Goal: Transaction & Acquisition: Download file/media

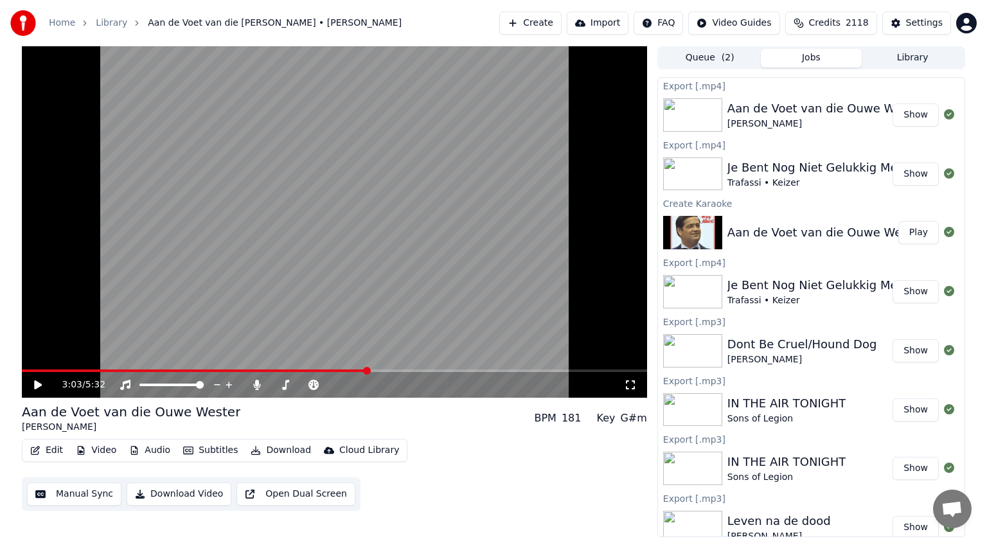
scroll to position [74, 0]
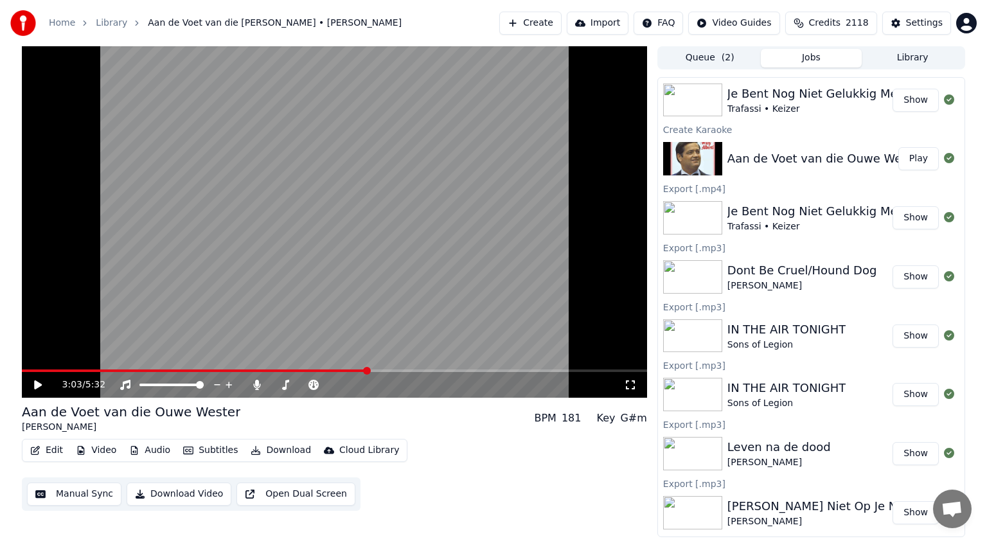
click at [35, 383] on icon at bounding box center [38, 384] width 8 height 9
click at [37, 383] on icon at bounding box center [38, 385] width 6 height 8
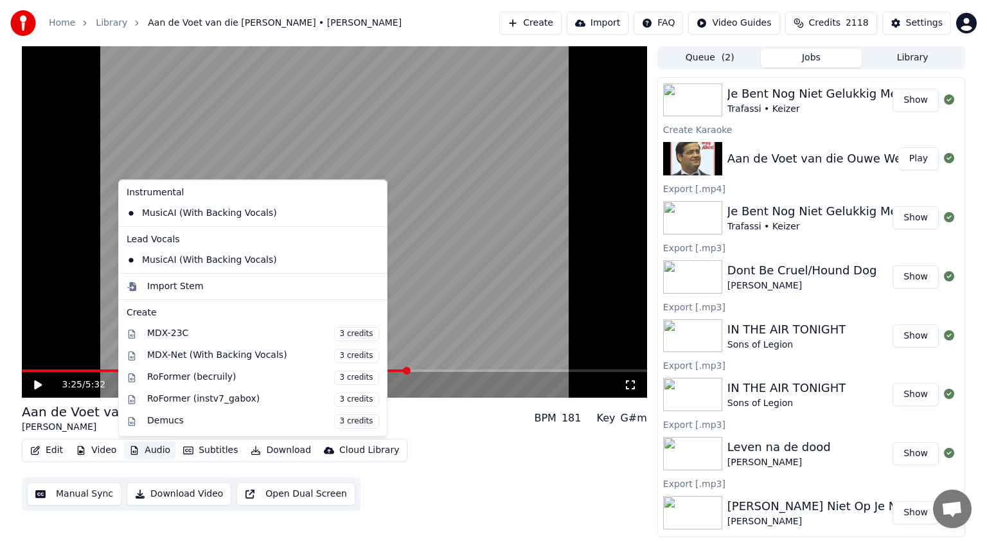
click at [154, 451] on button "Audio" at bounding box center [149, 450] width 51 height 18
click at [334, 421] on span "3 credits" at bounding box center [356, 421] width 45 height 14
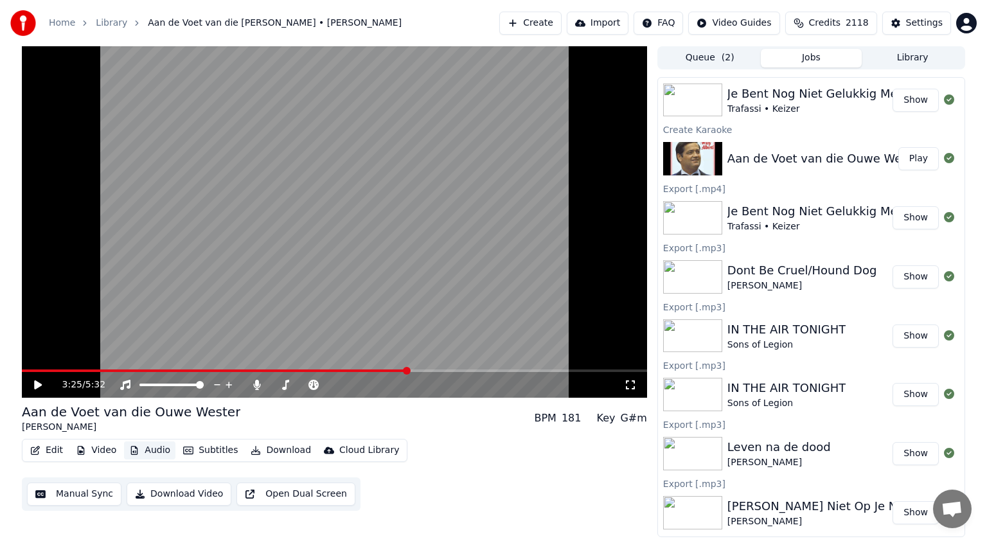
scroll to position [133, 0]
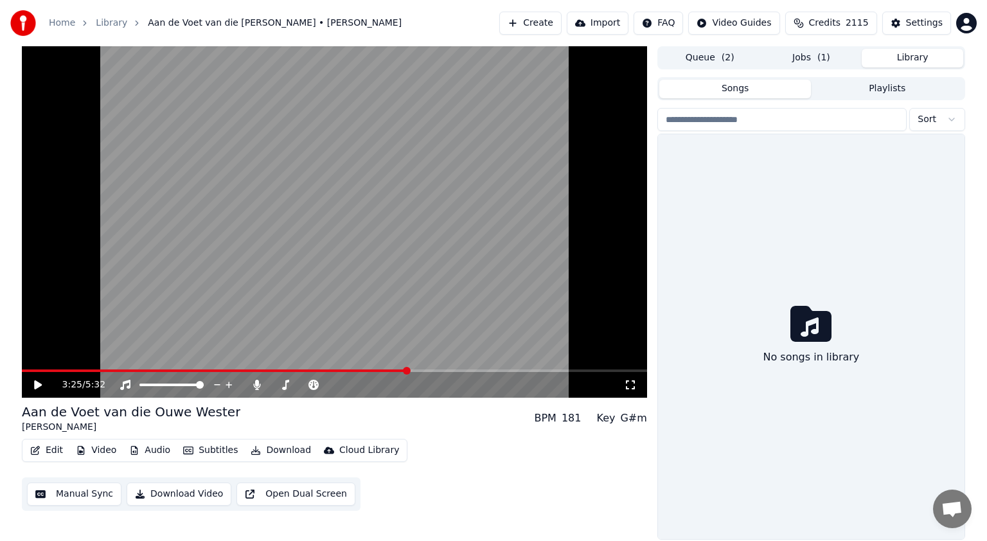
click at [909, 55] on button "Library" at bounding box center [911, 58] width 101 height 19
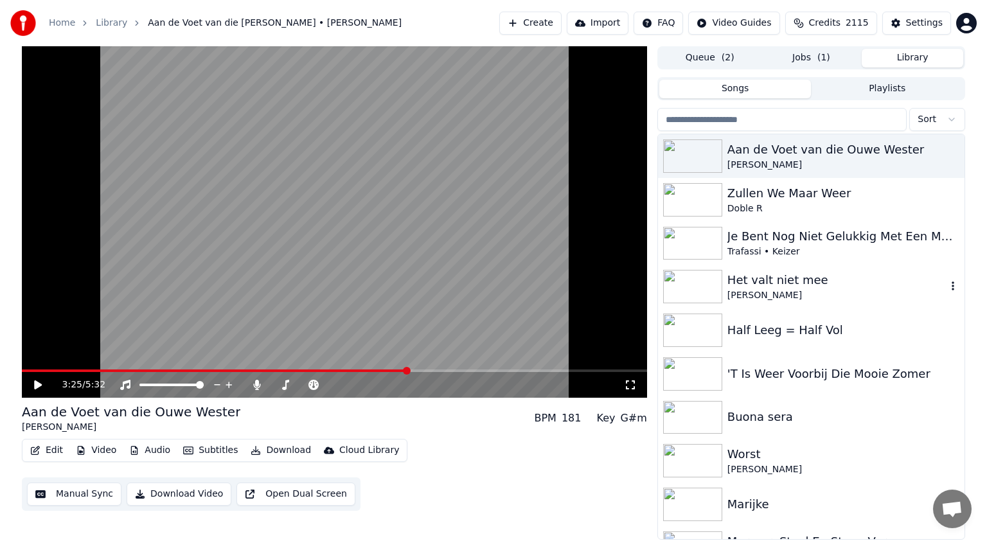
click at [690, 277] on img at bounding box center [692, 286] width 59 height 33
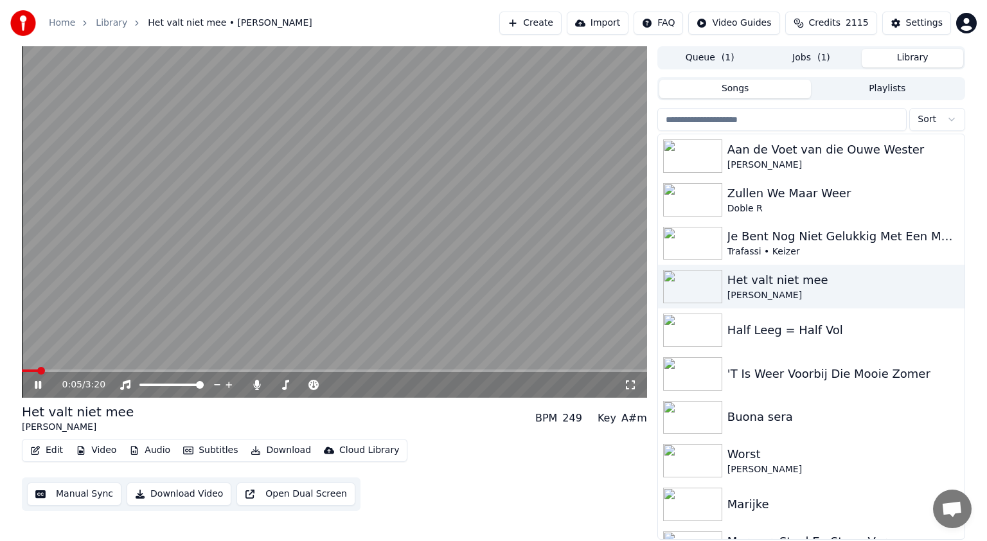
click at [40, 380] on icon at bounding box center [47, 385] width 30 height 10
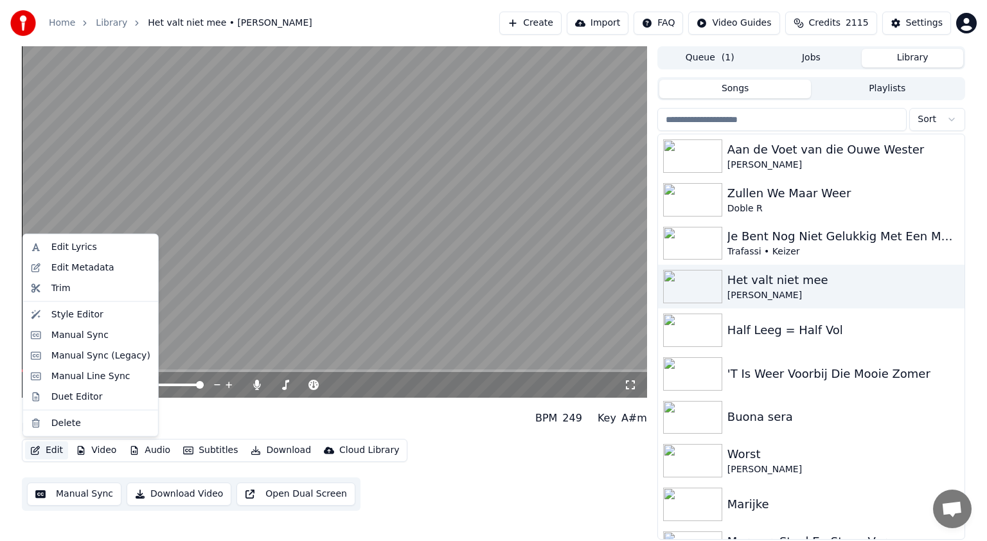
click at [48, 450] on button "Edit" at bounding box center [46, 450] width 43 height 18
click at [66, 356] on div "Manual Sync (Legacy)" at bounding box center [100, 355] width 99 height 13
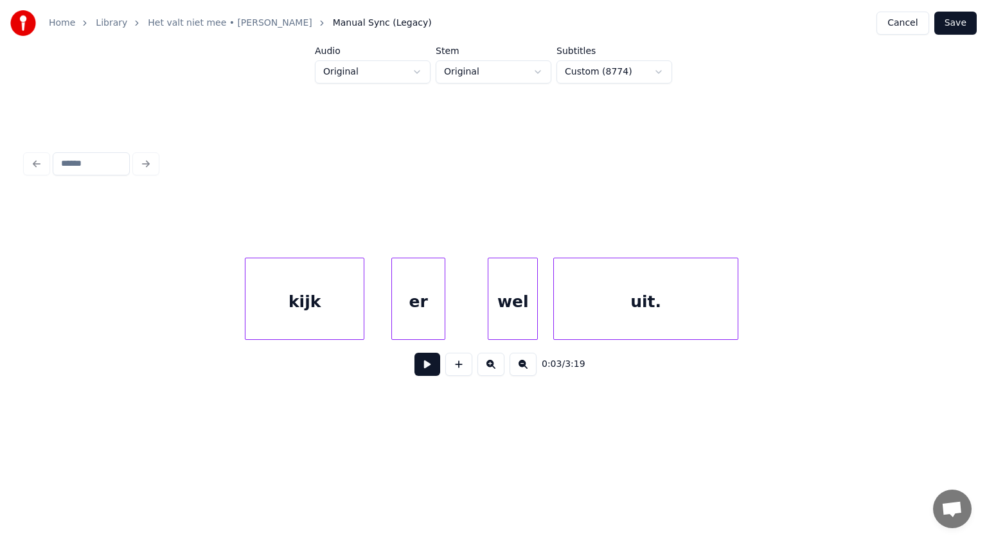
scroll to position [0, 74369]
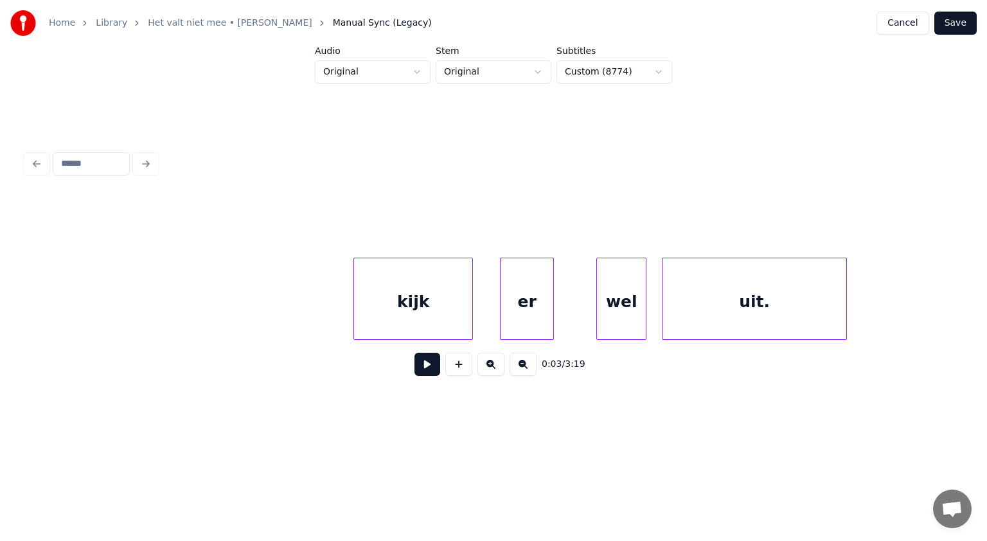
click at [772, 290] on div "uit." at bounding box center [754, 301] width 184 height 87
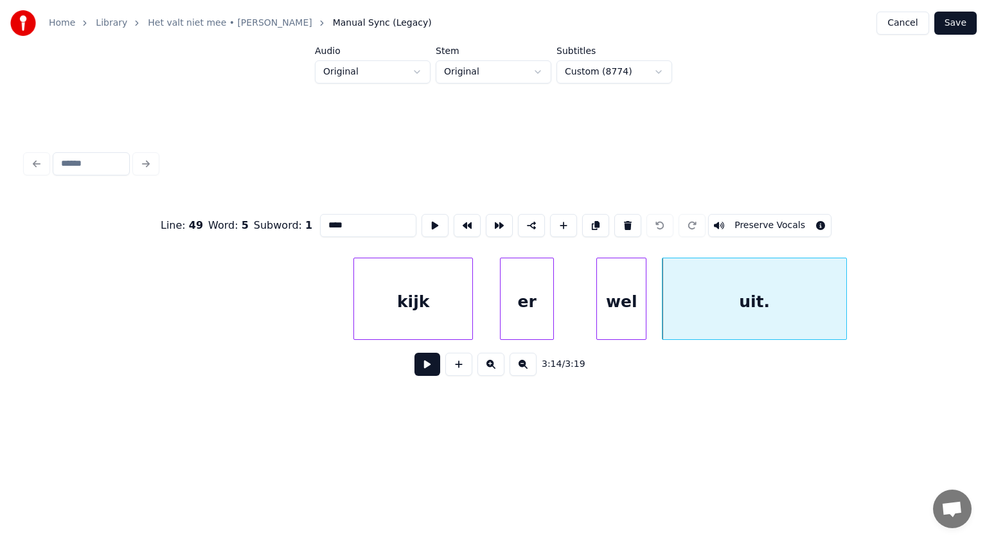
click at [629, 224] on button at bounding box center [627, 225] width 27 height 23
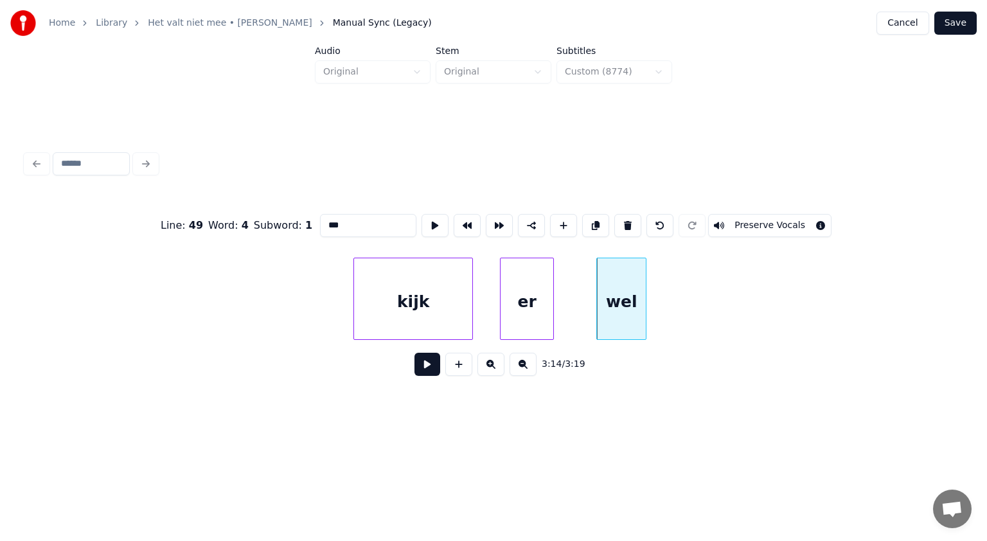
click at [629, 224] on button at bounding box center [627, 225] width 27 height 23
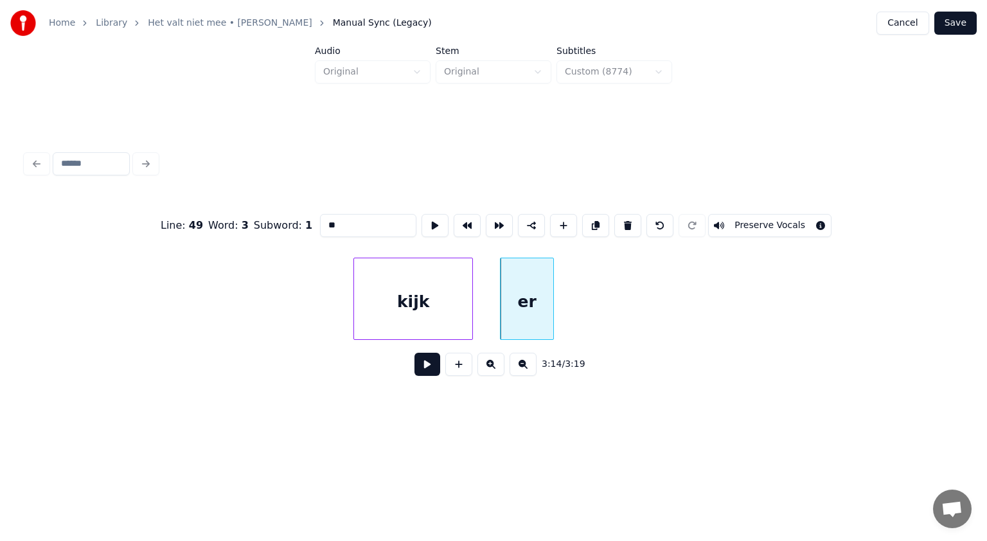
click at [629, 224] on button at bounding box center [627, 225] width 27 height 23
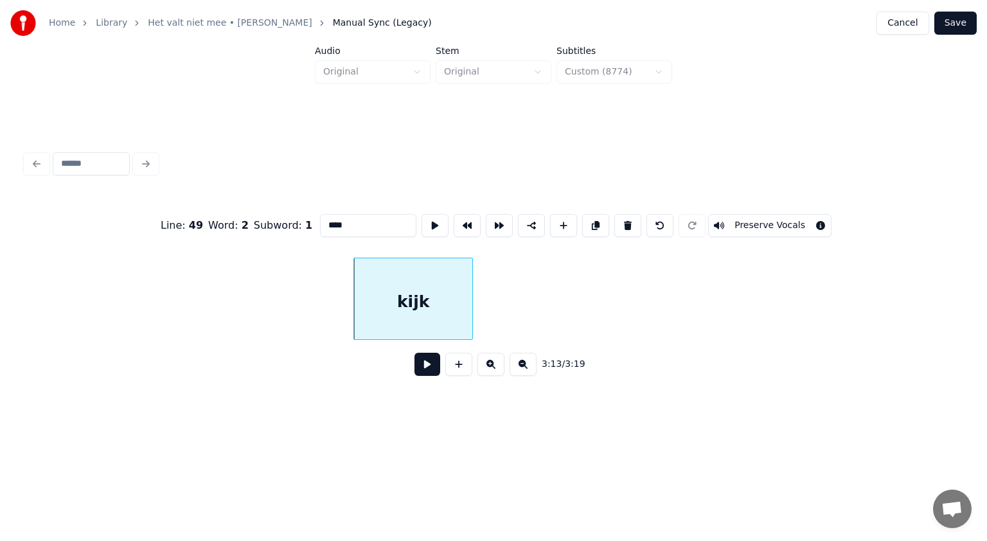
click at [629, 224] on button at bounding box center [627, 225] width 27 height 23
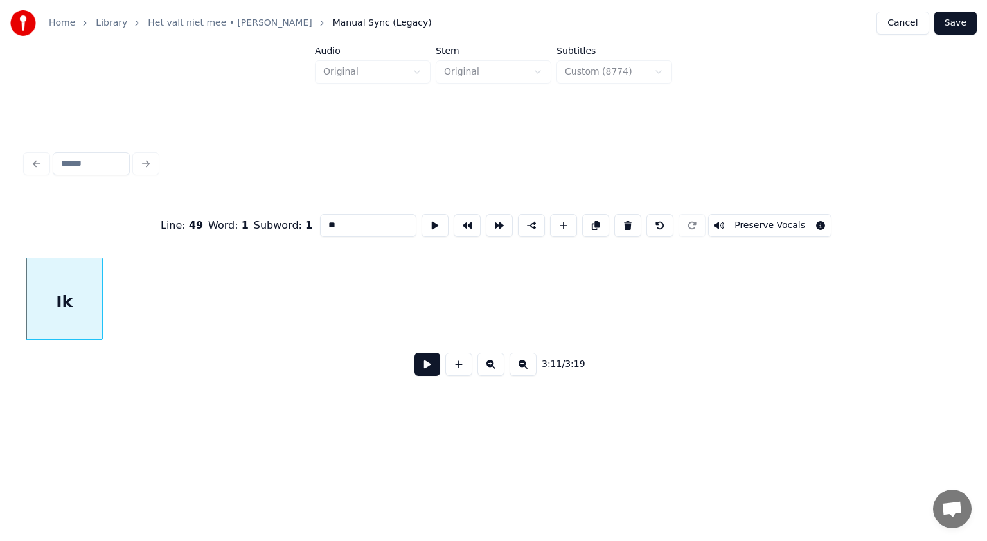
click at [629, 224] on button at bounding box center [627, 225] width 27 height 23
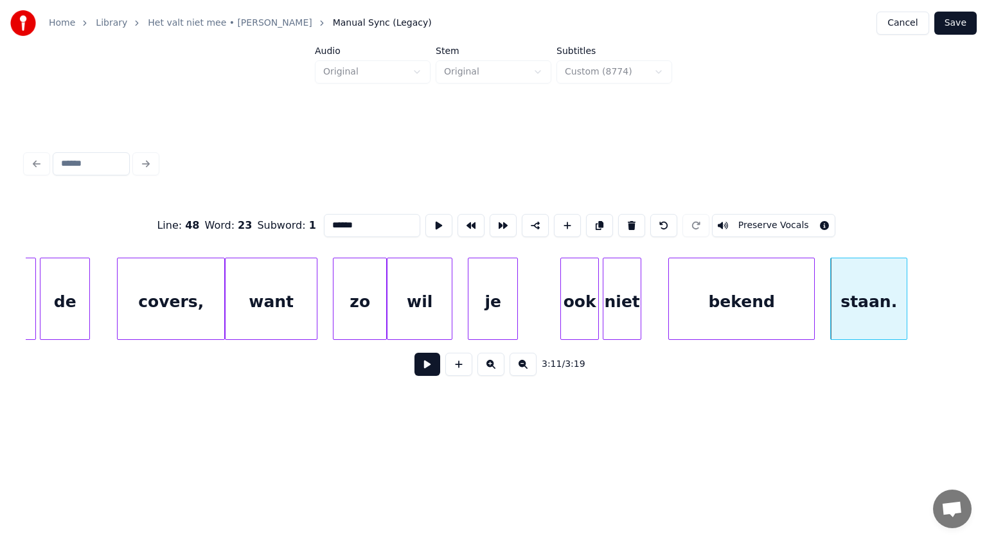
scroll to position [0, 72935]
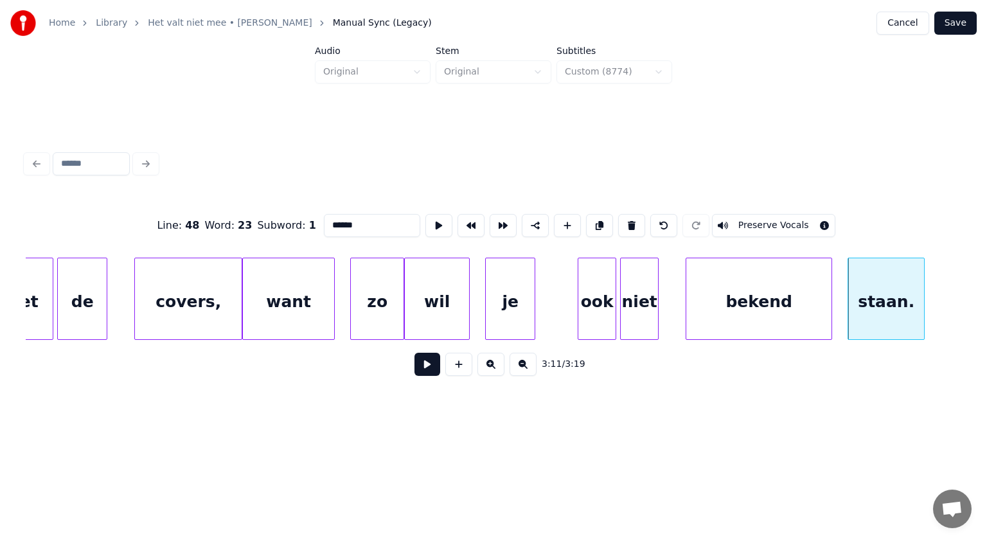
click at [629, 214] on button at bounding box center [631, 225] width 27 height 23
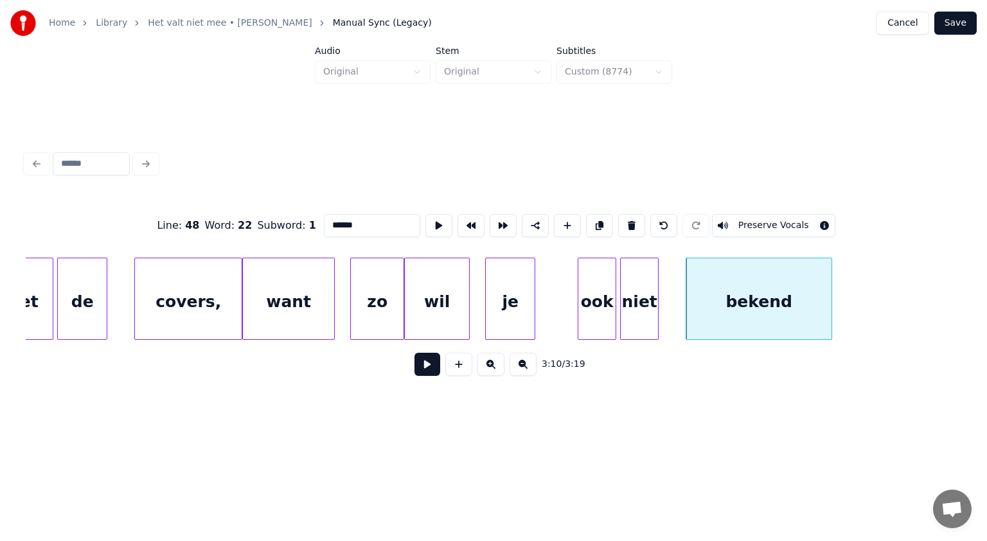
click at [629, 214] on button at bounding box center [631, 225] width 27 height 23
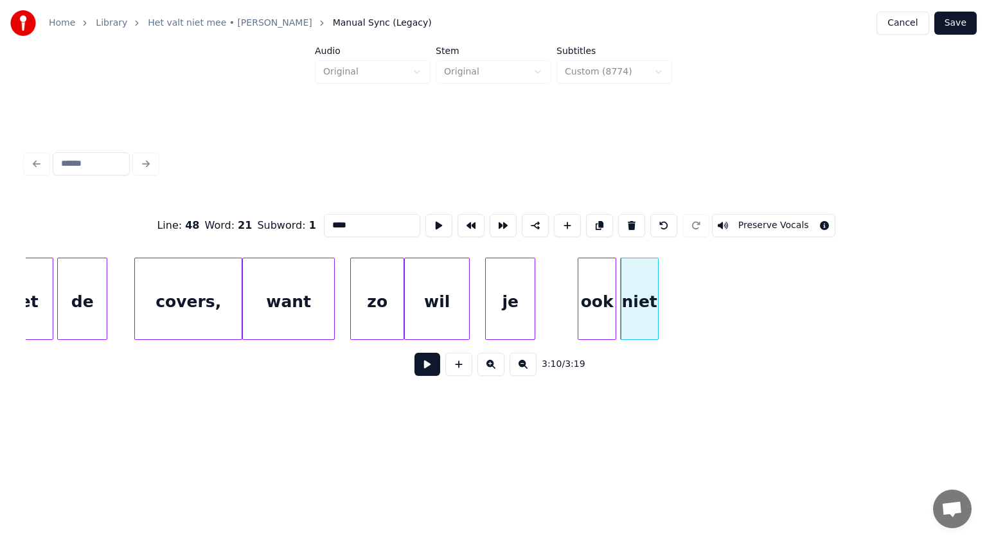
click at [629, 214] on button at bounding box center [631, 225] width 27 height 23
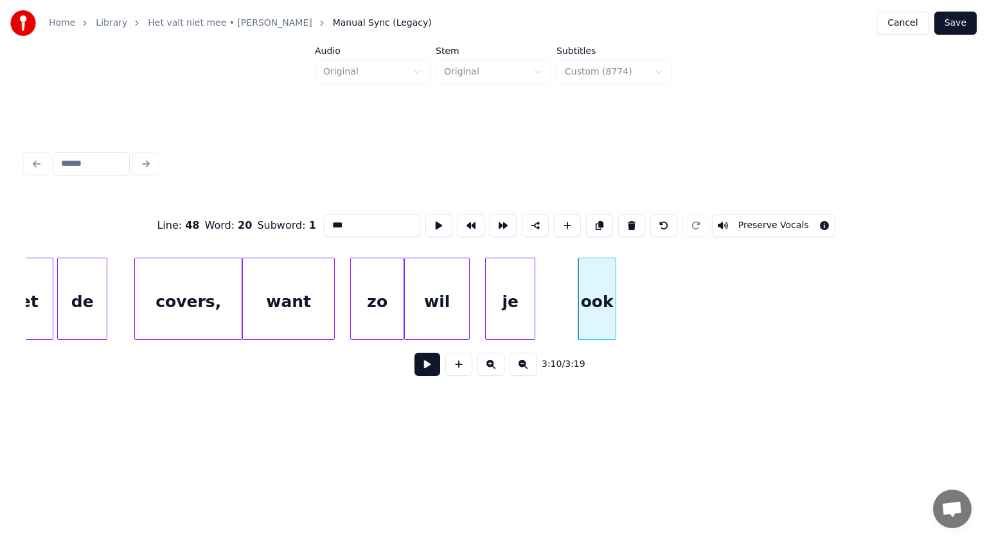
click at [629, 214] on button at bounding box center [631, 225] width 27 height 23
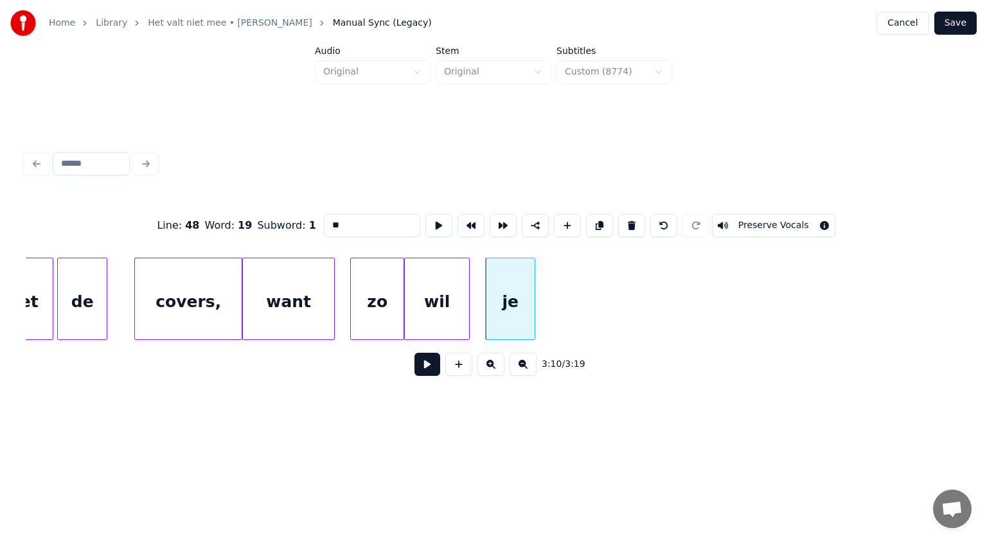
click at [629, 214] on button at bounding box center [631, 225] width 27 height 23
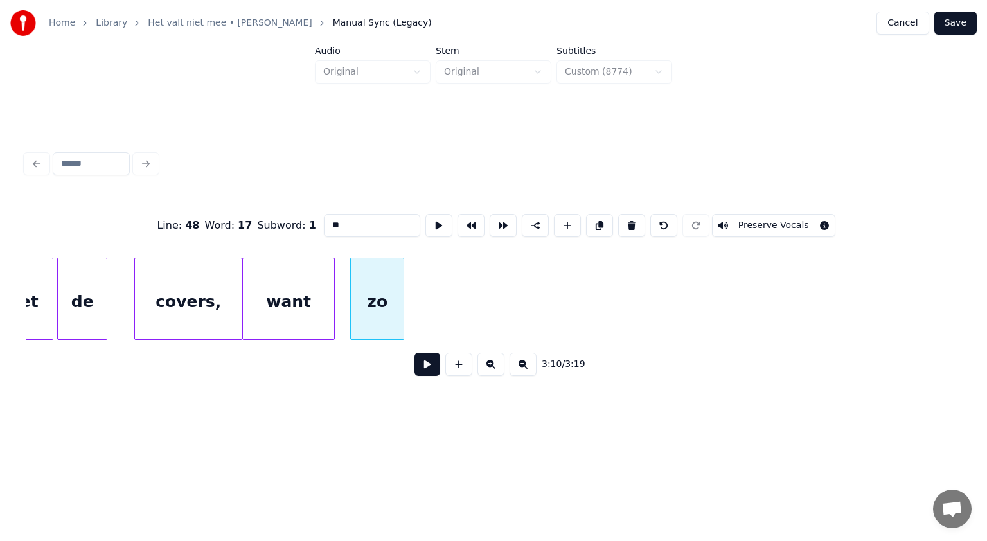
click at [629, 214] on button at bounding box center [631, 225] width 27 height 23
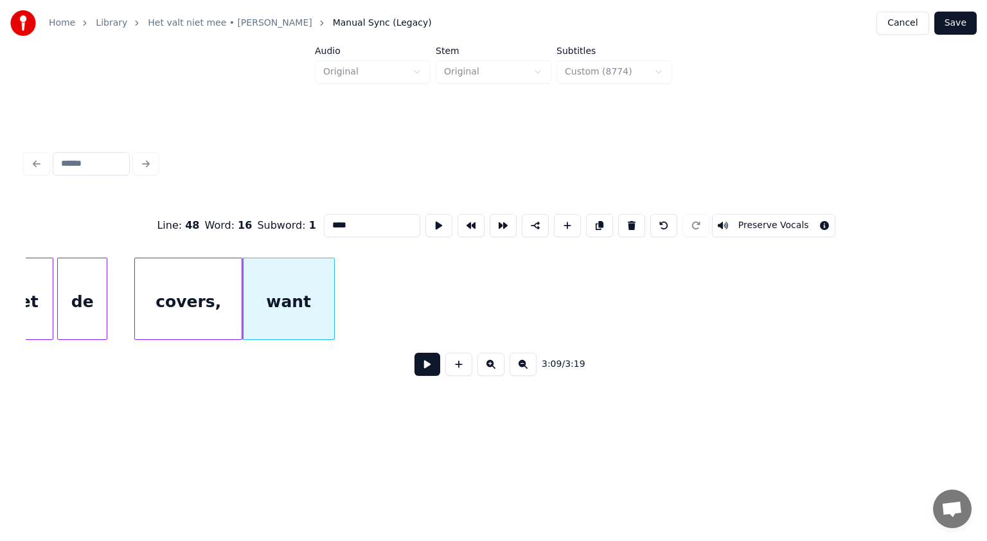
click at [629, 214] on button at bounding box center [631, 225] width 27 height 23
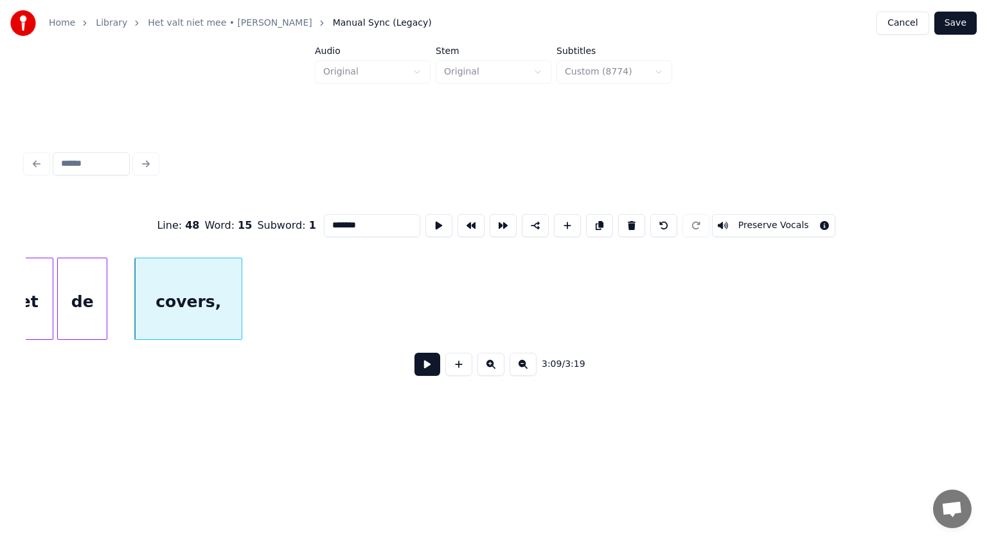
click at [629, 214] on button at bounding box center [631, 225] width 27 height 23
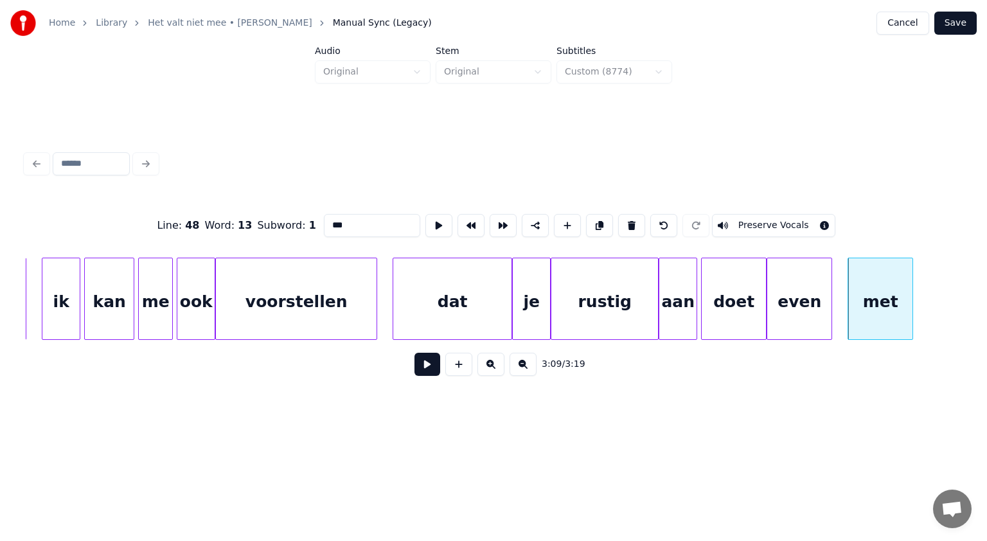
scroll to position [0, 71990]
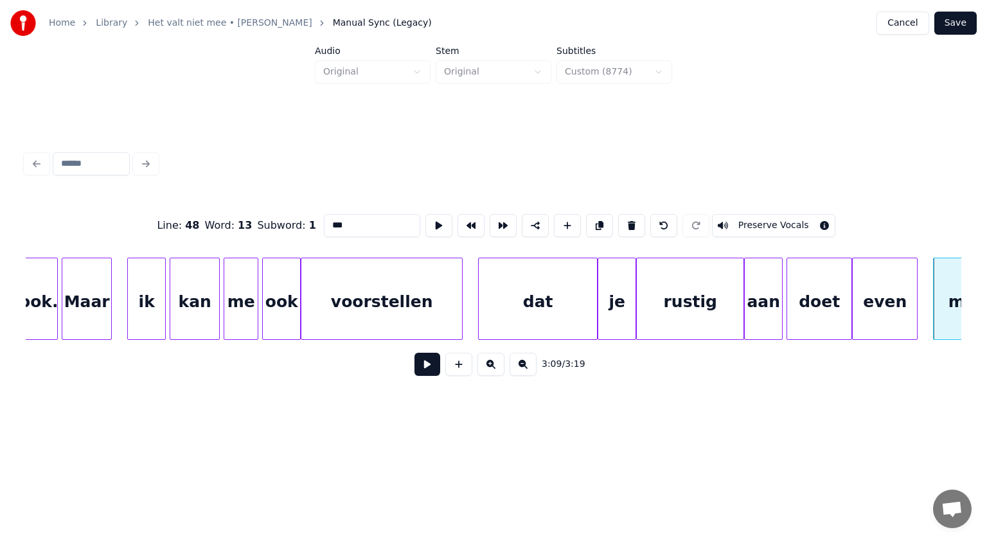
click at [623, 218] on button at bounding box center [631, 225] width 27 height 23
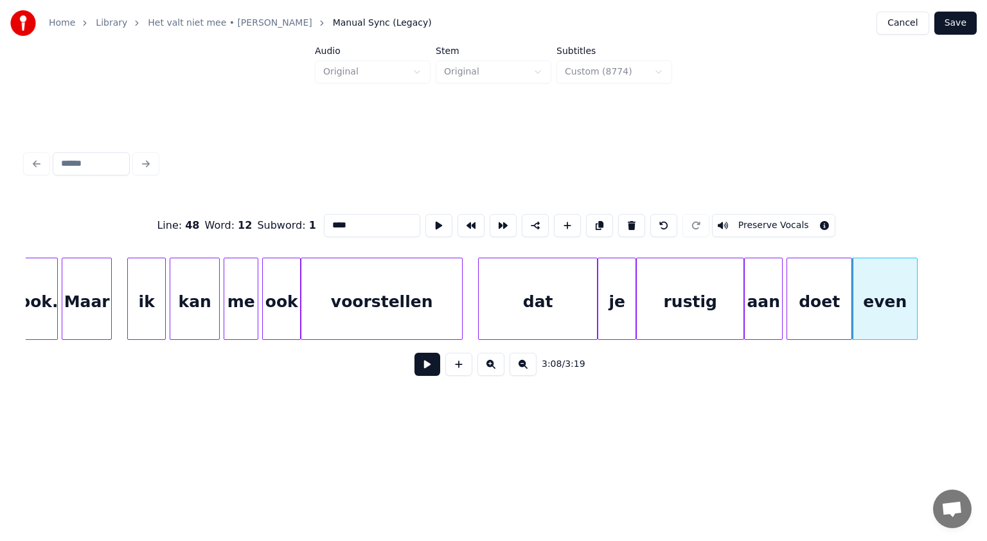
click at [623, 218] on button at bounding box center [631, 225] width 27 height 23
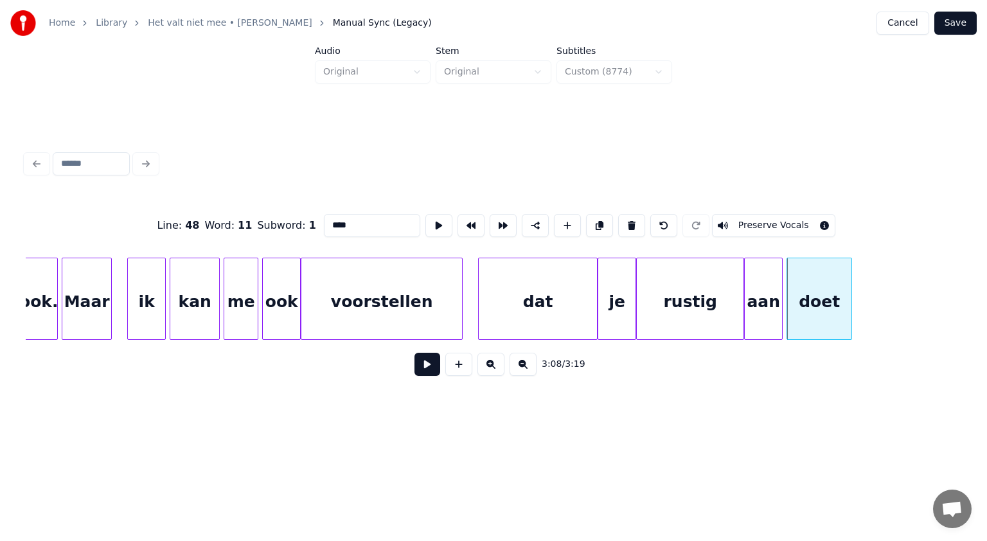
click at [623, 218] on button at bounding box center [631, 225] width 27 height 23
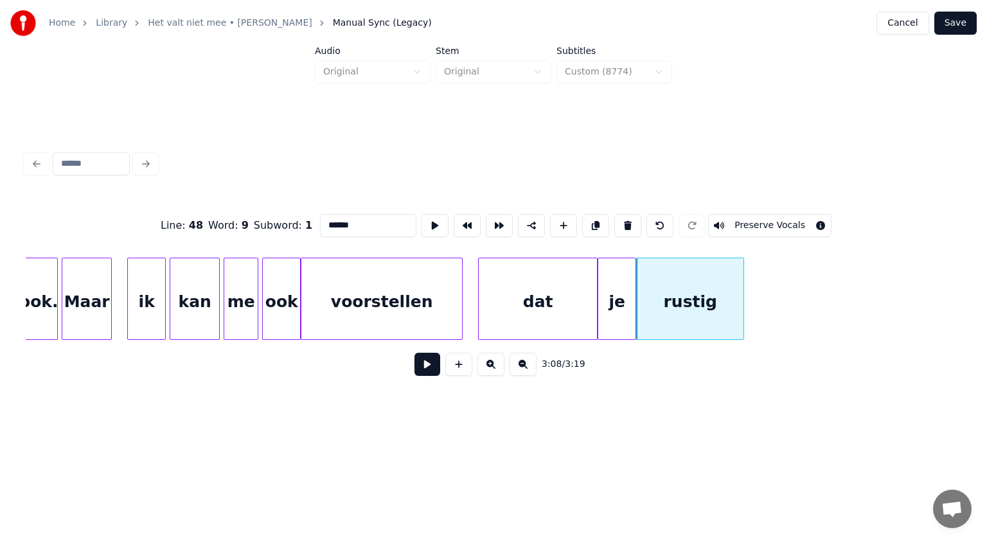
click at [623, 218] on button at bounding box center [627, 225] width 27 height 23
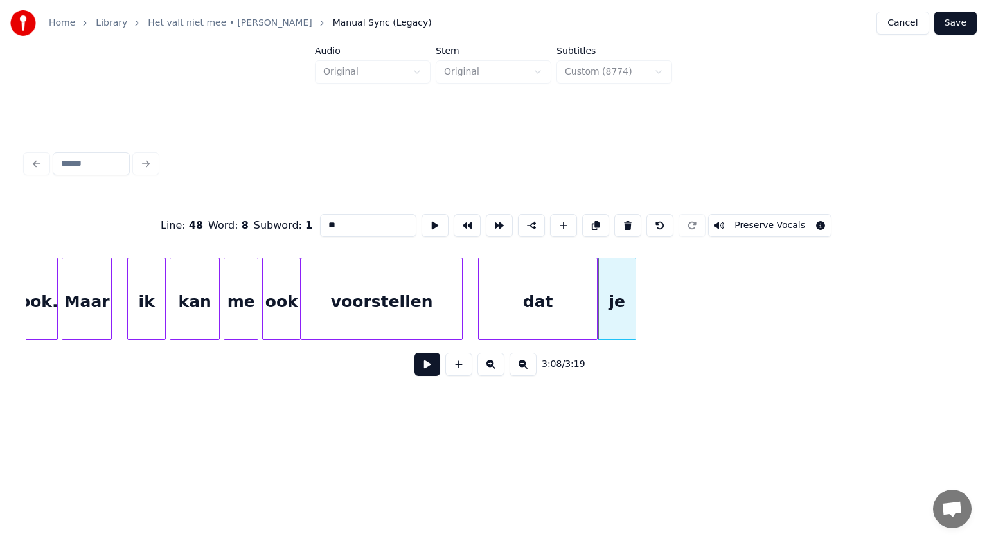
click at [623, 218] on button at bounding box center [627, 225] width 27 height 23
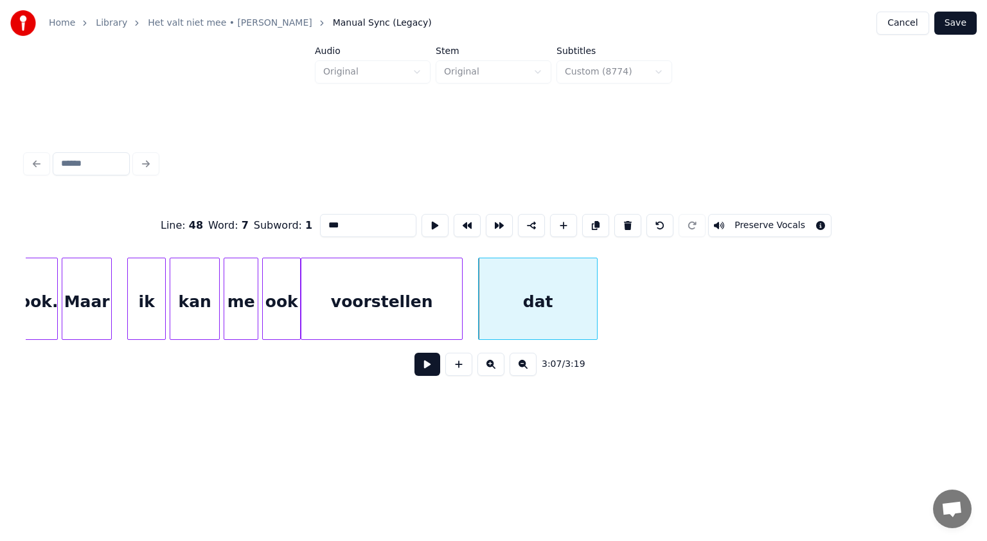
click at [623, 218] on button at bounding box center [627, 225] width 27 height 23
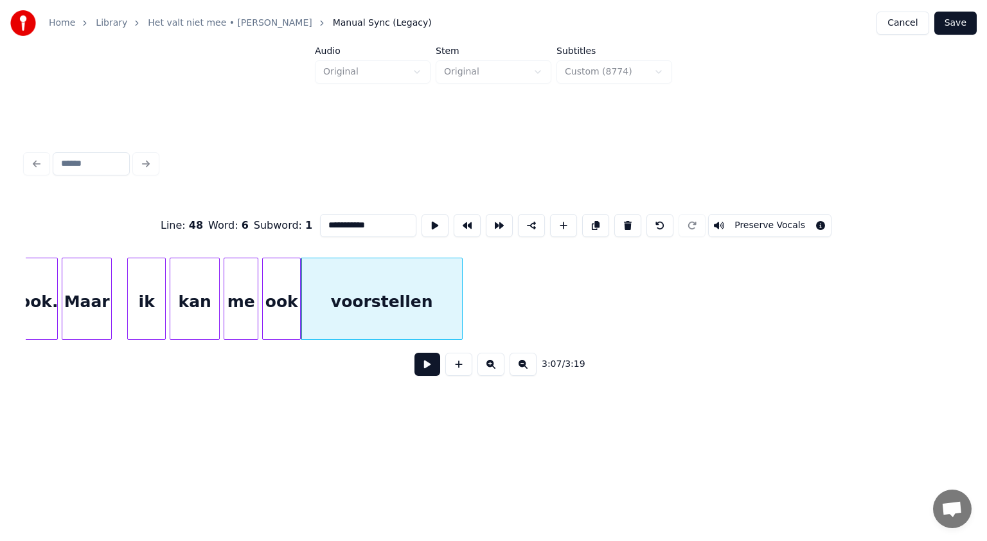
click at [623, 218] on button at bounding box center [627, 225] width 27 height 23
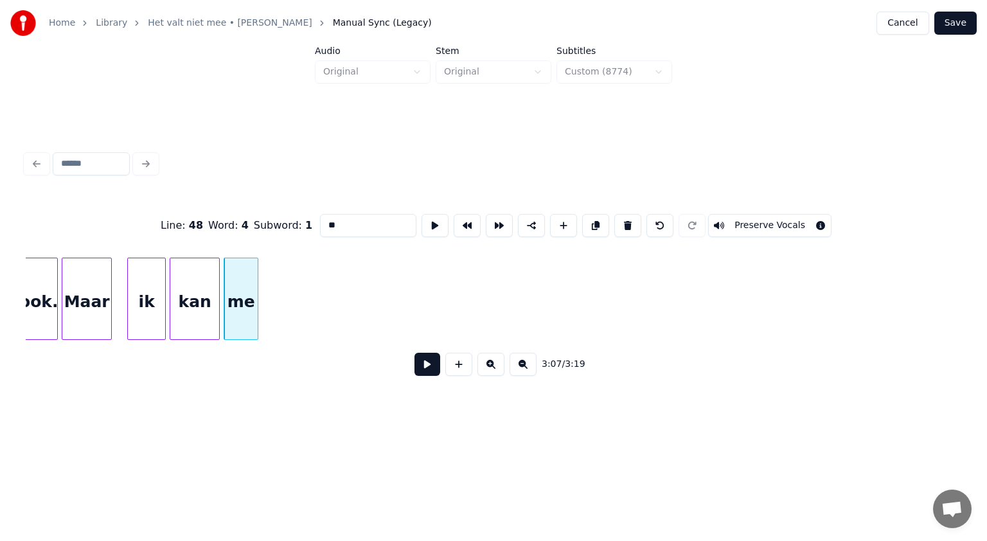
click at [623, 218] on button at bounding box center [627, 225] width 27 height 23
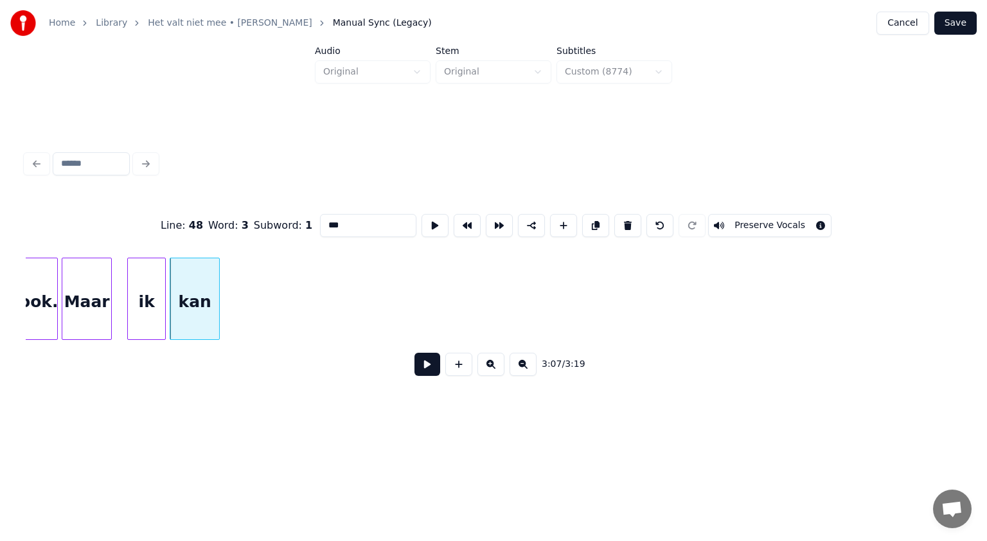
click at [623, 218] on button at bounding box center [627, 225] width 27 height 23
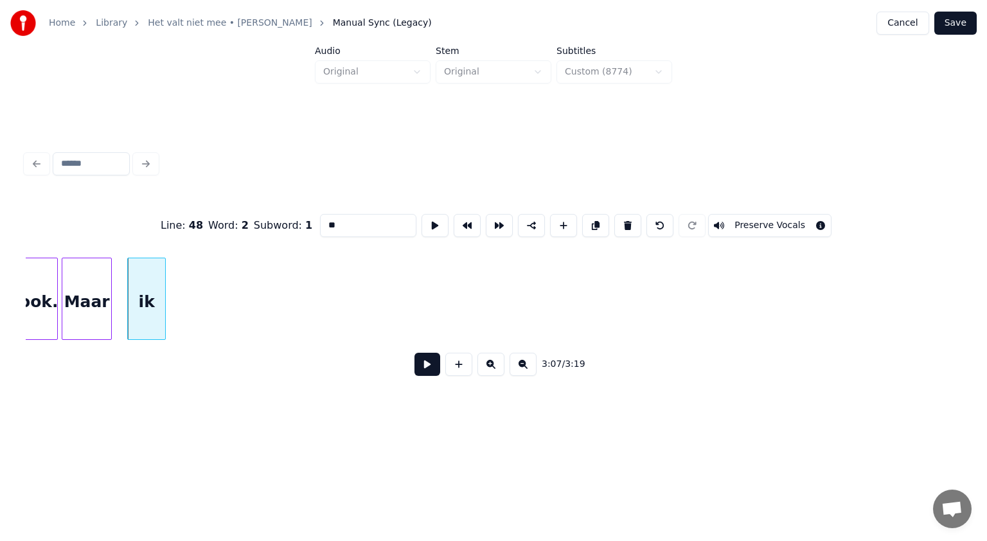
click at [623, 218] on button at bounding box center [627, 225] width 27 height 23
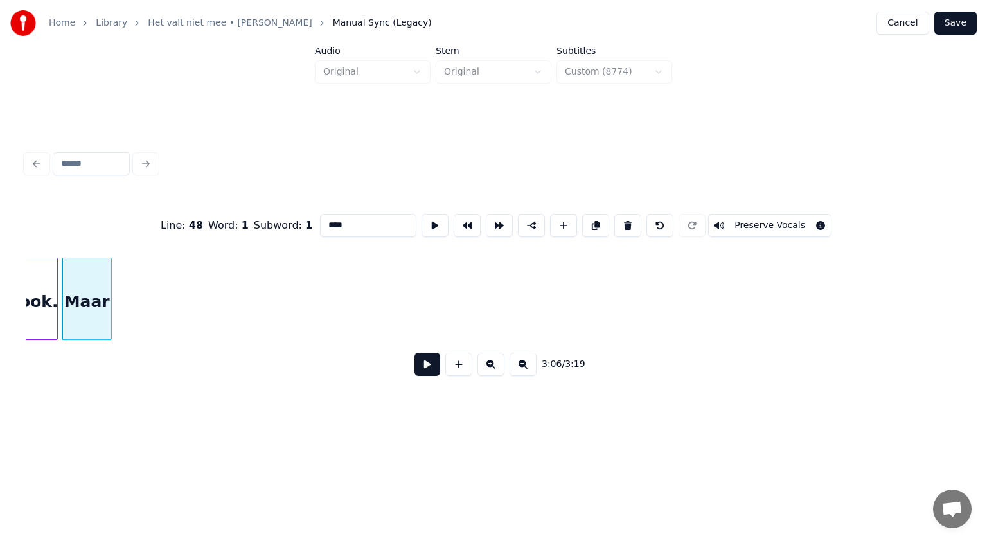
click at [623, 218] on button at bounding box center [627, 225] width 27 height 23
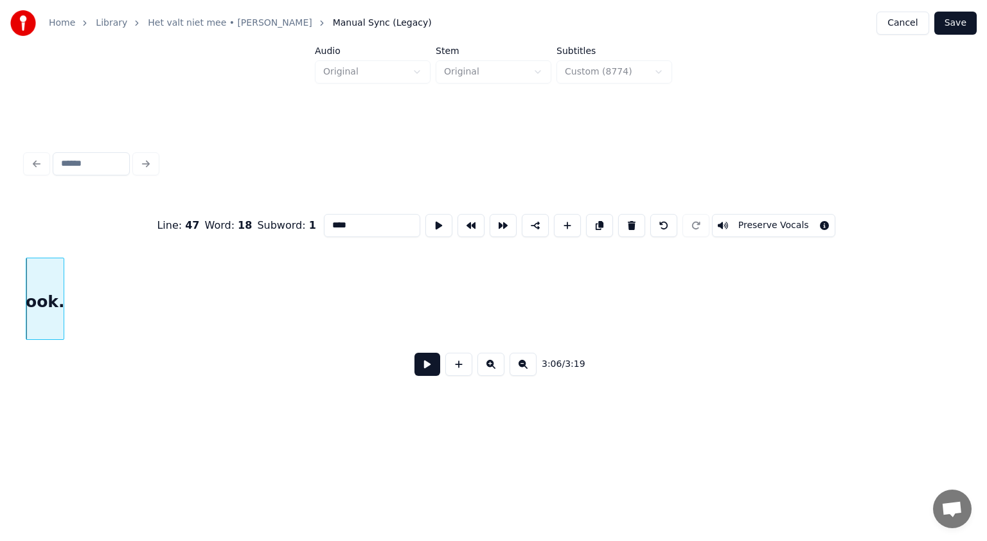
click at [623, 218] on button at bounding box center [631, 225] width 27 height 23
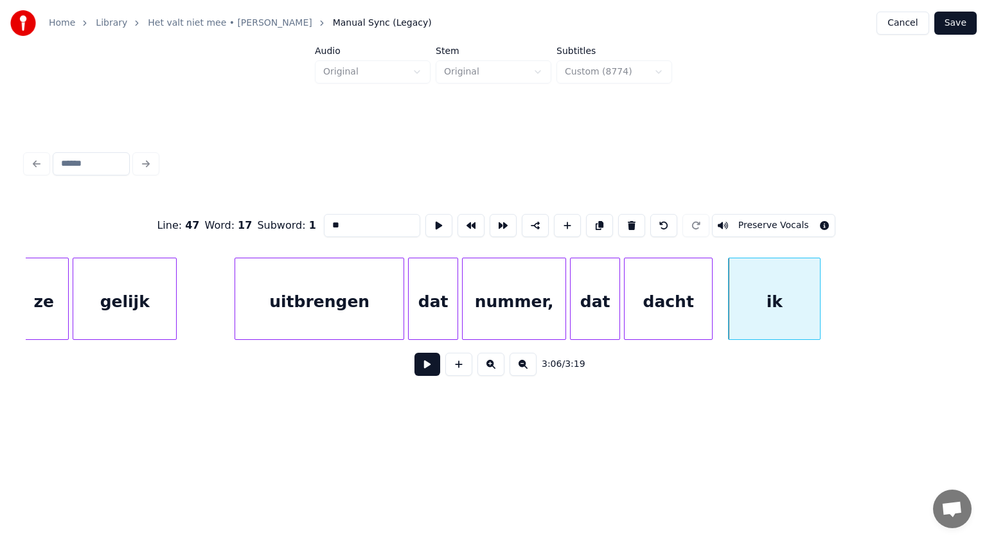
scroll to position [0, 71140]
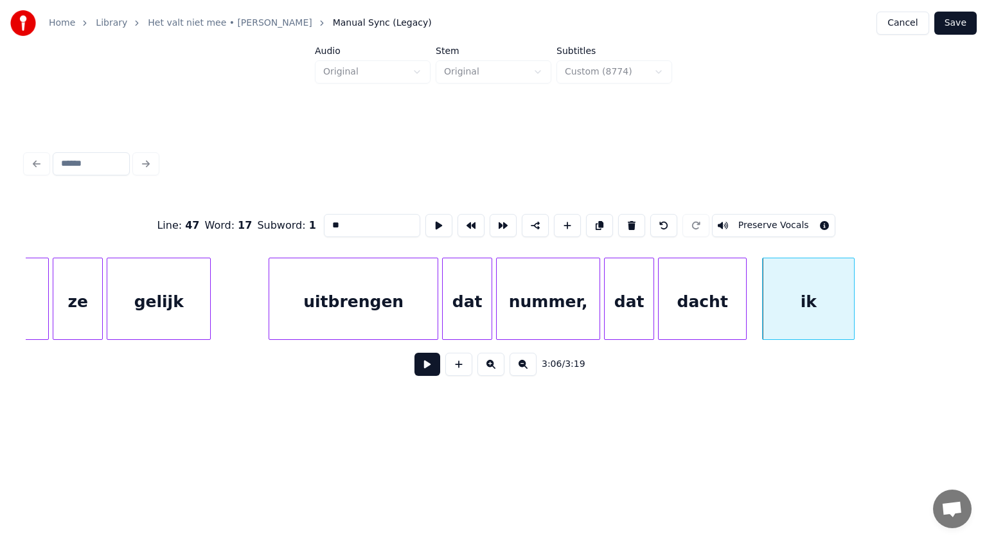
click at [622, 222] on button at bounding box center [631, 225] width 27 height 23
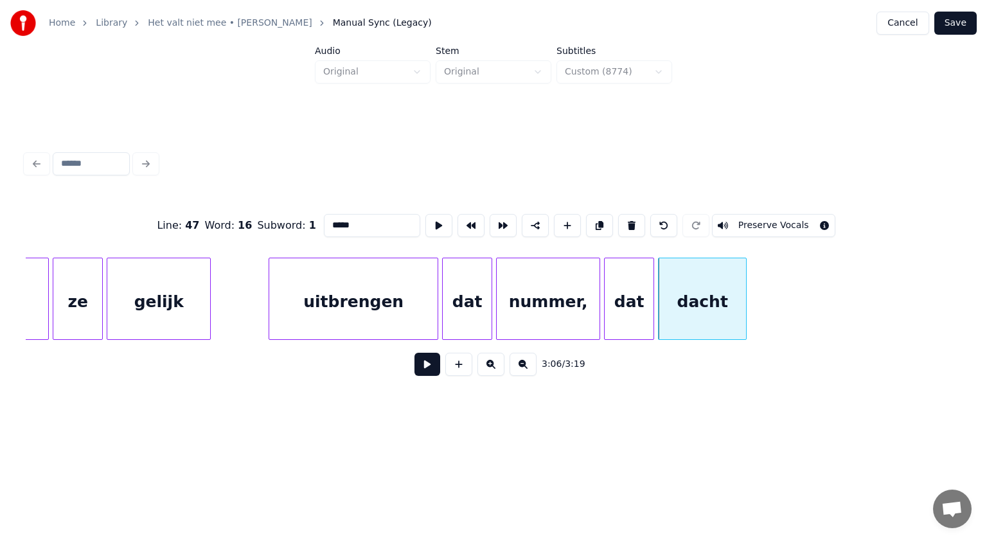
click at [622, 222] on button at bounding box center [631, 225] width 27 height 23
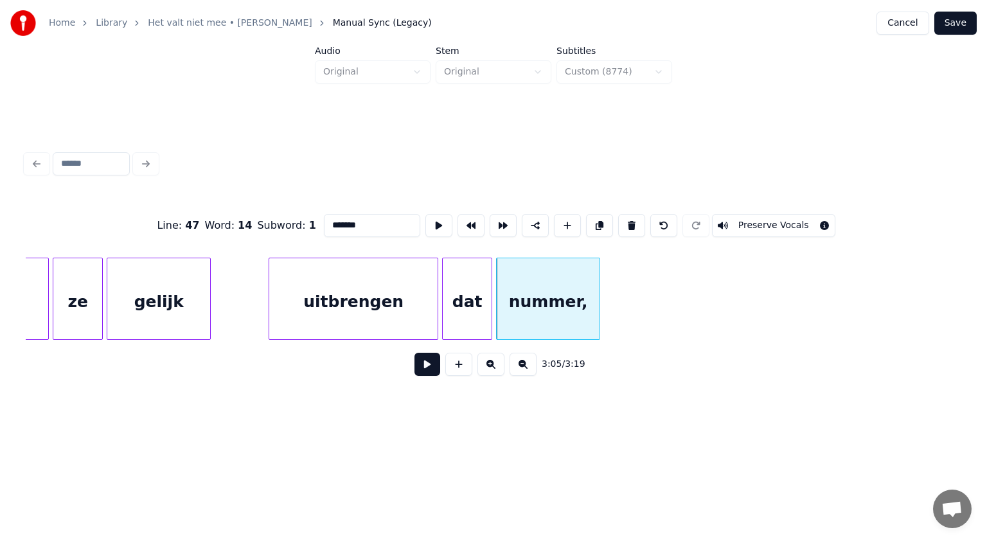
click at [622, 222] on button at bounding box center [631, 225] width 27 height 23
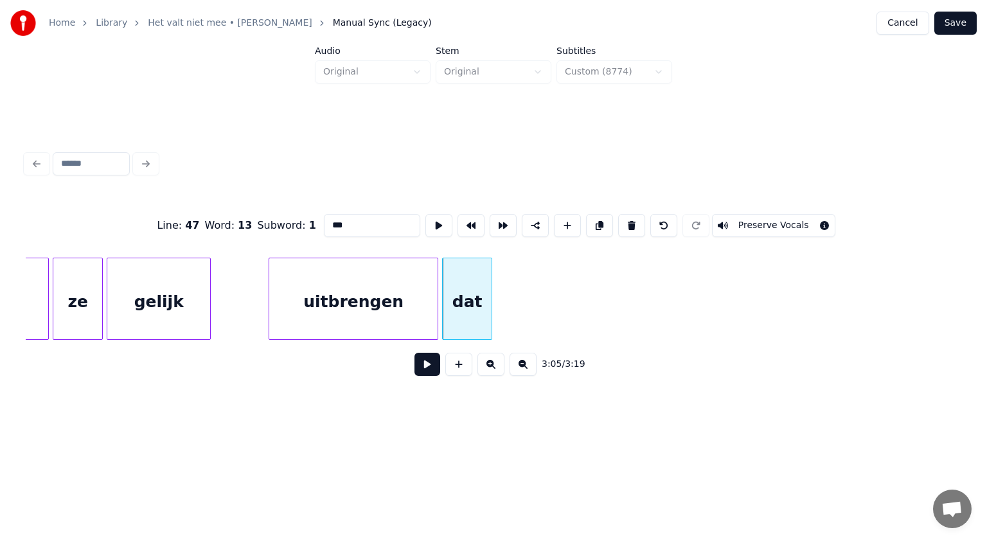
click at [622, 222] on button at bounding box center [631, 225] width 27 height 23
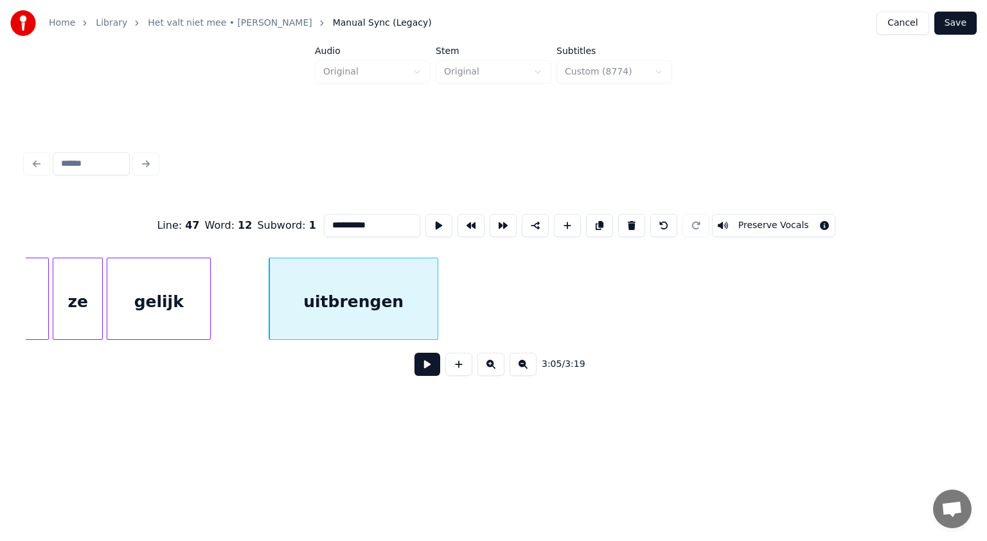
click at [622, 222] on button at bounding box center [631, 225] width 27 height 23
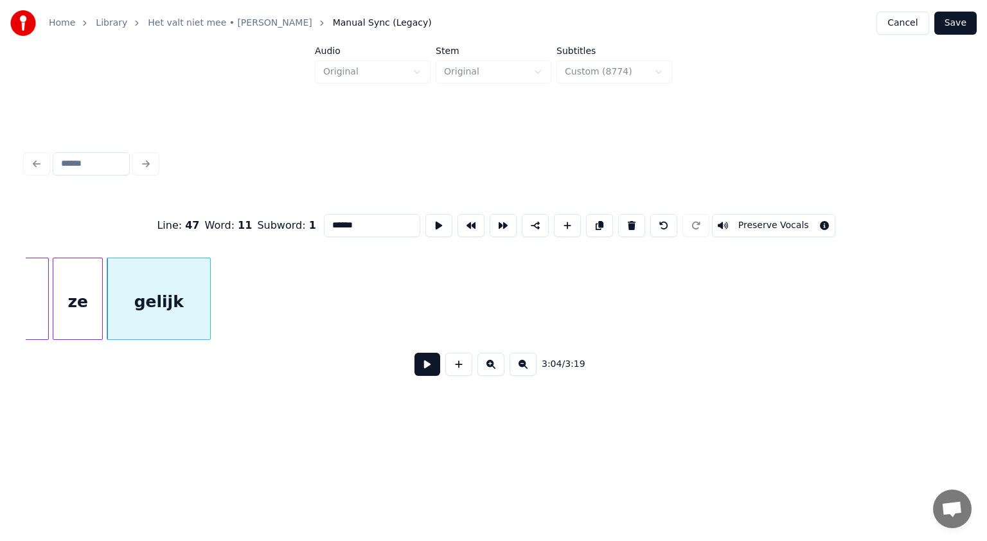
click at [622, 222] on button at bounding box center [631, 225] width 27 height 23
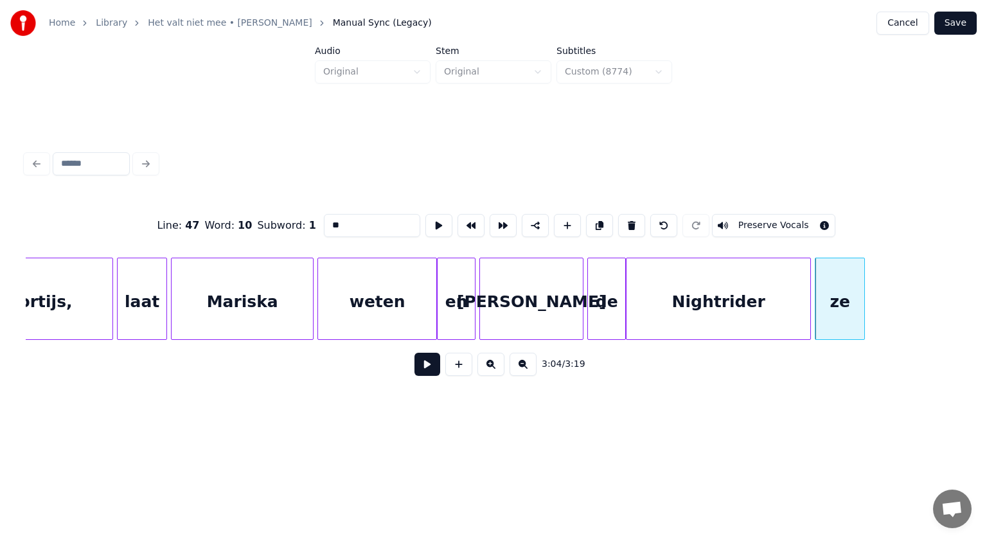
scroll to position [0, 70335]
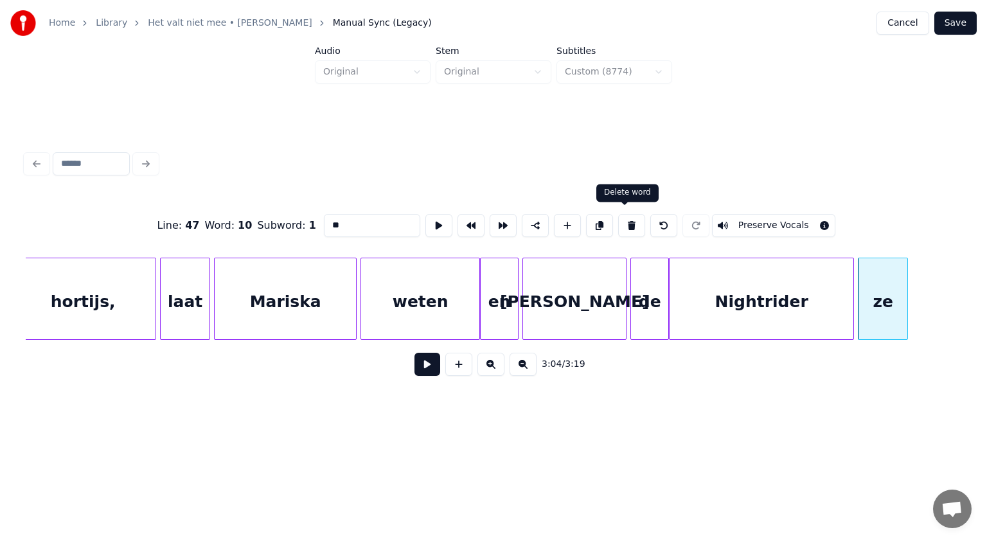
click at [624, 222] on button at bounding box center [631, 225] width 27 height 23
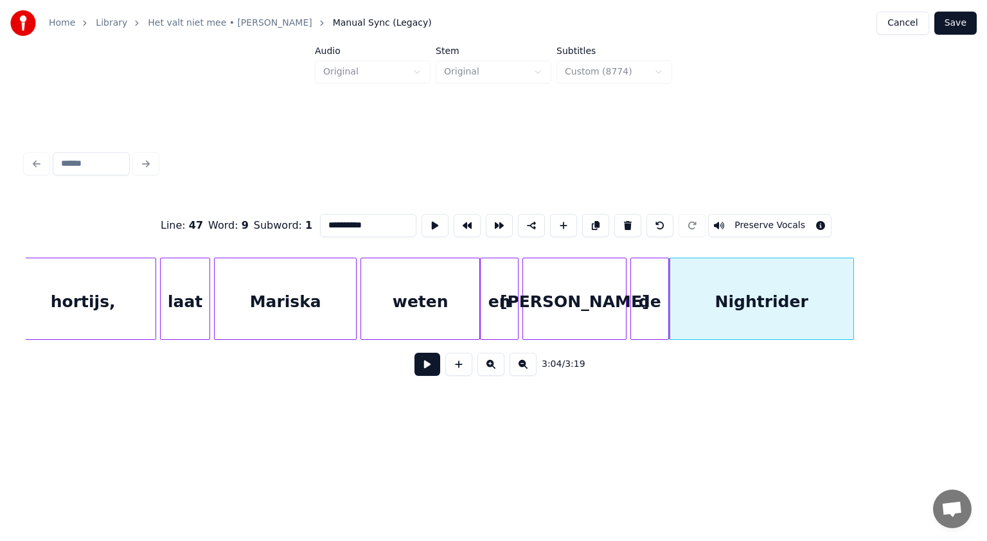
click at [624, 222] on button at bounding box center [627, 225] width 27 height 23
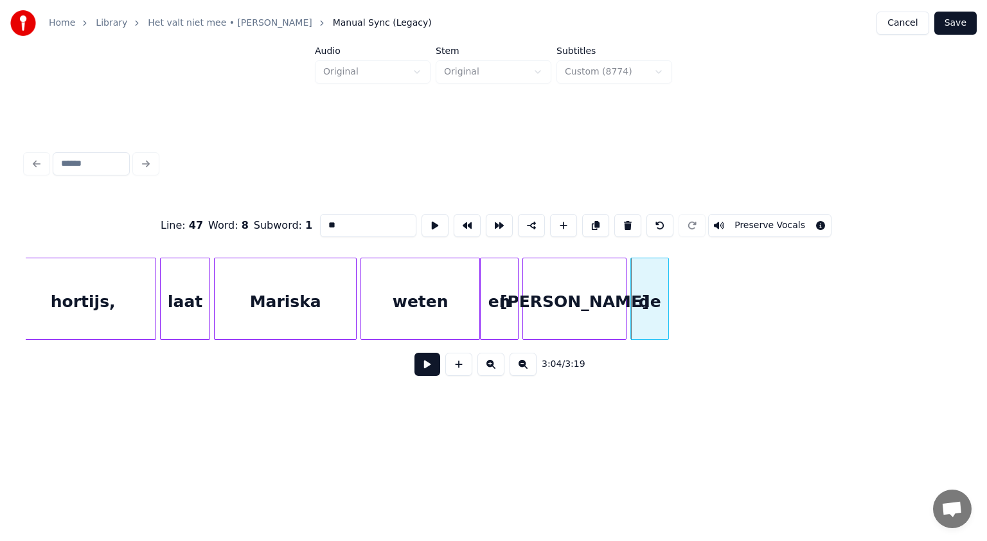
click at [624, 222] on button at bounding box center [627, 225] width 27 height 23
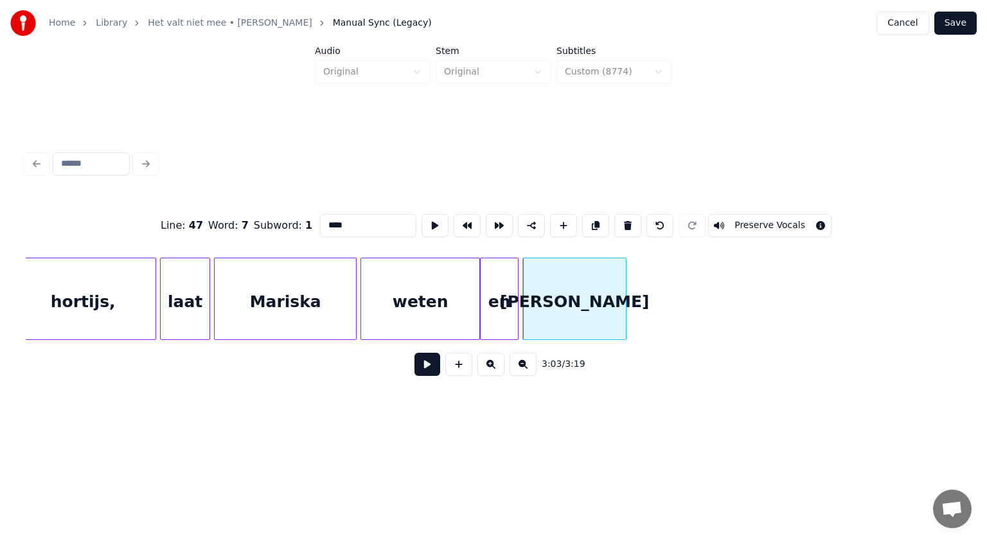
click at [624, 222] on button at bounding box center [627, 225] width 27 height 23
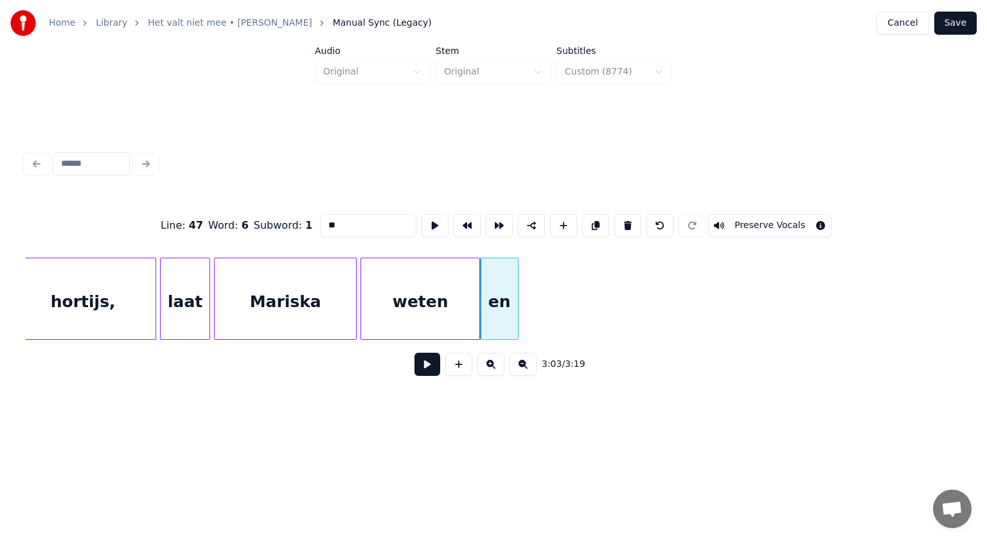
click at [624, 222] on button at bounding box center [627, 225] width 27 height 23
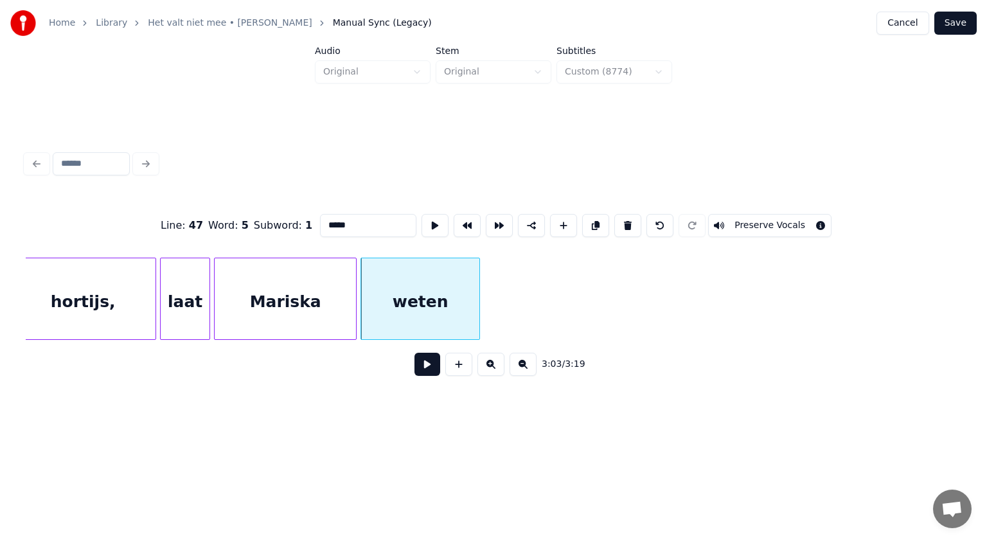
click at [624, 222] on button at bounding box center [627, 225] width 27 height 23
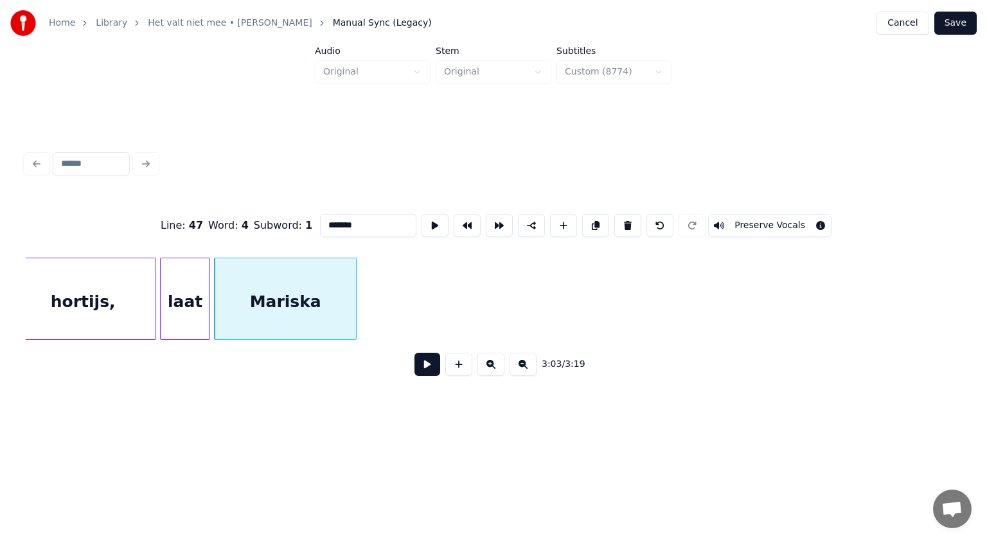
click at [624, 222] on button at bounding box center [627, 225] width 27 height 23
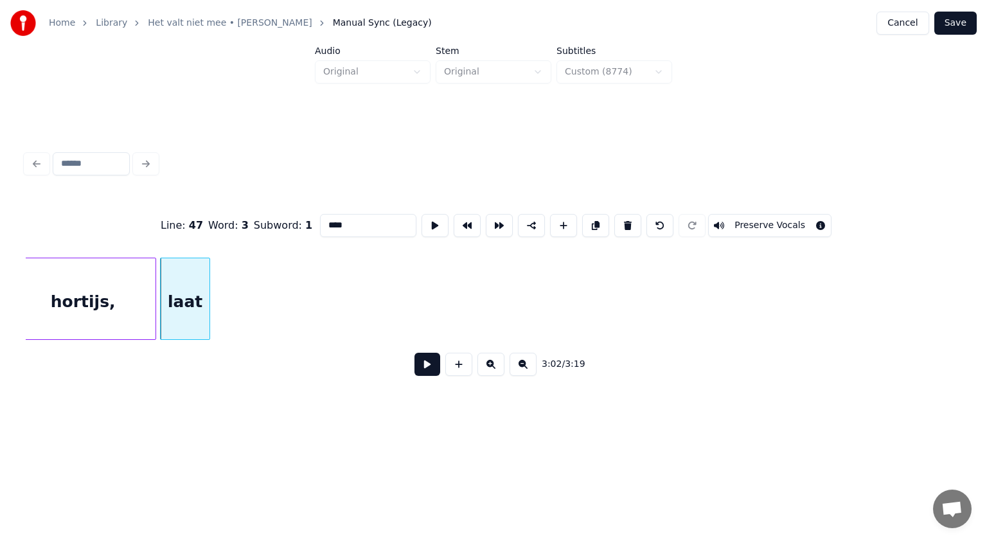
click at [624, 222] on button at bounding box center [627, 225] width 27 height 23
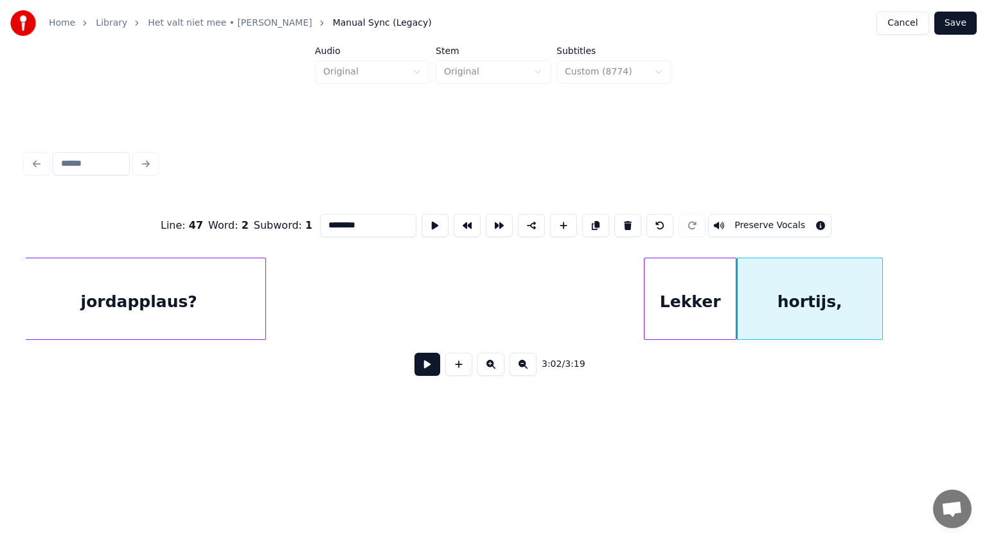
scroll to position [0, 69600]
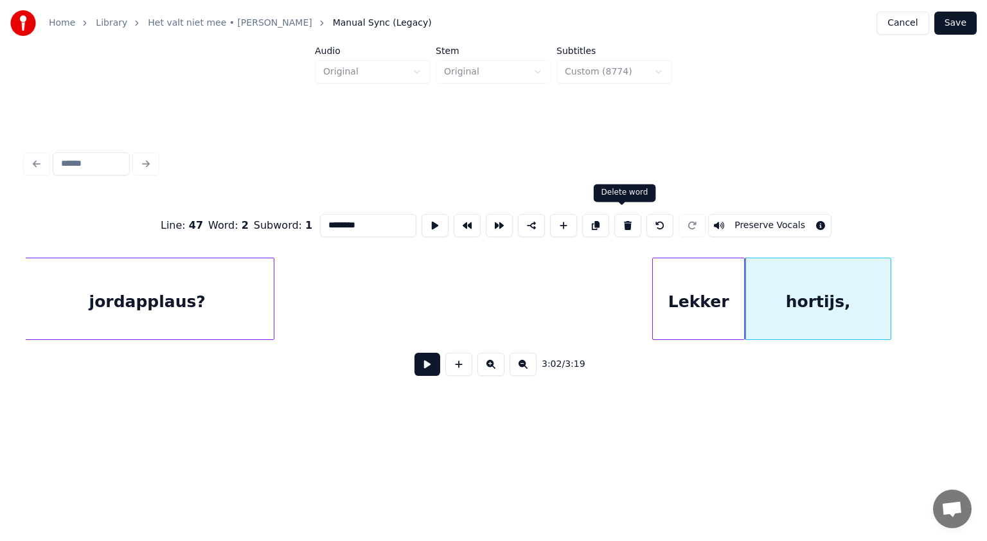
click at [621, 215] on button at bounding box center [627, 225] width 27 height 23
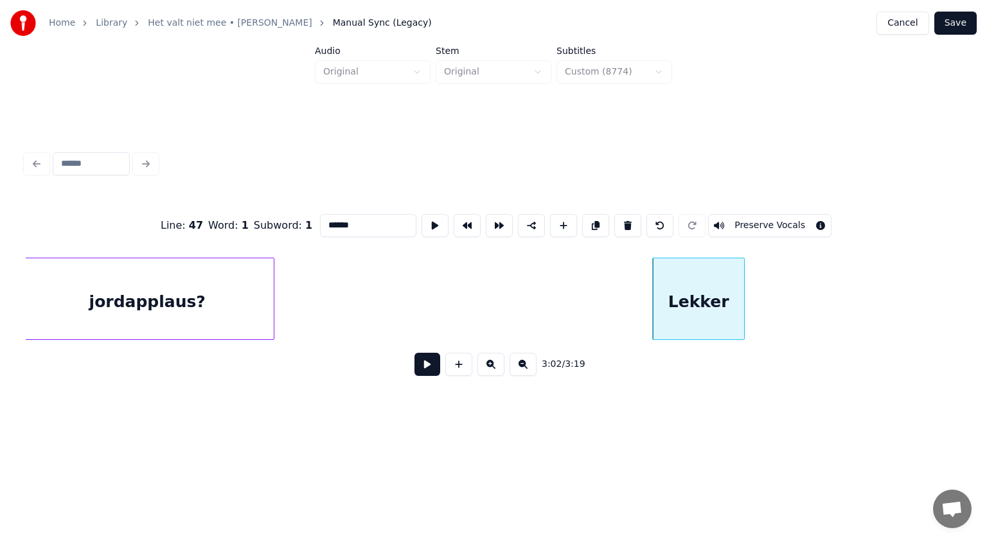
click at [621, 215] on button at bounding box center [627, 225] width 27 height 23
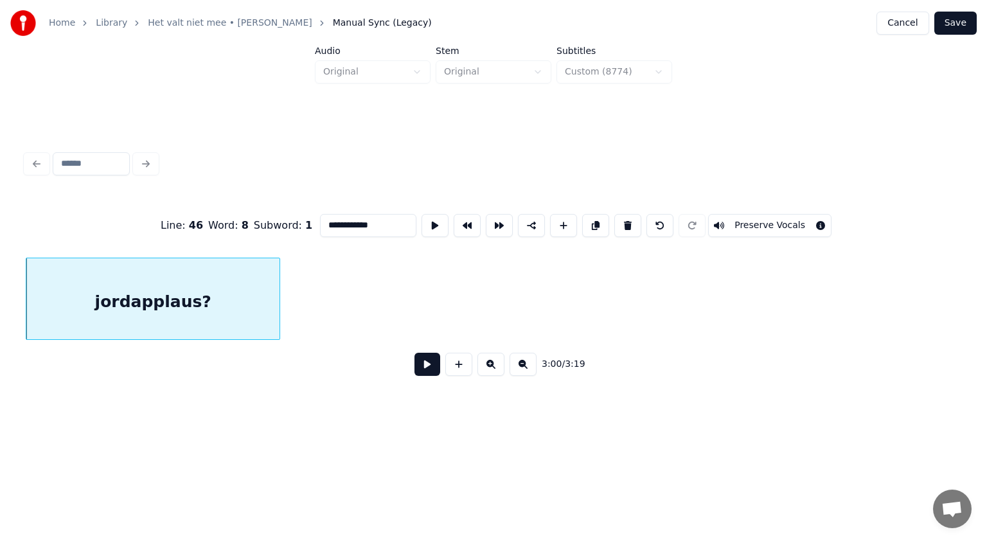
click at [621, 215] on button at bounding box center [627, 225] width 27 height 23
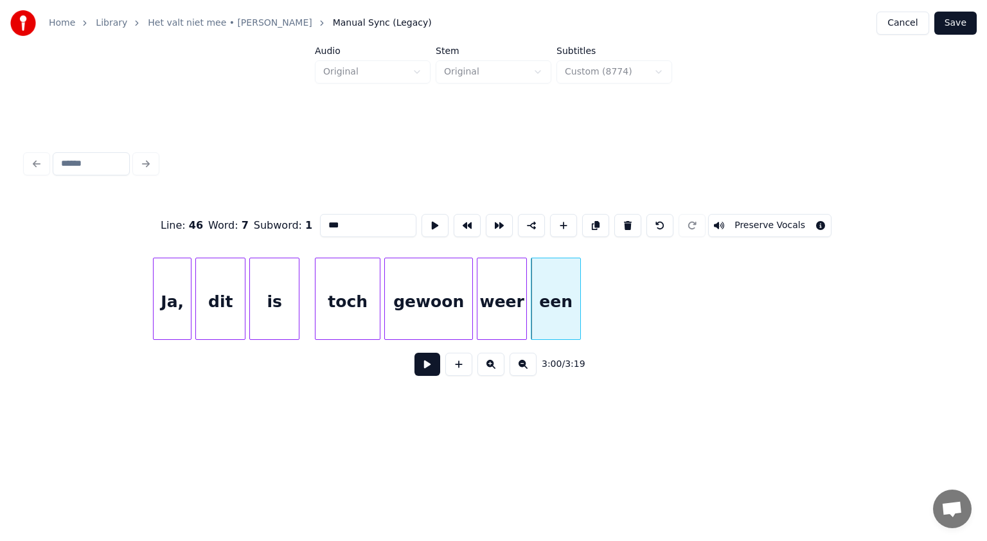
scroll to position [0, 68947]
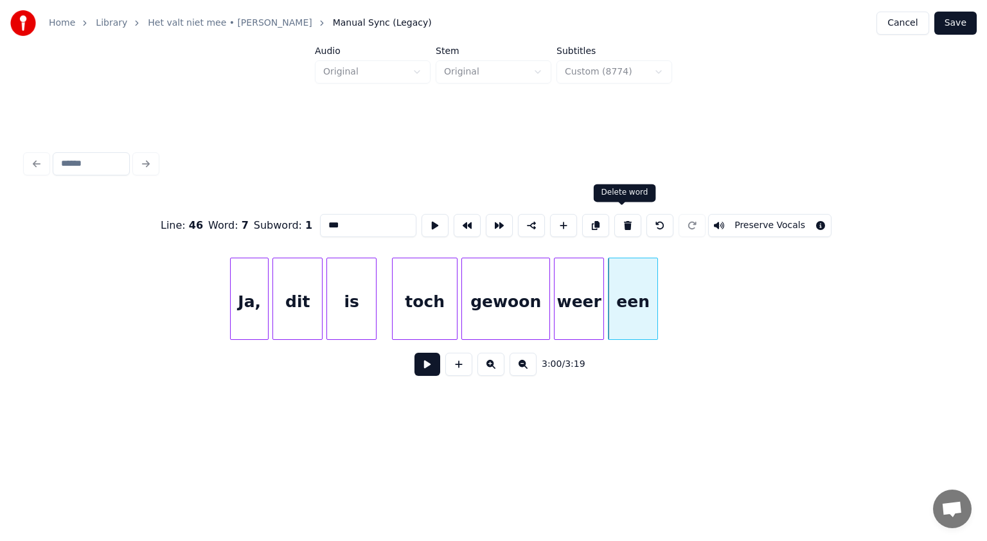
click at [624, 216] on button at bounding box center [627, 225] width 27 height 23
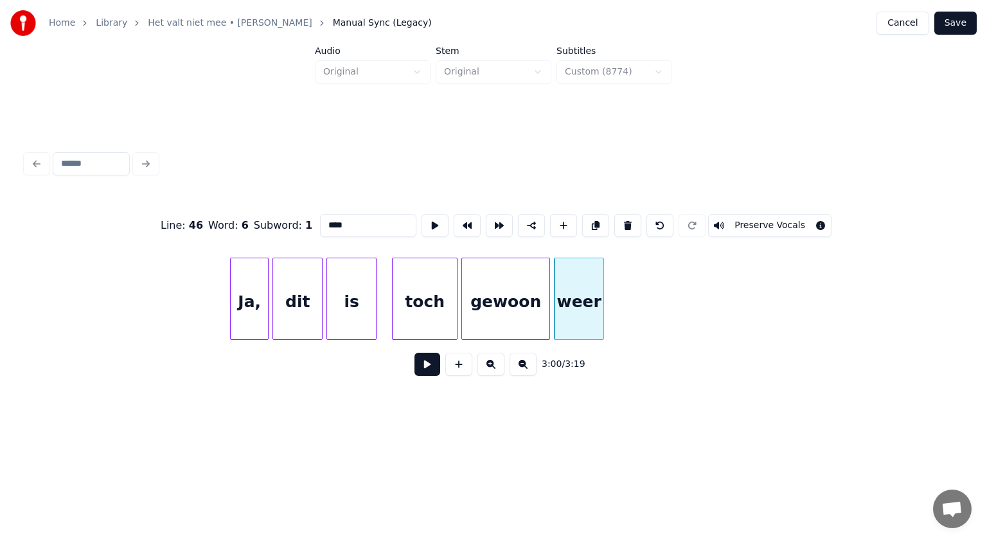
click at [624, 216] on button at bounding box center [627, 225] width 27 height 23
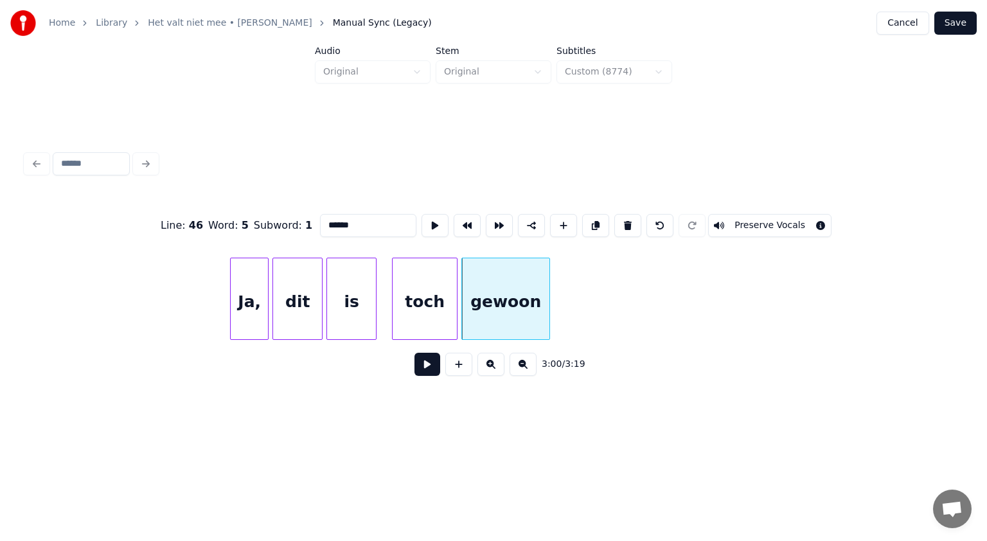
click at [624, 216] on button at bounding box center [627, 225] width 27 height 23
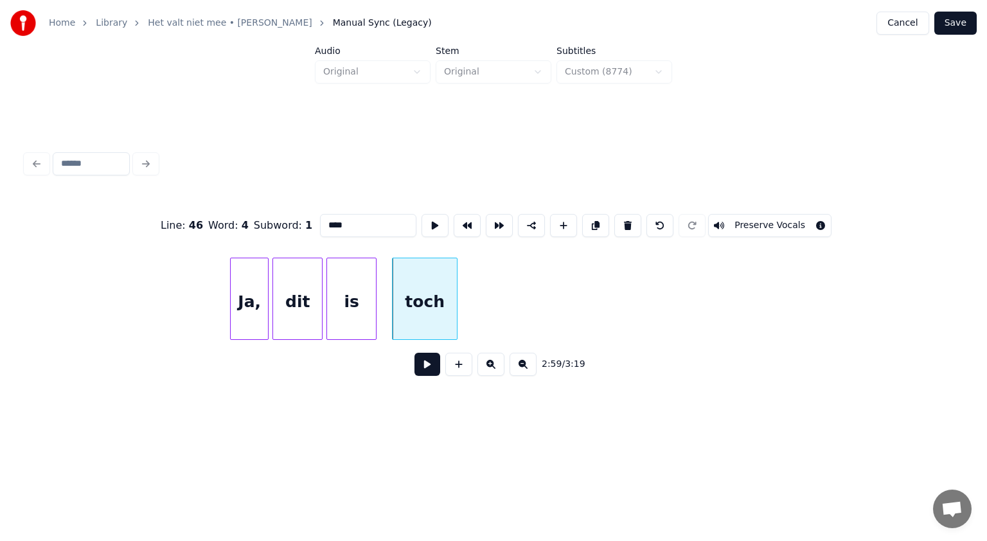
click at [624, 216] on button at bounding box center [627, 225] width 27 height 23
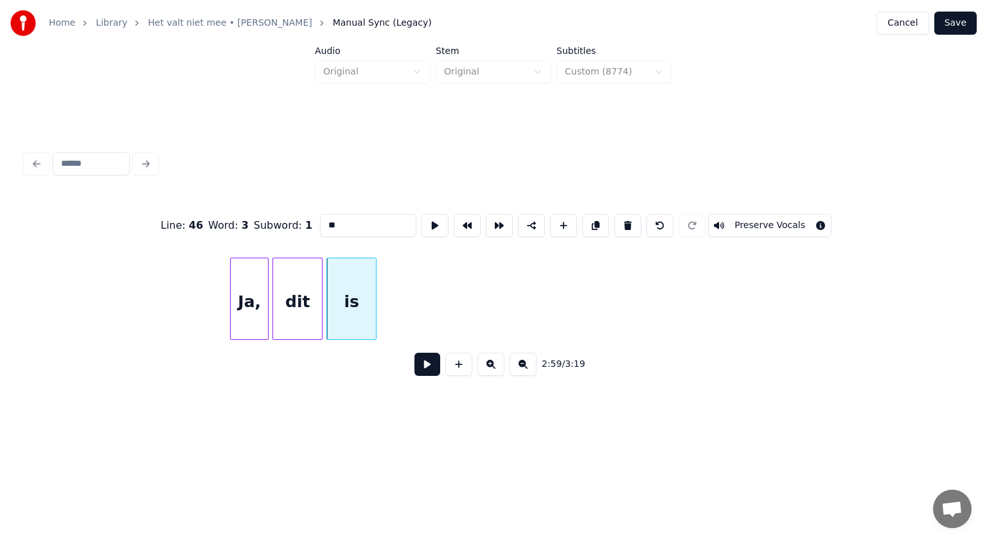
click at [624, 216] on button at bounding box center [627, 225] width 27 height 23
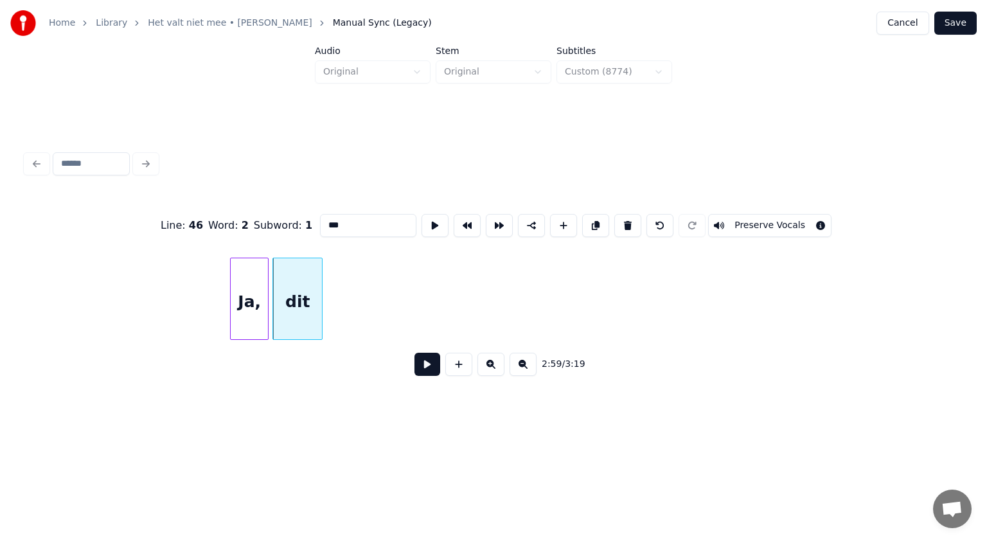
click at [624, 216] on button at bounding box center [627, 225] width 27 height 23
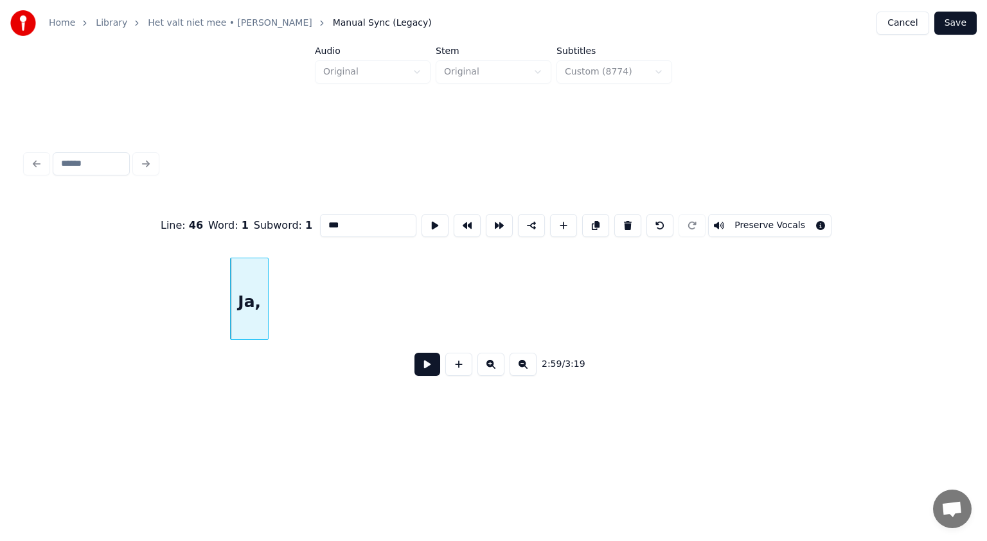
click at [624, 216] on button at bounding box center [627, 225] width 27 height 23
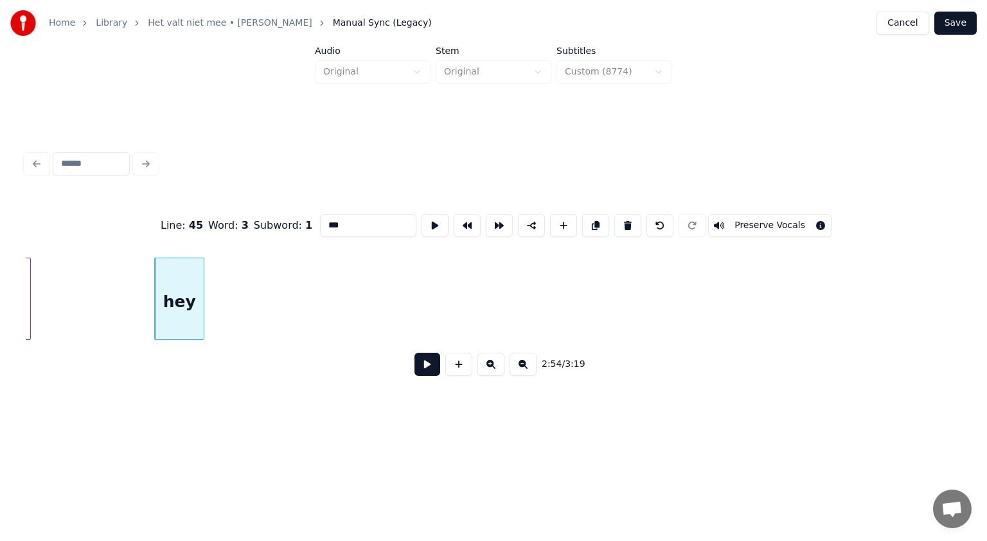
scroll to position [0, 67161]
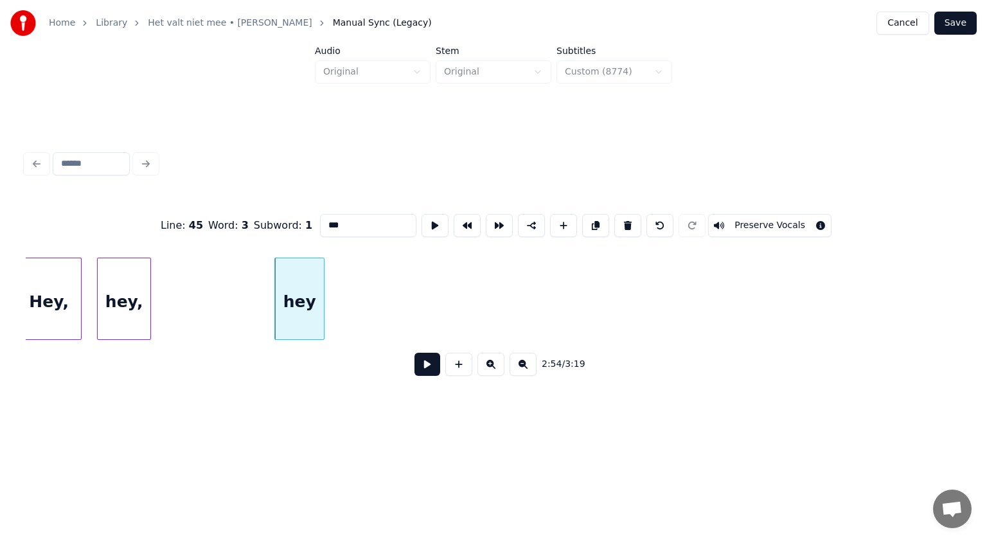
click at [304, 284] on div "hey" at bounding box center [299, 301] width 49 height 87
click at [614, 219] on button at bounding box center [627, 225] width 27 height 23
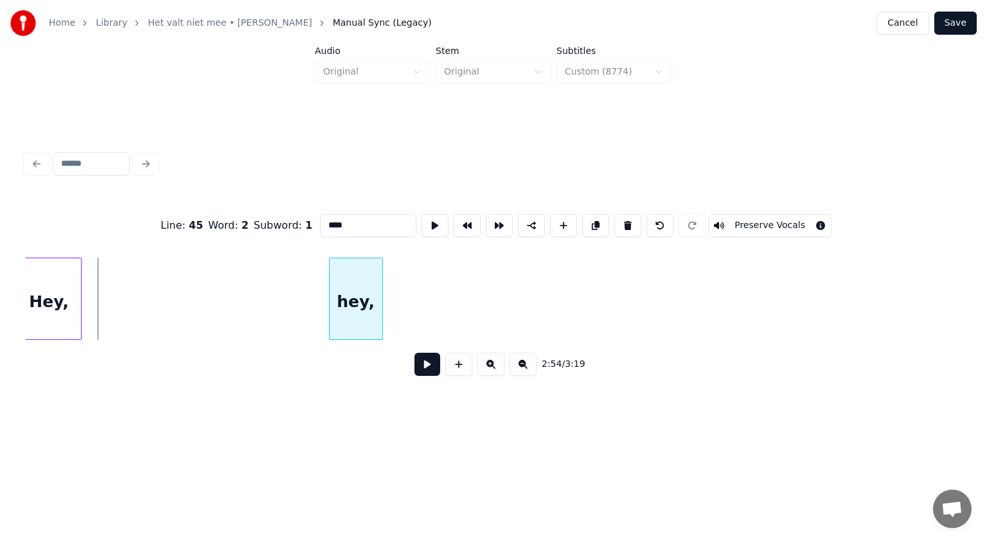
click at [370, 276] on div "hey," at bounding box center [355, 301] width 53 height 87
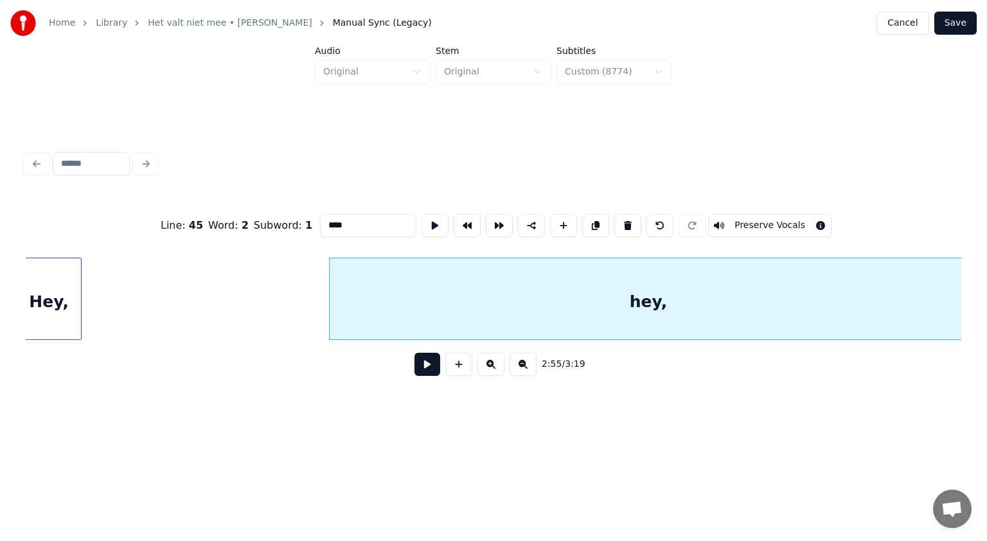
click at [964, 249] on div "Line : 45 Word : 2 Subword : 1 **** Preserve Vocals 2:55 / 3:19" at bounding box center [493, 266] width 945 height 254
click at [177, 301] on div "Hey," at bounding box center [160, 301] width 64 height 87
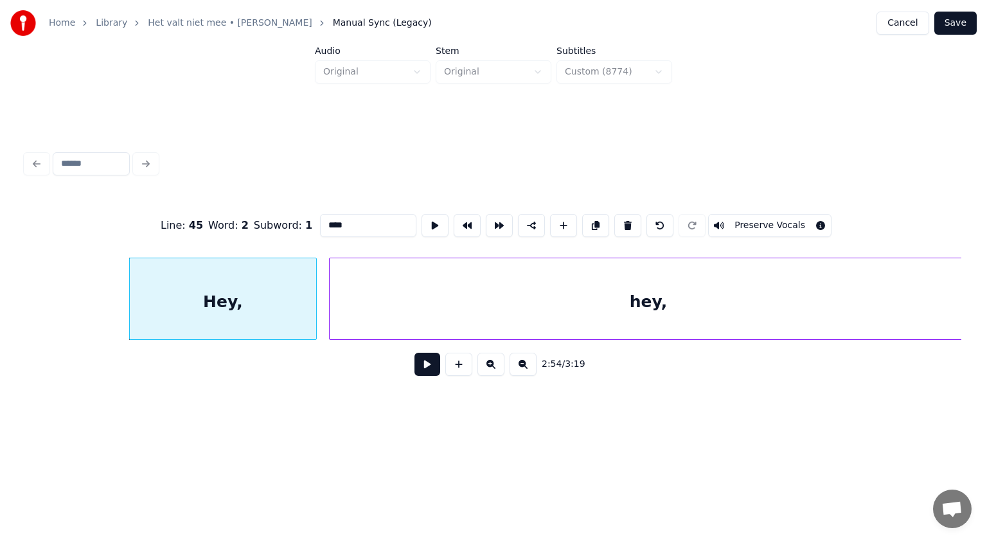
click at [313, 282] on div at bounding box center [314, 298] width 4 height 81
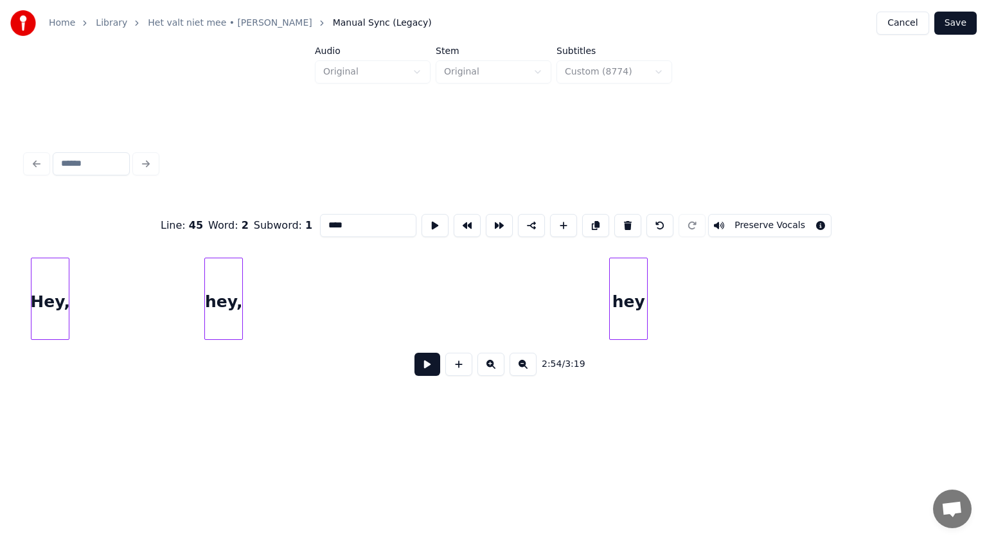
scroll to position [0, 66100]
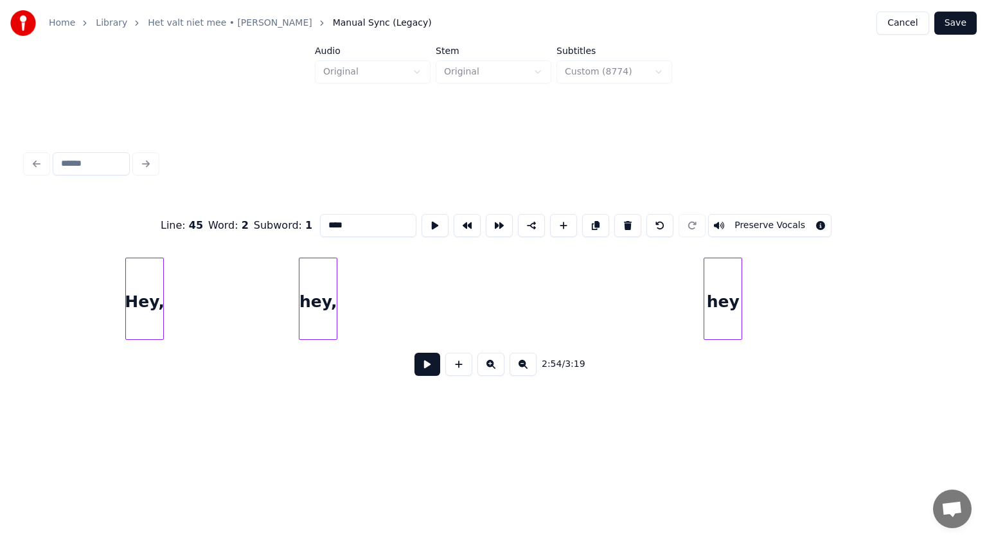
click at [322, 294] on div "hey," at bounding box center [317, 301] width 37 height 87
click at [624, 218] on button at bounding box center [627, 225] width 27 height 23
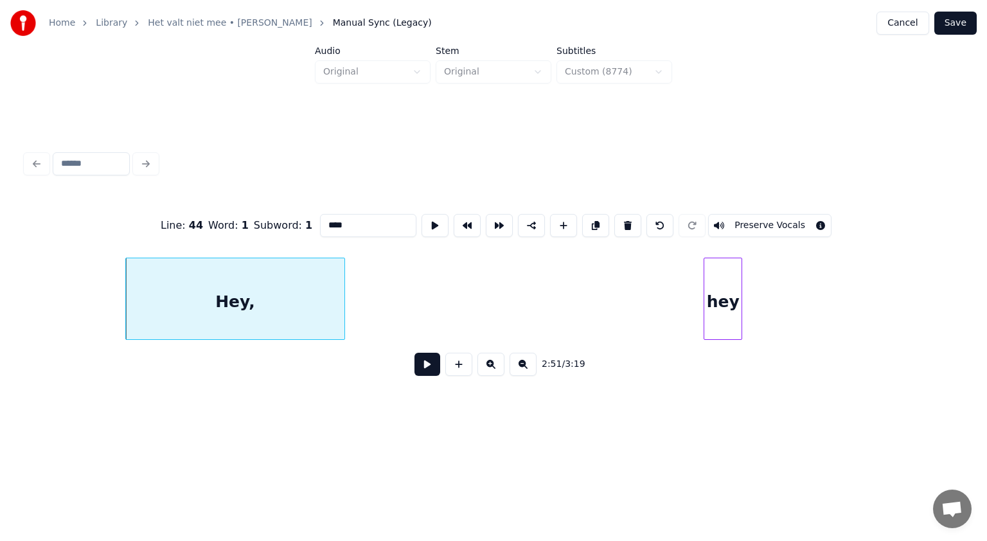
click at [342, 282] on div at bounding box center [342, 298] width 4 height 81
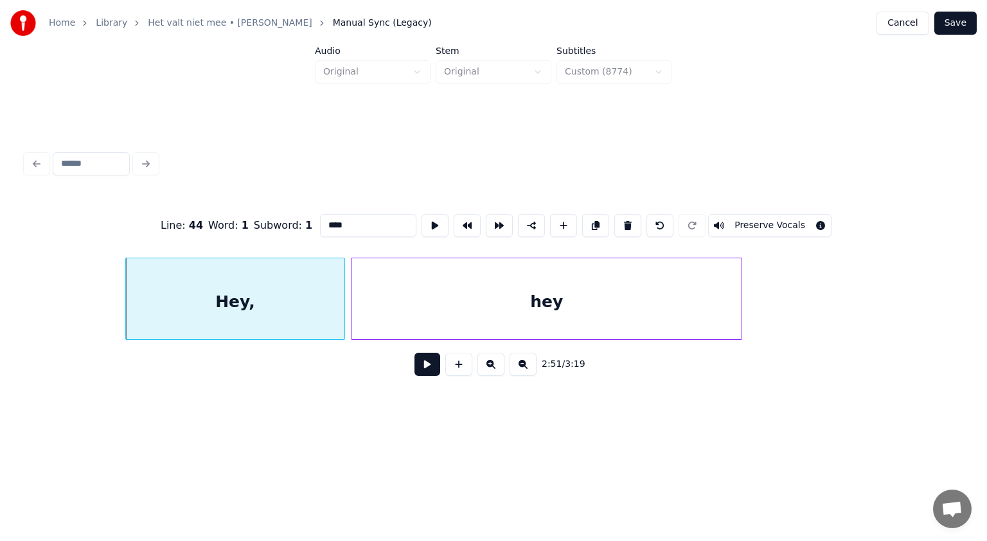
click at [352, 304] on div at bounding box center [353, 298] width 4 height 81
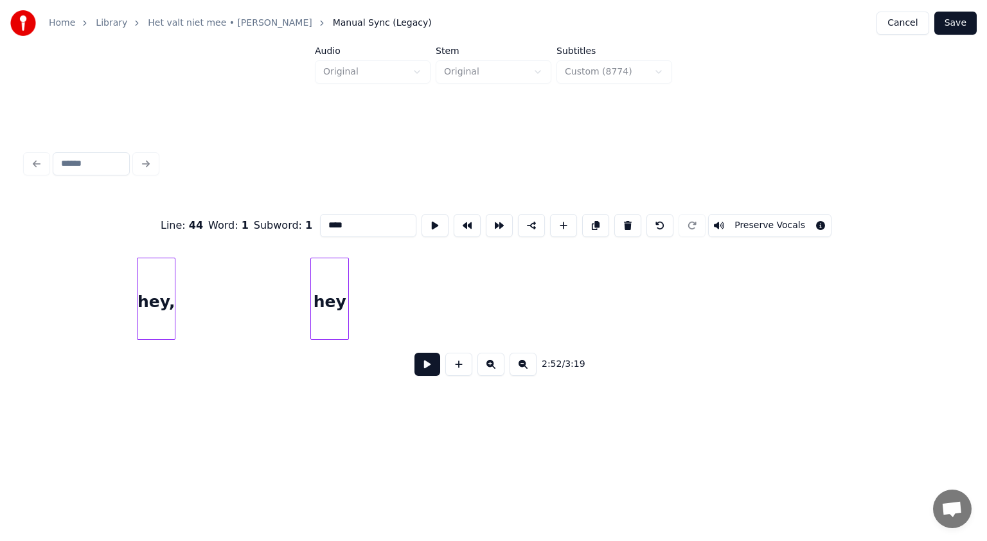
scroll to position [0, 65021]
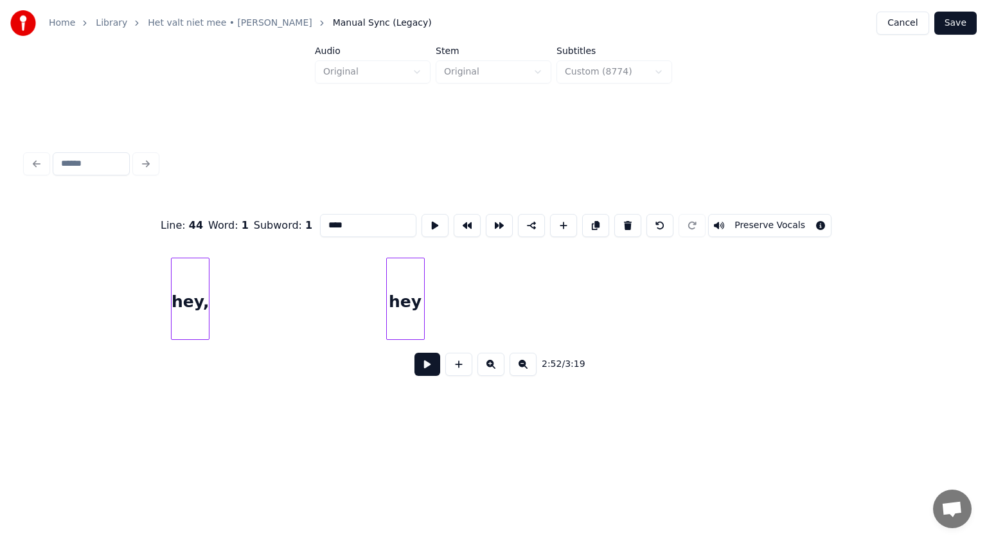
click at [411, 287] on div "hey" at bounding box center [405, 301] width 37 height 87
click at [191, 305] on div "hey," at bounding box center [189, 301] width 37 height 87
click at [619, 220] on button at bounding box center [627, 225] width 27 height 23
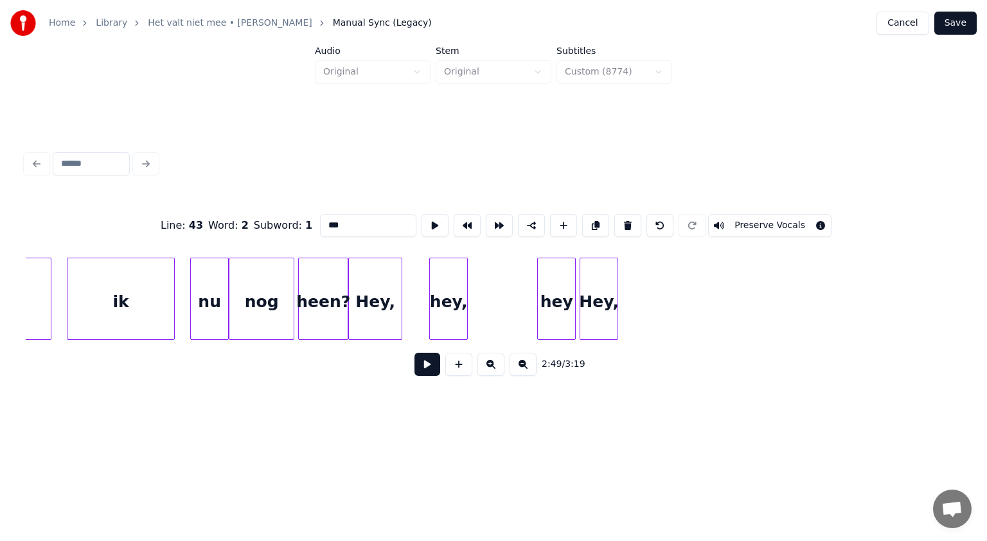
scroll to position [0, 63626]
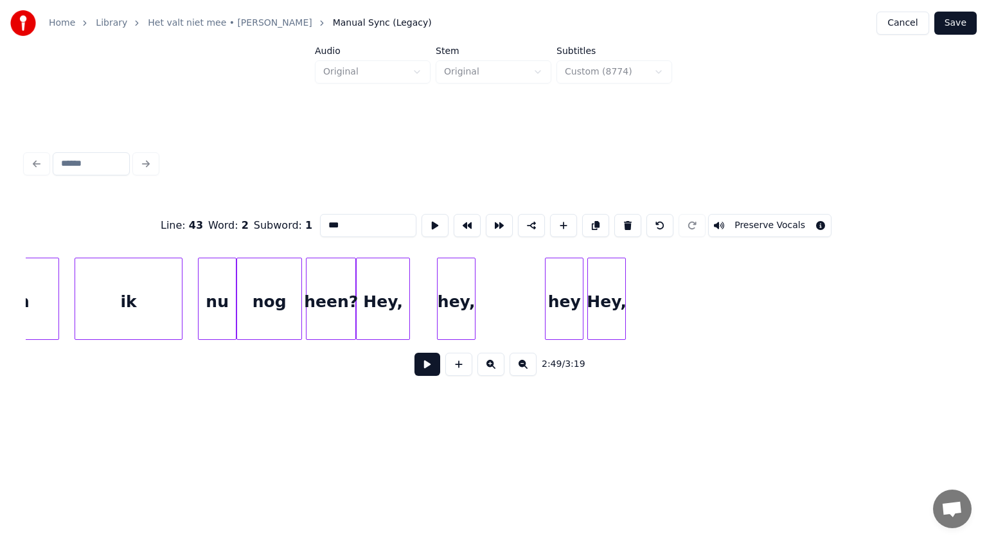
click at [161, 307] on div "ik" at bounding box center [128, 301] width 107 height 87
type input "**"
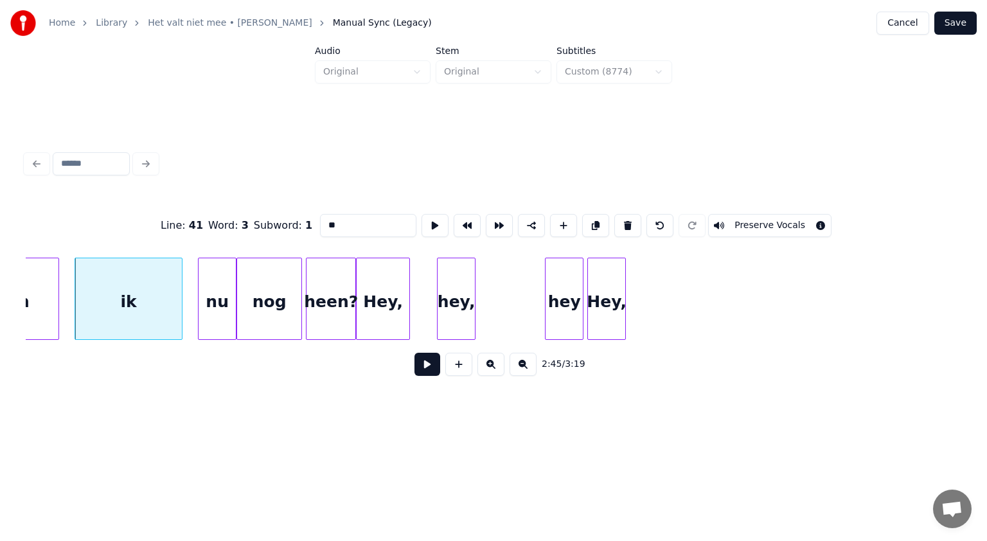
click at [425, 371] on button at bounding box center [427, 364] width 26 height 23
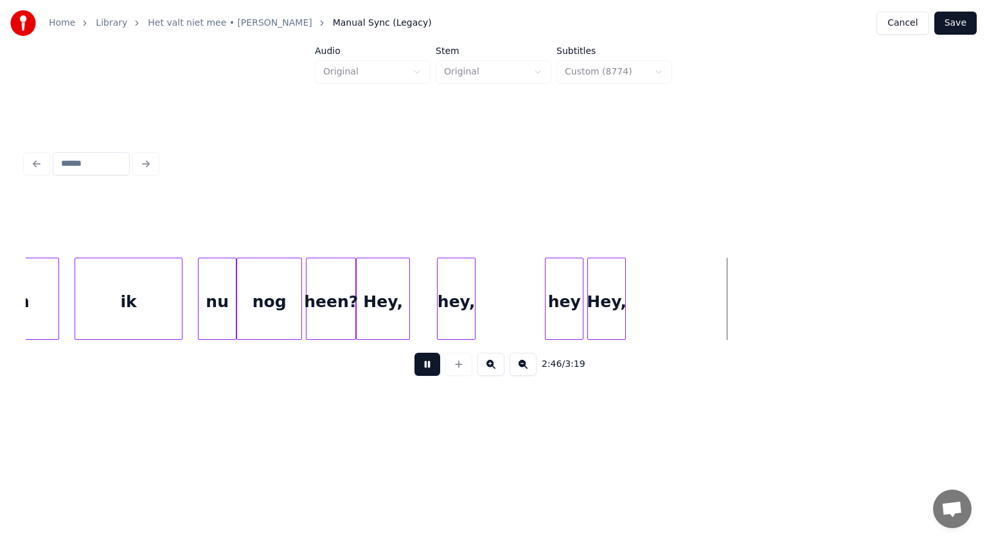
click at [425, 371] on button at bounding box center [427, 364] width 26 height 23
click at [933, 233] on div "2:46 / 3:19" at bounding box center [493, 290] width 935 height 195
click at [460, 286] on div "hey," at bounding box center [455, 301] width 37 height 87
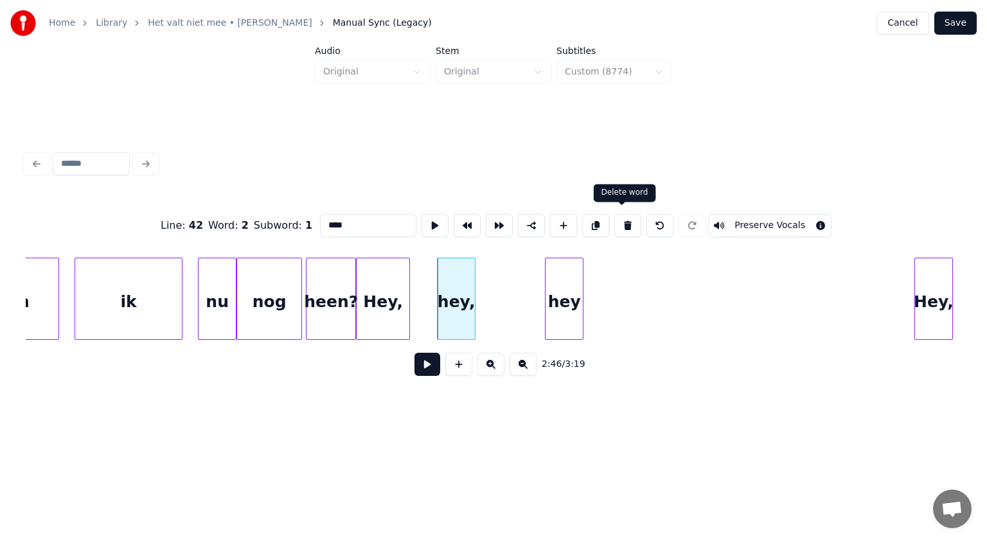
click at [624, 218] on button at bounding box center [627, 225] width 27 height 23
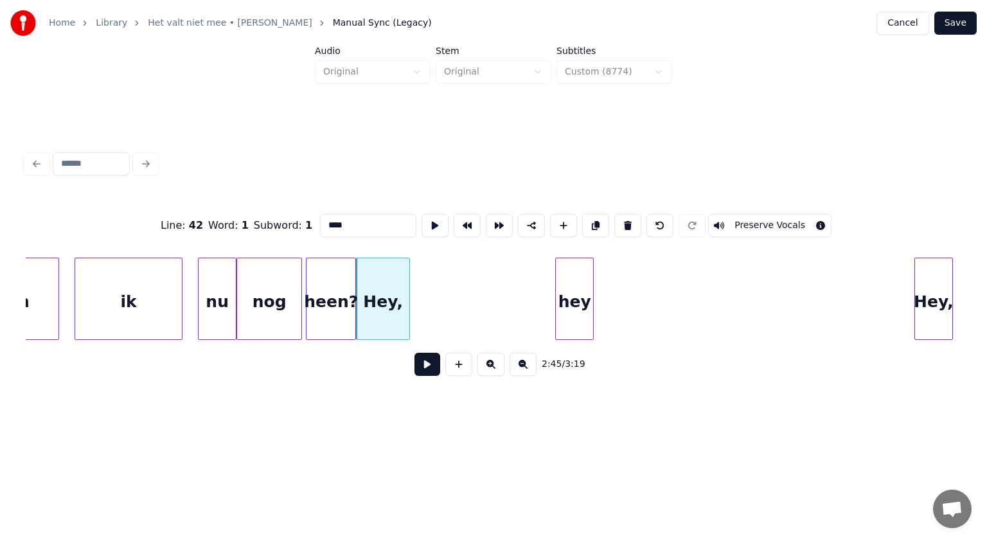
click at [575, 265] on div "hey" at bounding box center [574, 301] width 37 height 87
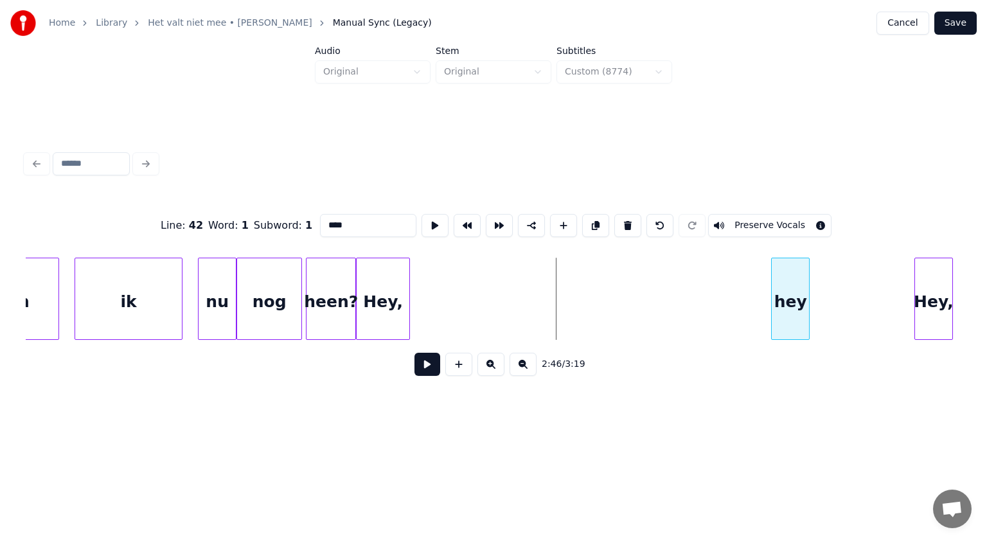
click at [791, 258] on div "hey" at bounding box center [789, 301] width 37 height 87
click at [594, 266] on div "Hey," at bounding box center [576, 301] width 53 height 87
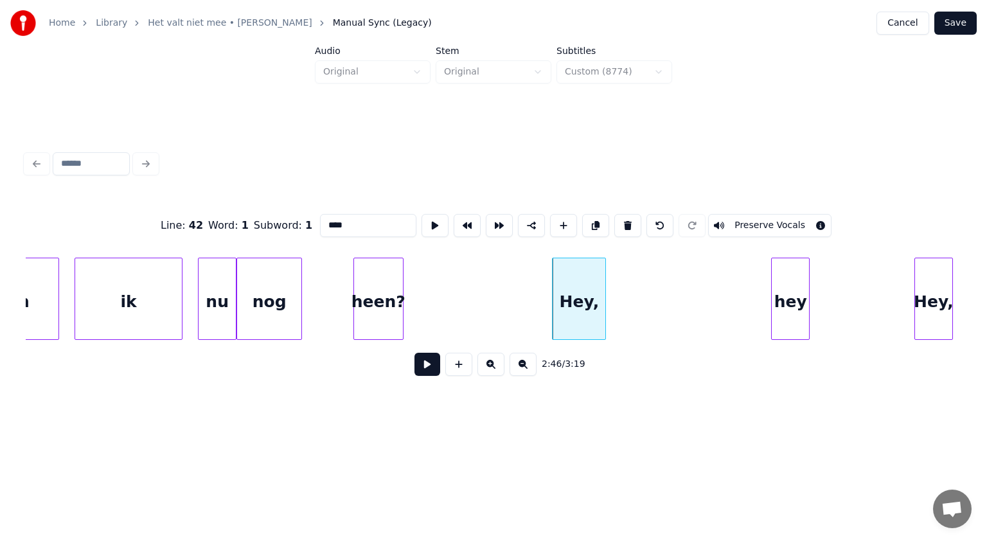
click at [384, 285] on div "heen?" at bounding box center [378, 301] width 49 height 87
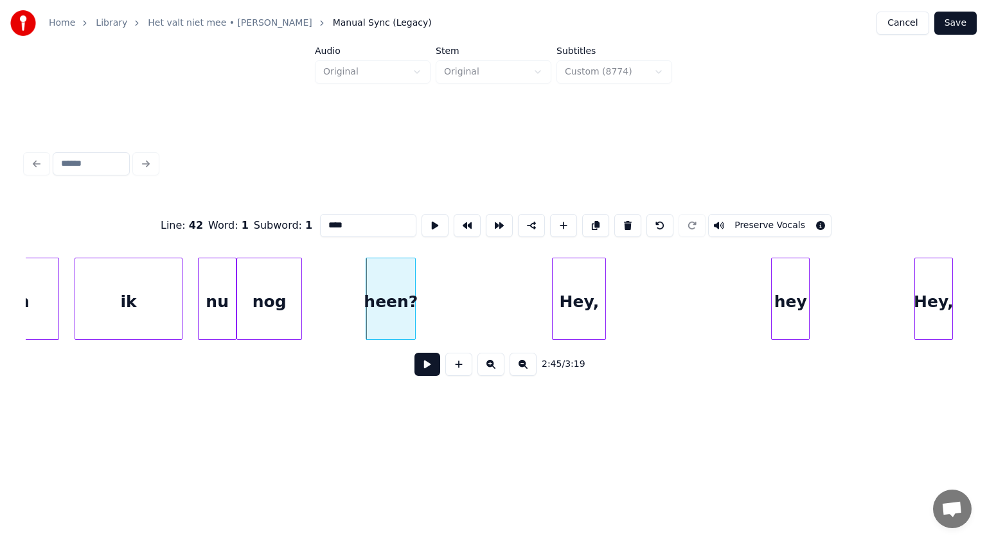
click at [136, 309] on div "ik" at bounding box center [128, 301] width 107 height 87
type input "**"
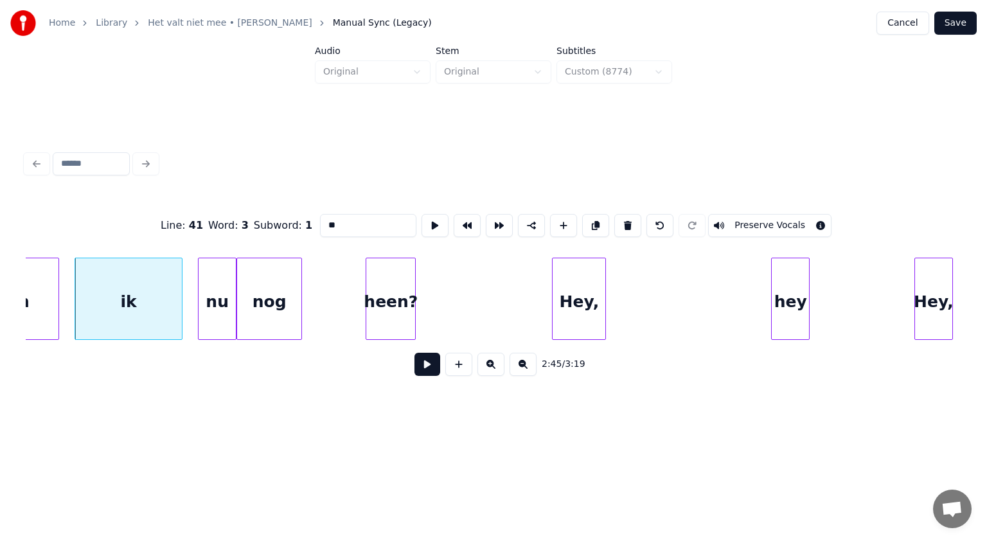
click at [425, 369] on button at bounding box center [427, 364] width 26 height 23
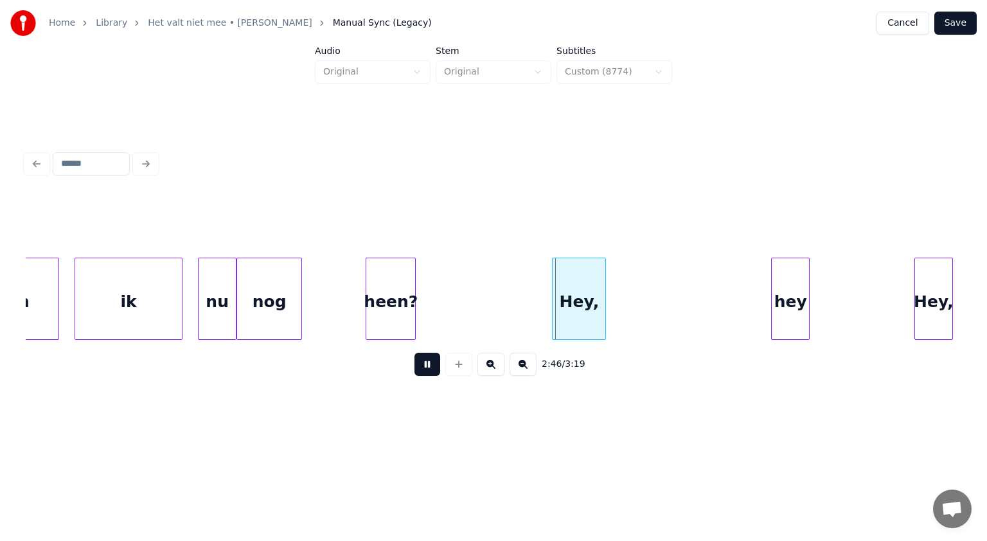
click at [425, 369] on button at bounding box center [427, 364] width 26 height 23
click at [455, 294] on div "heen?" at bounding box center [448, 301] width 49 height 87
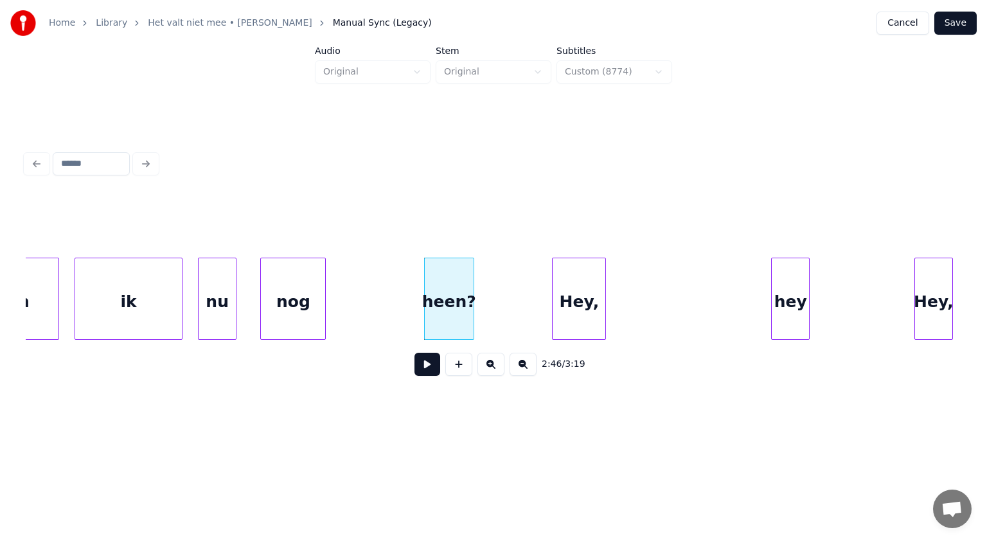
click at [308, 293] on div "nog" at bounding box center [293, 301] width 64 height 87
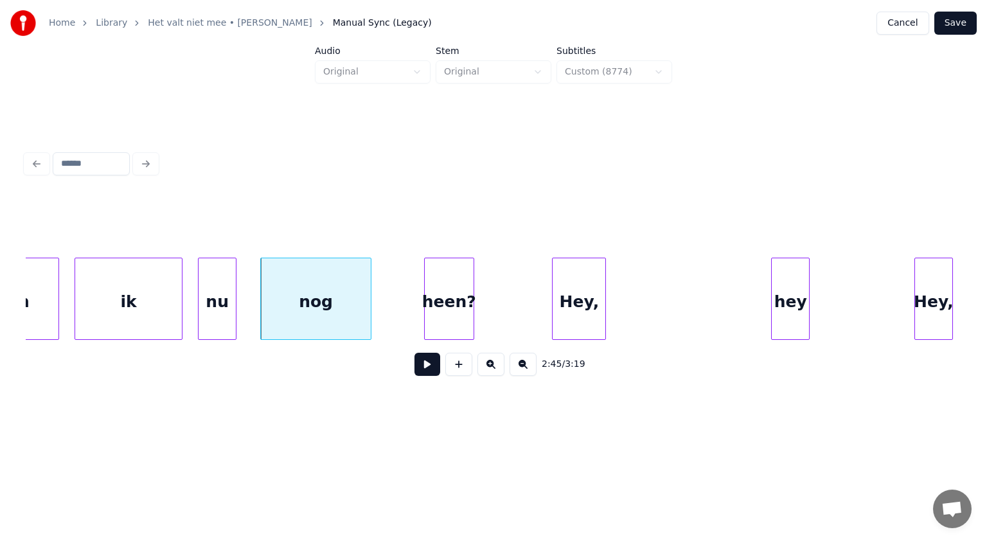
click at [371, 286] on div at bounding box center [369, 298] width 4 height 81
click at [412, 274] on div "heen?" at bounding box center [416, 301] width 49 height 87
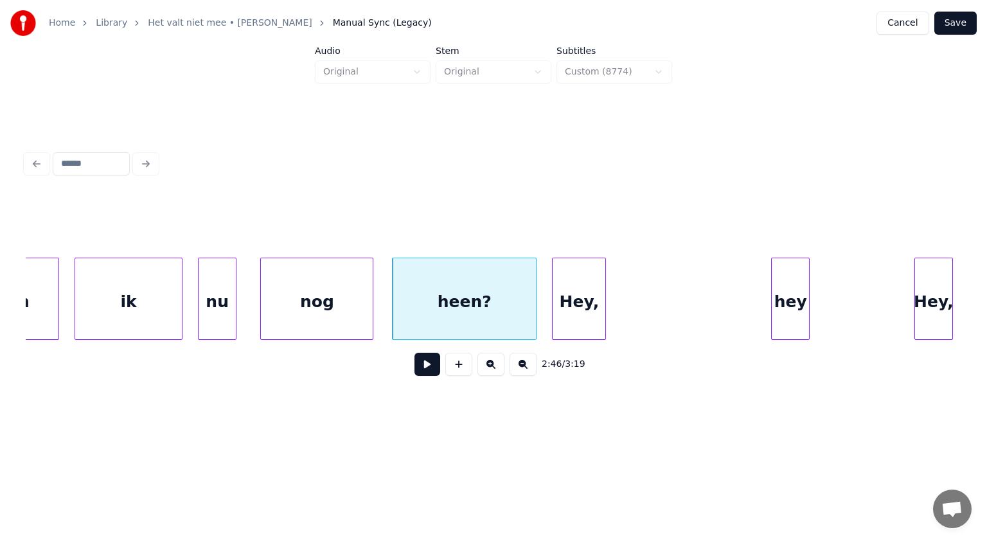
click at [536, 273] on div at bounding box center [534, 298] width 4 height 81
click at [757, 267] on div at bounding box center [757, 298] width 4 height 81
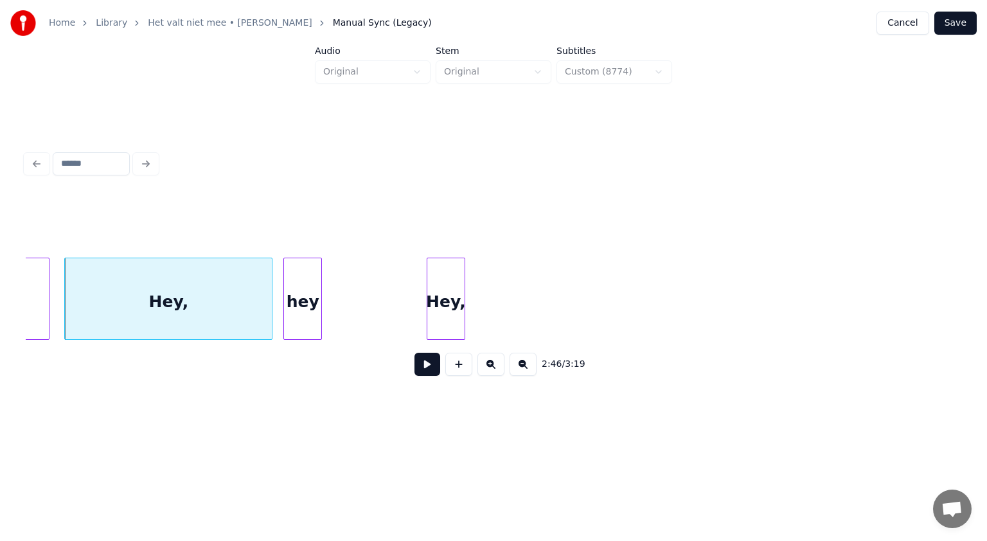
scroll to position [0, 64157]
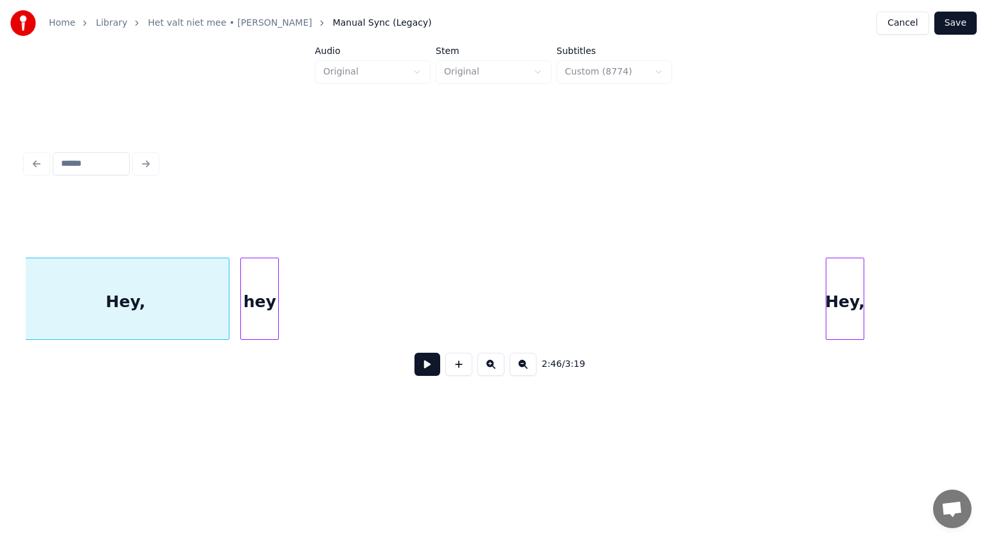
click at [866, 218] on div "2:46 / 3:19" at bounding box center [493, 290] width 935 height 195
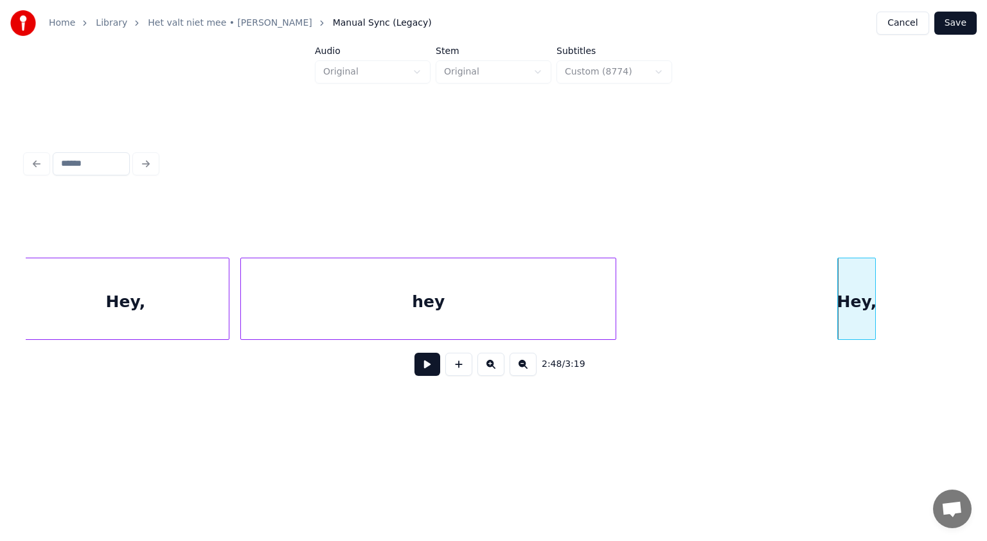
click at [615, 258] on div "hey" at bounding box center [428, 299] width 376 height 82
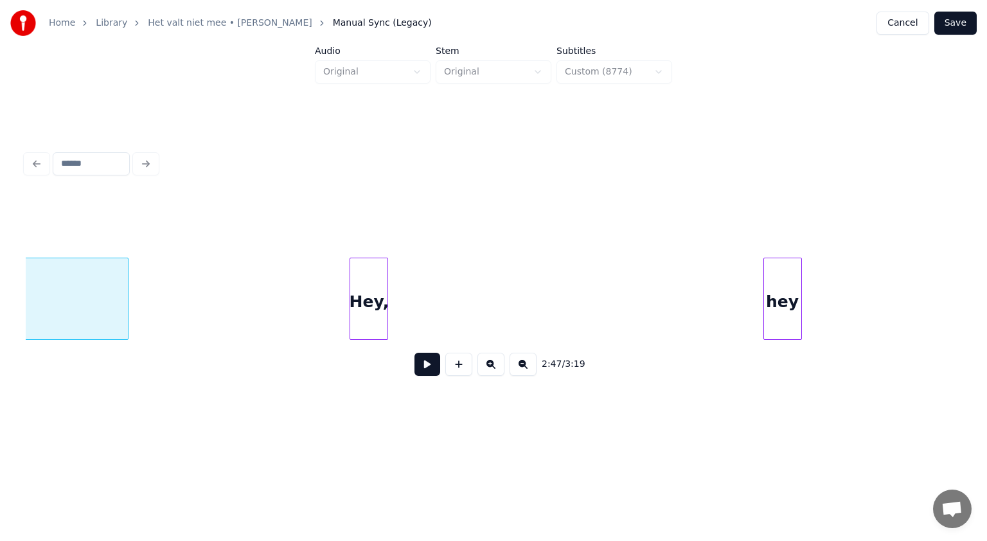
scroll to position [0, 64730]
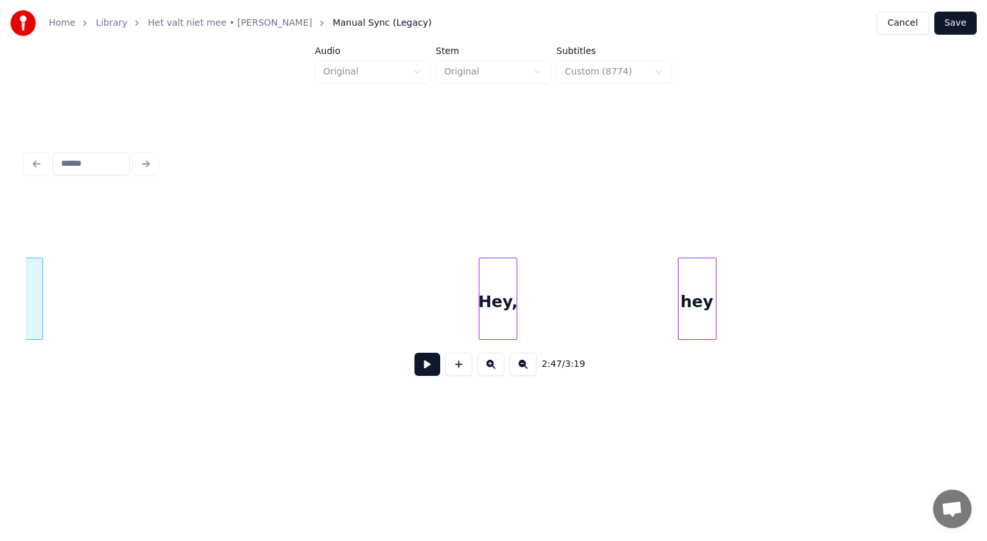
click at [498, 281] on div "Hey," at bounding box center [497, 301] width 37 height 87
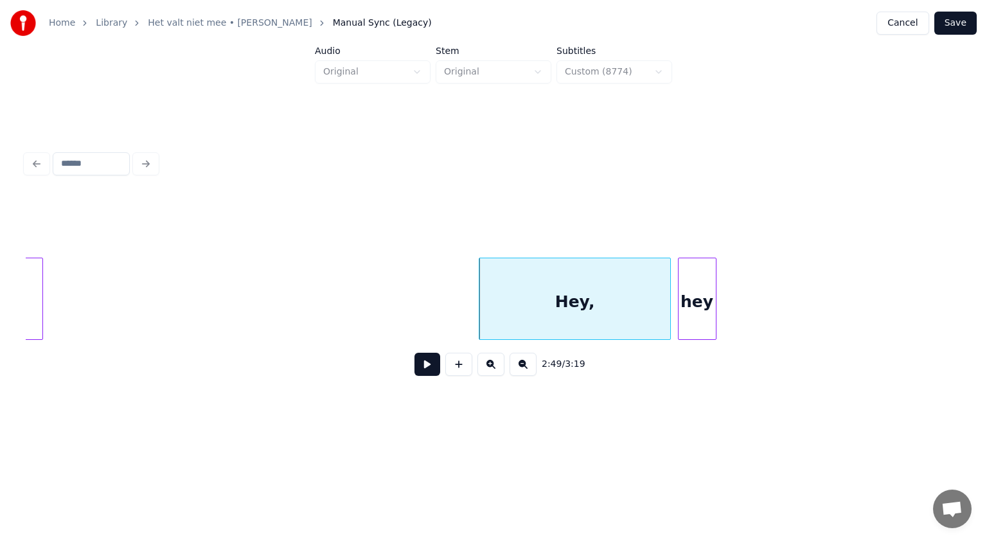
click at [669, 266] on div at bounding box center [668, 298] width 4 height 81
click at [925, 278] on div at bounding box center [924, 298] width 4 height 81
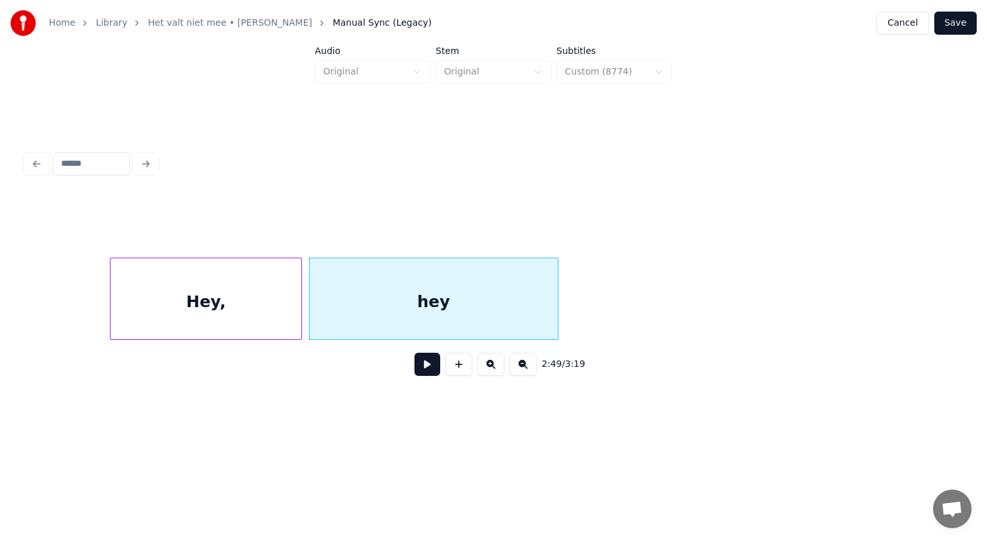
scroll to position [0, 65107]
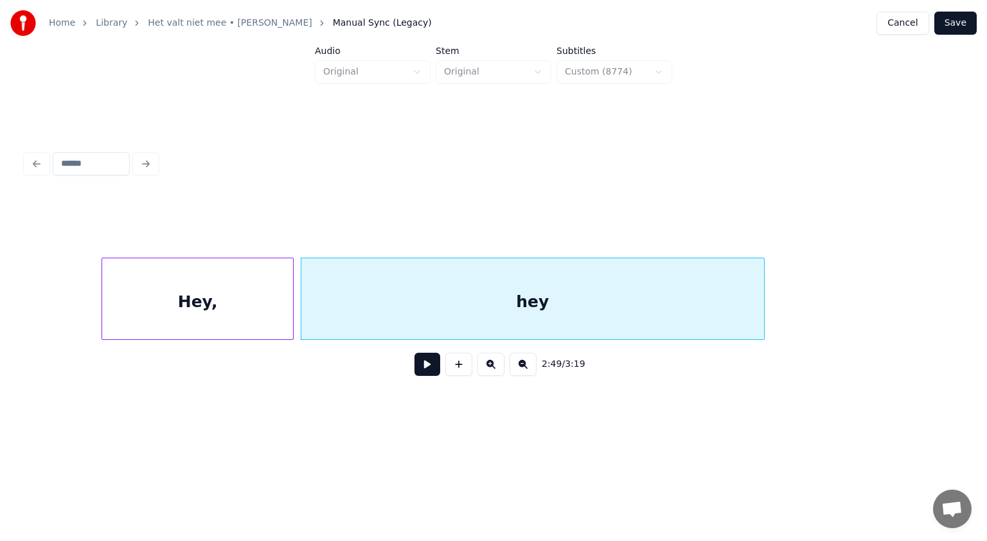
click at [762, 258] on div "hey" at bounding box center [533, 299] width 464 height 82
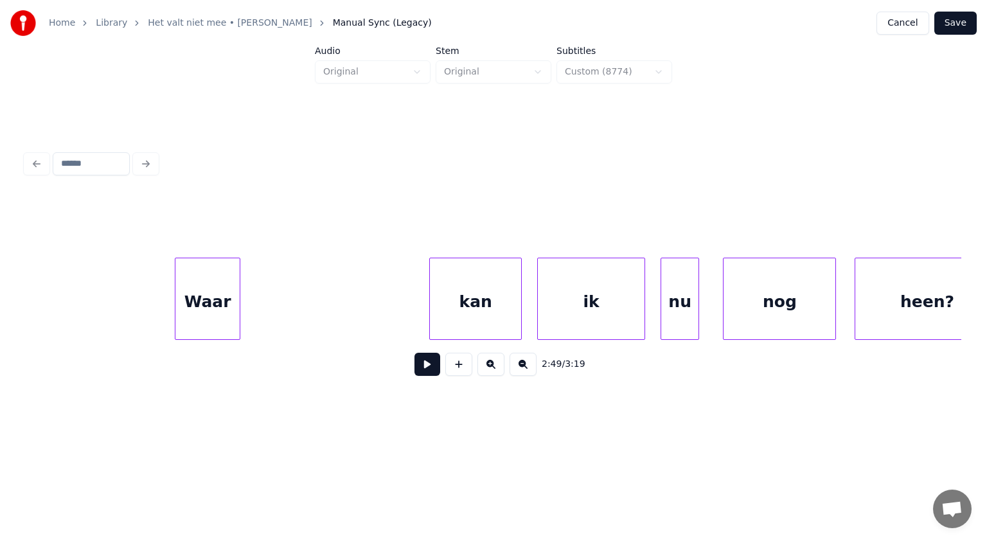
scroll to position [0, 63138]
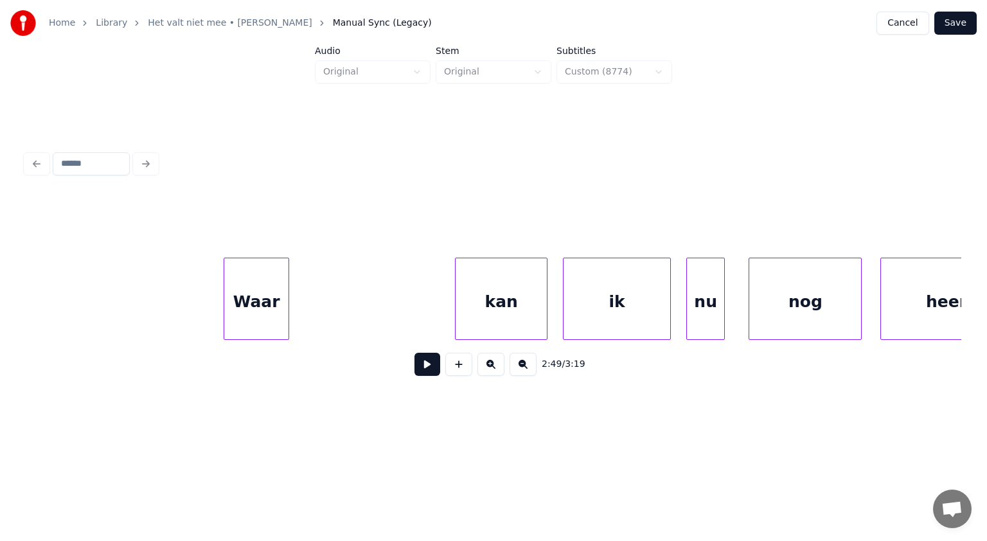
click at [254, 286] on div "Waar" at bounding box center [256, 301] width 64 height 87
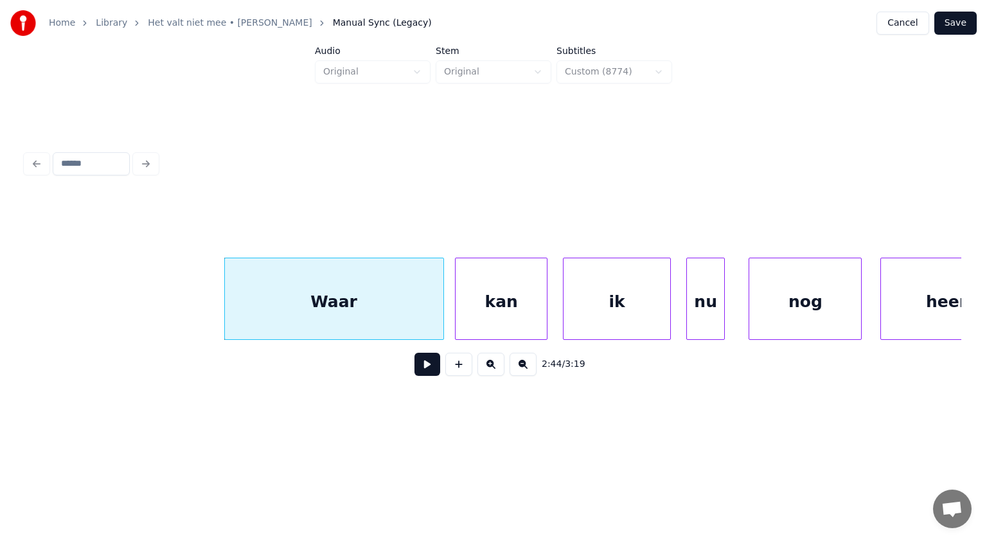
click at [441, 268] on div at bounding box center [441, 298] width 4 height 81
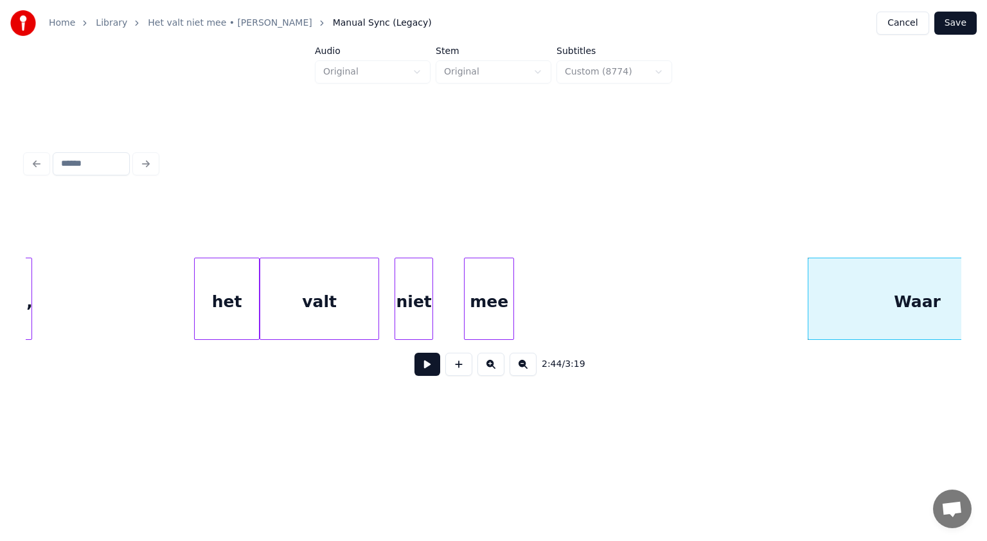
scroll to position [0, 62547]
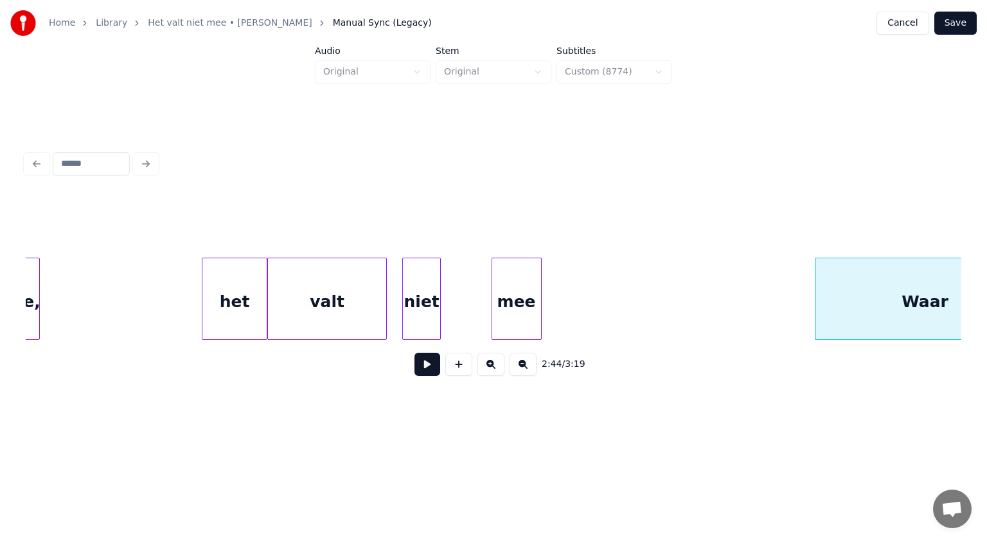
click at [528, 291] on div "mee" at bounding box center [516, 301] width 49 height 87
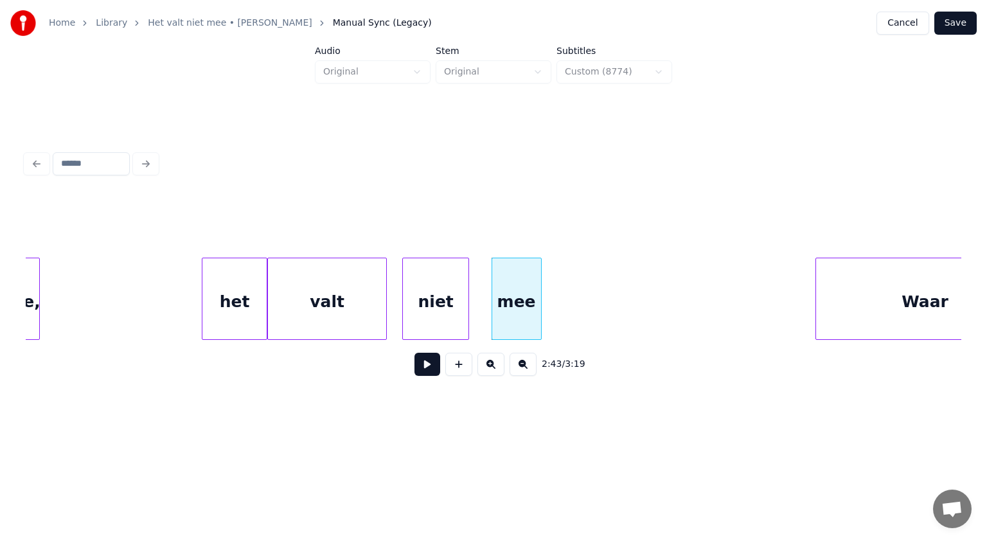
click at [465, 281] on div at bounding box center [466, 298] width 4 height 81
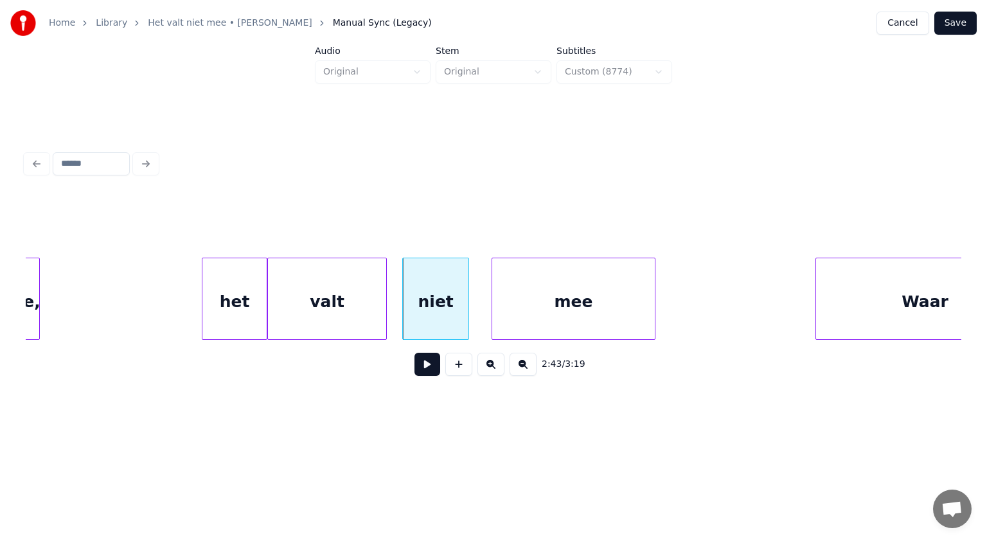
click at [652, 276] on div at bounding box center [653, 298] width 4 height 81
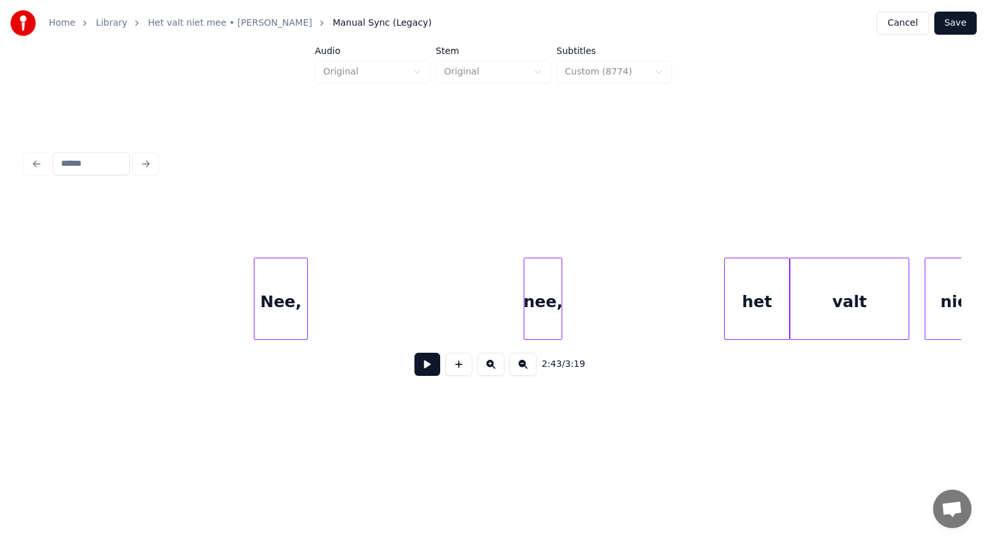
scroll to position [0, 62008]
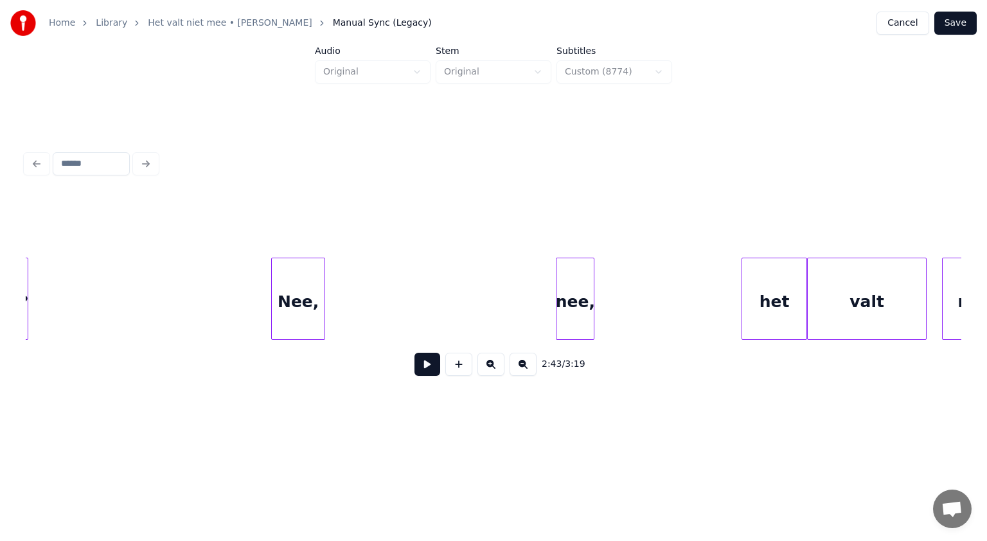
click at [575, 274] on div "nee," at bounding box center [574, 301] width 37 height 87
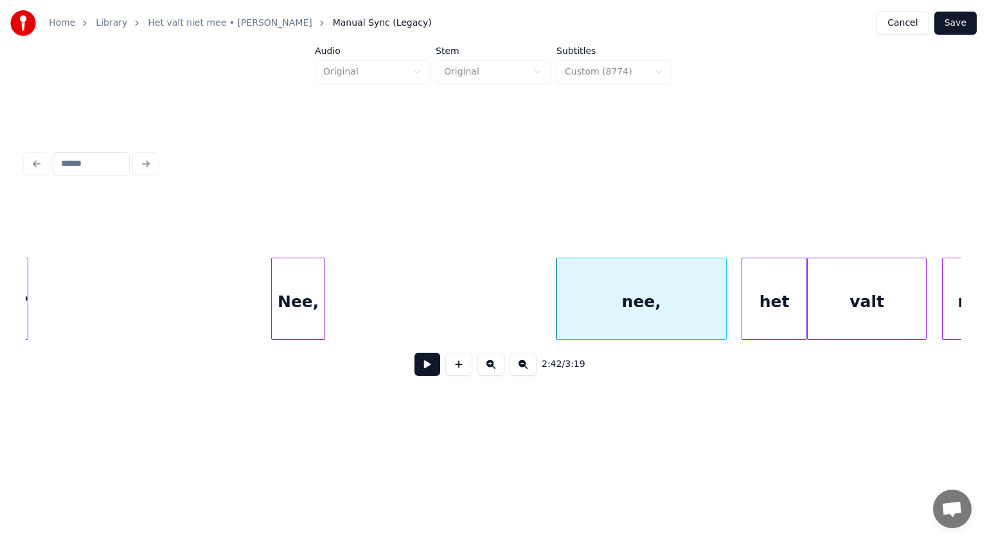
click at [722, 270] on div at bounding box center [724, 298] width 4 height 81
click at [457, 275] on div at bounding box center [457, 298] width 4 height 81
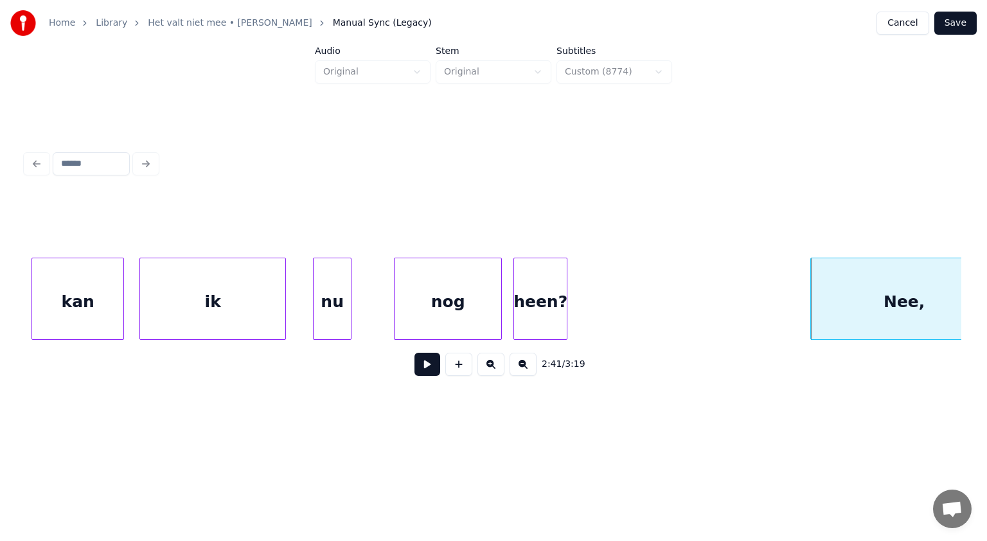
scroll to position [0, 61426]
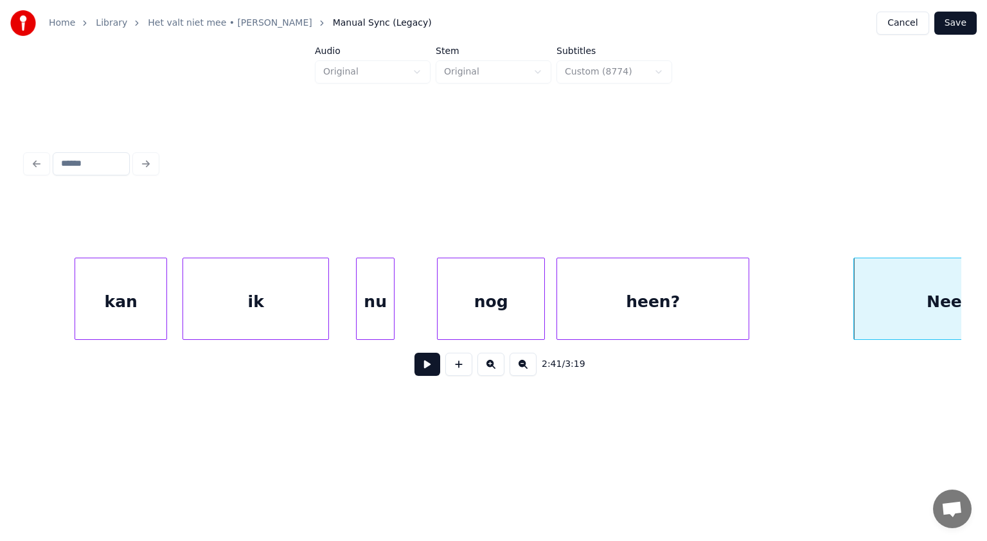
click at [745, 261] on div at bounding box center [746, 298] width 4 height 81
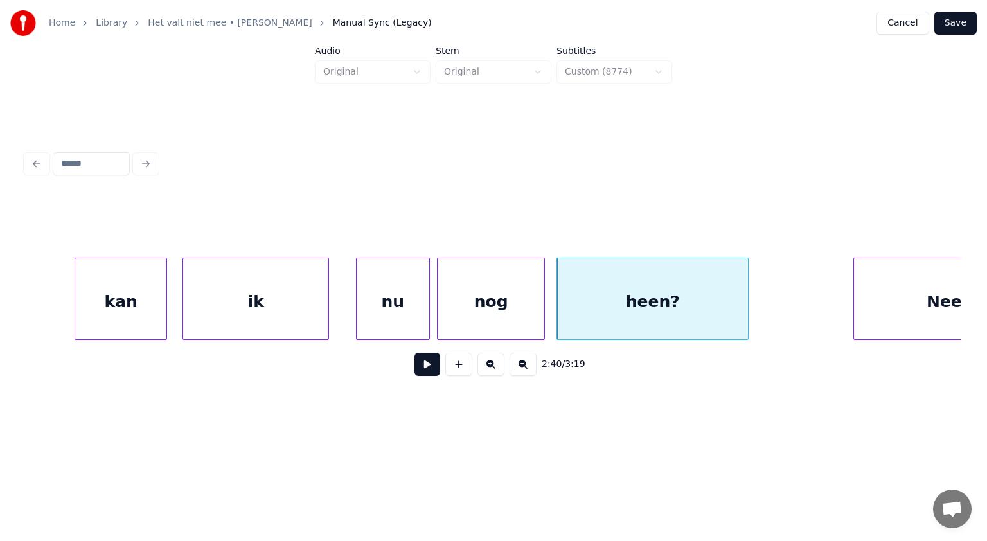
click at [428, 286] on div at bounding box center [427, 298] width 4 height 81
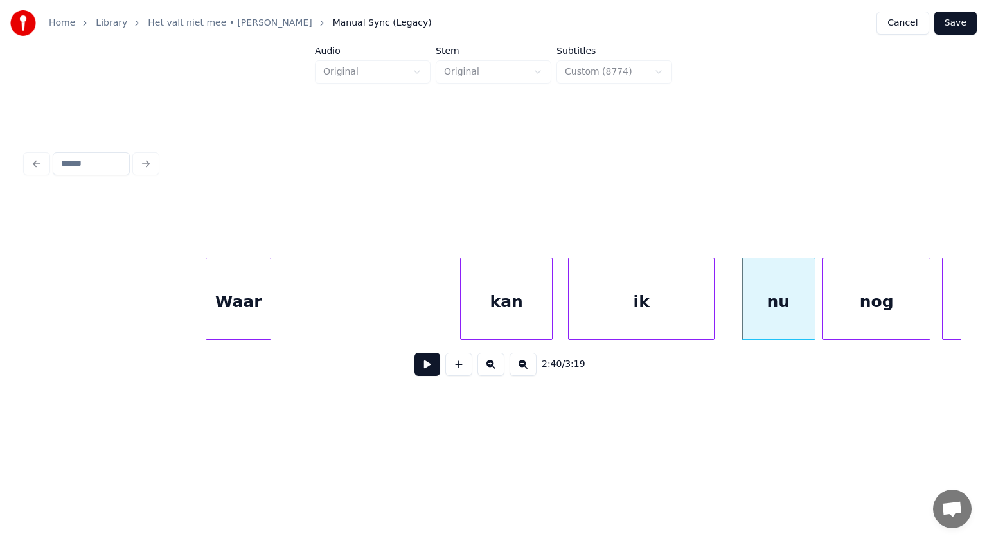
scroll to position [0, 61006]
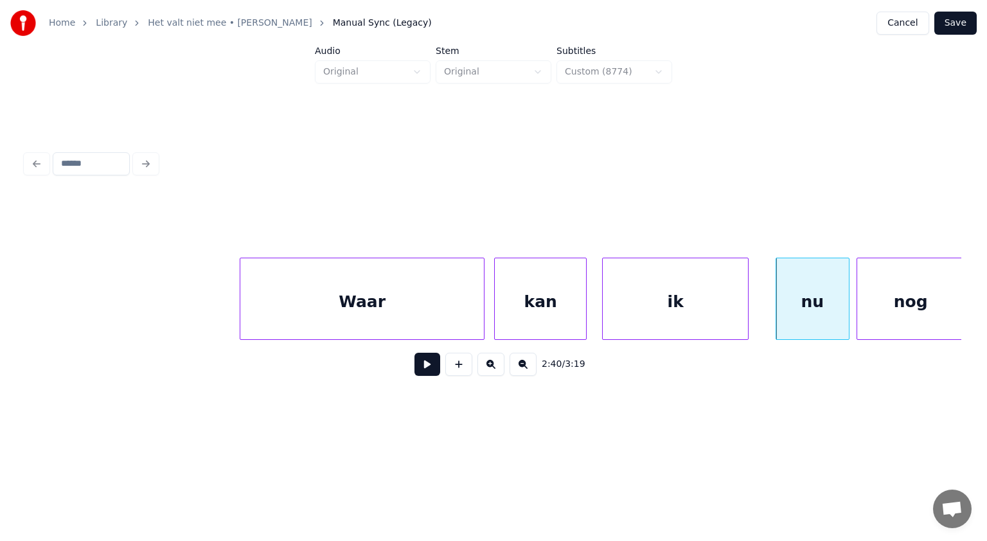
click at [483, 267] on div at bounding box center [482, 298] width 4 height 81
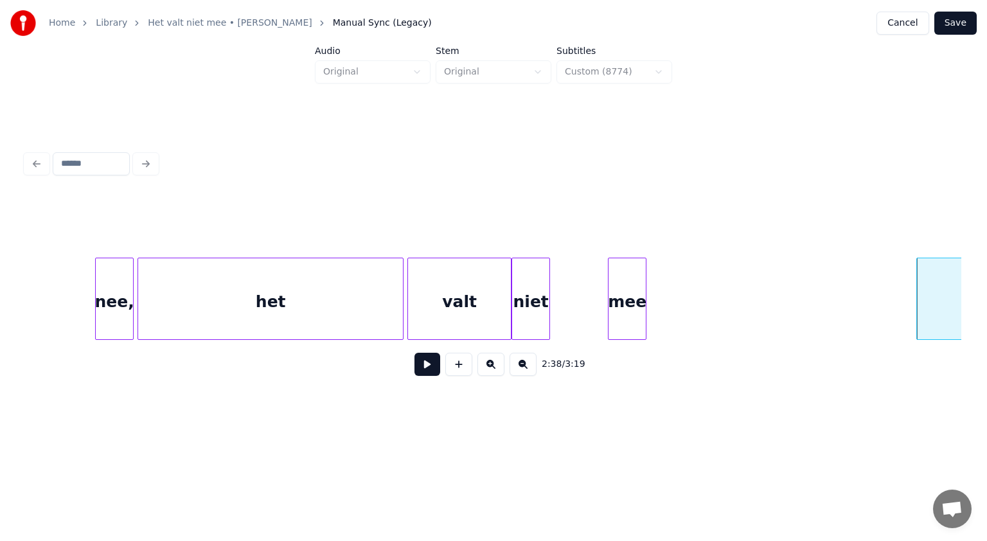
scroll to position [0, 60304]
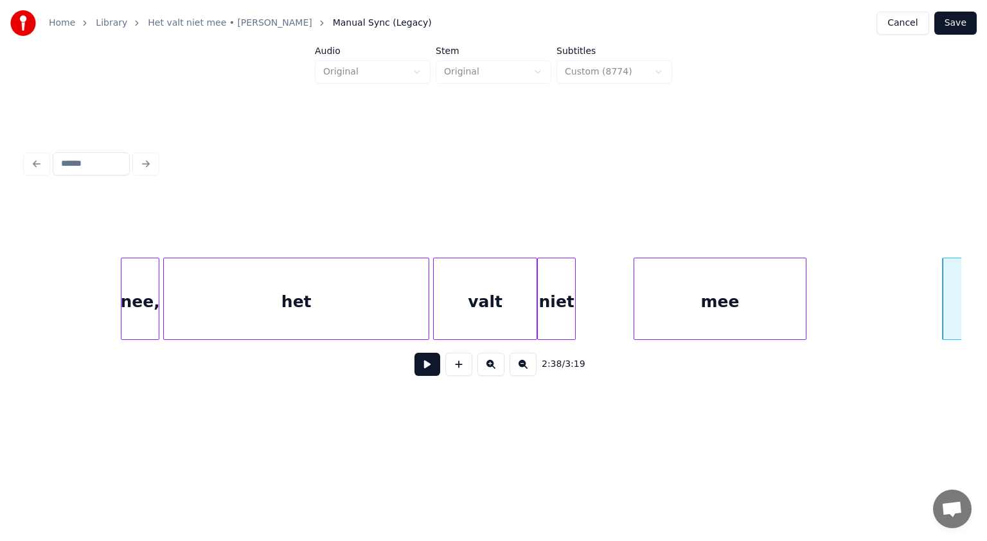
click at [802, 258] on div at bounding box center [804, 298] width 4 height 81
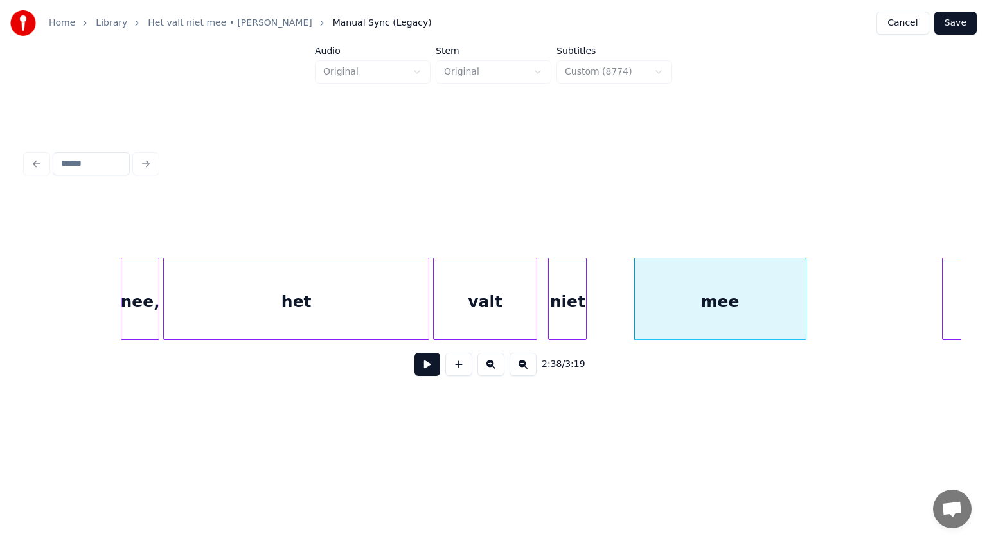
click at [566, 307] on div "niet" at bounding box center [567, 301] width 37 height 87
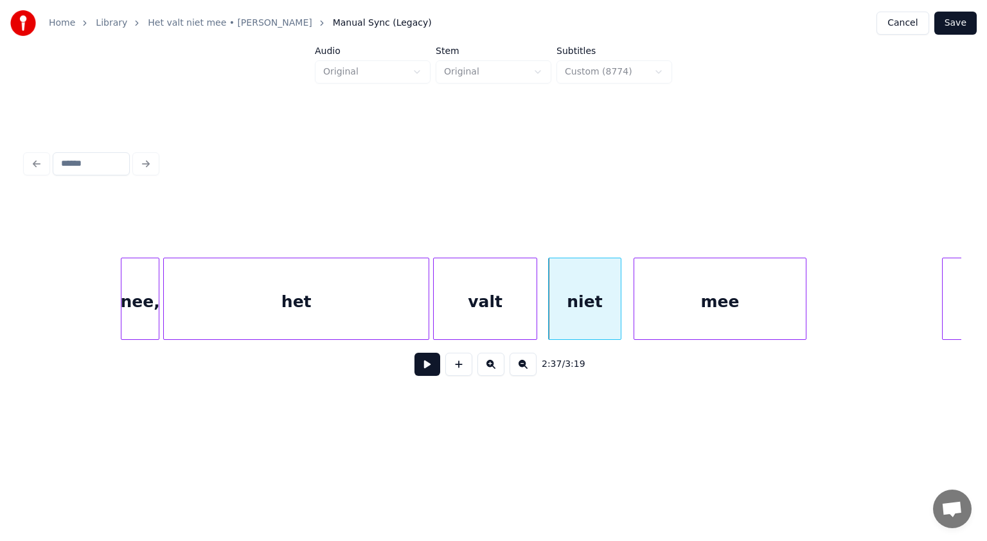
click at [618, 285] on div at bounding box center [619, 298] width 4 height 81
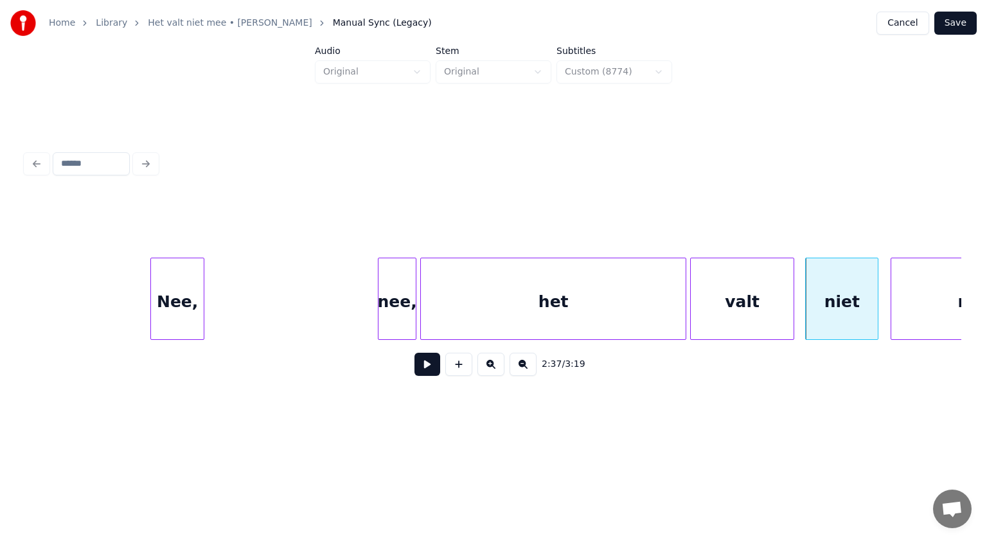
scroll to position [0, 59928]
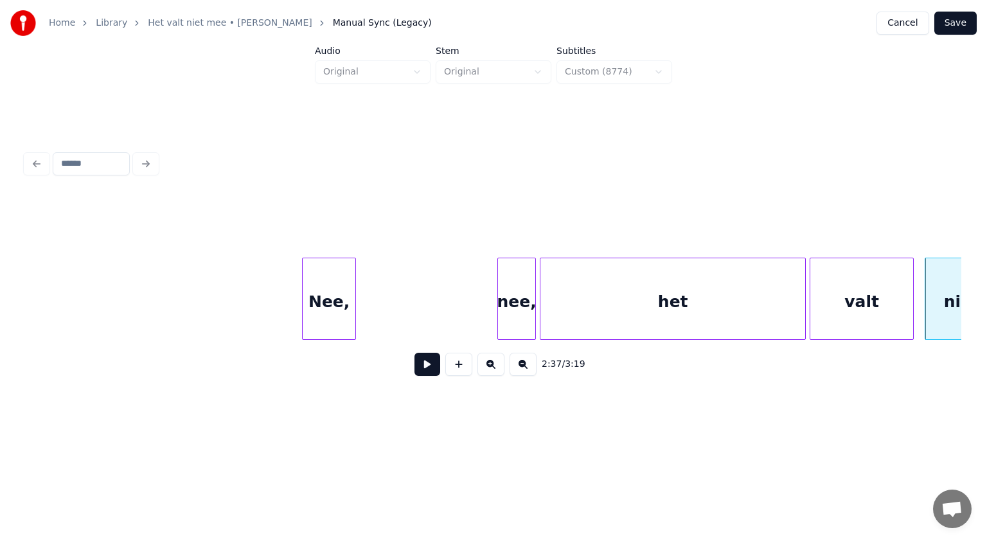
click at [322, 284] on div "Nee," at bounding box center [329, 301] width 53 height 87
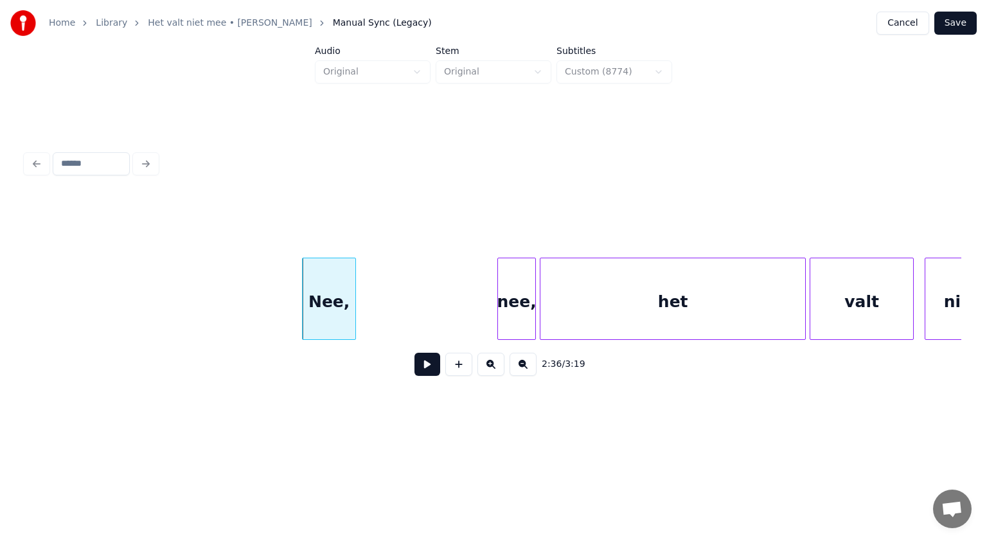
click at [425, 364] on button at bounding box center [427, 364] width 26 height 23
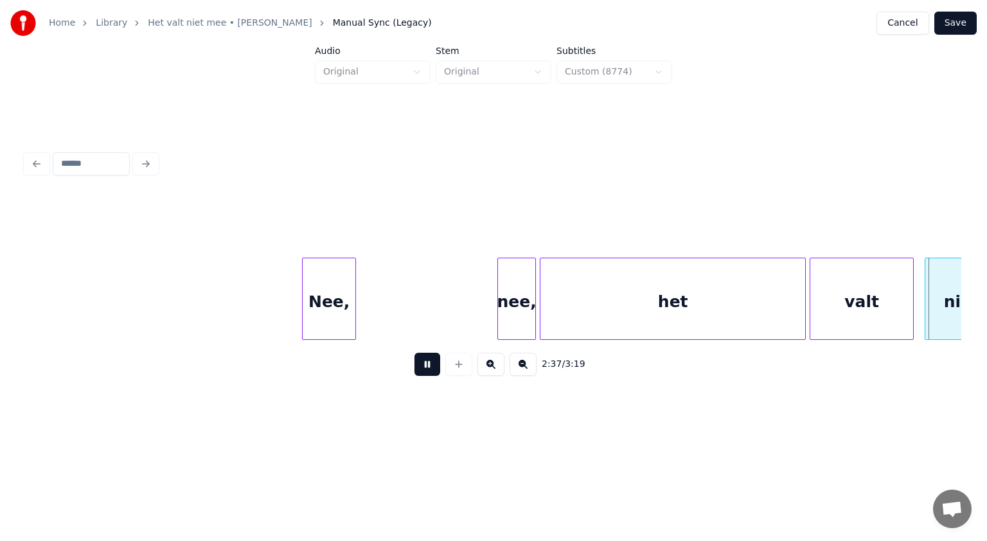
click at [425, 364] on button at bounding box center [427, 364] width 26 height 23
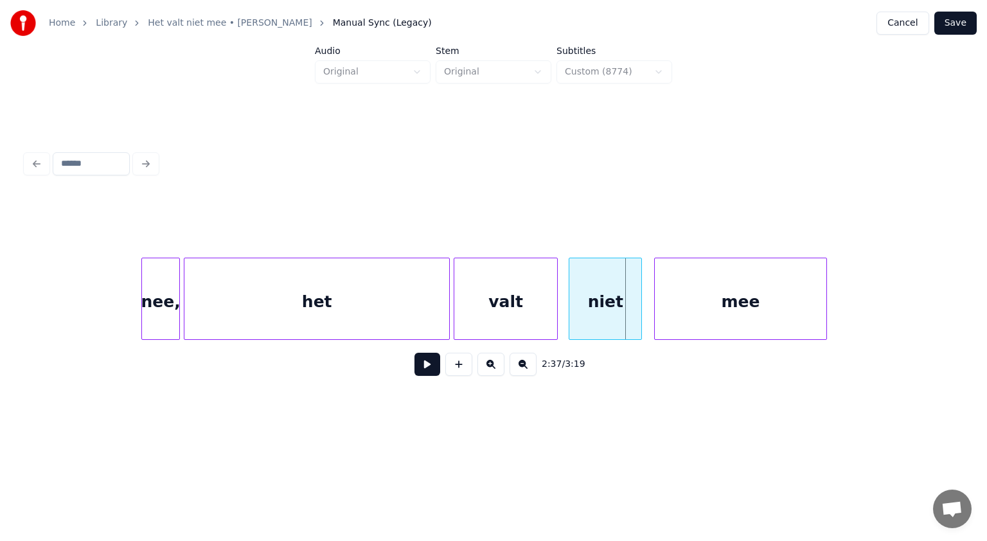
scroll to position [0, 60275]
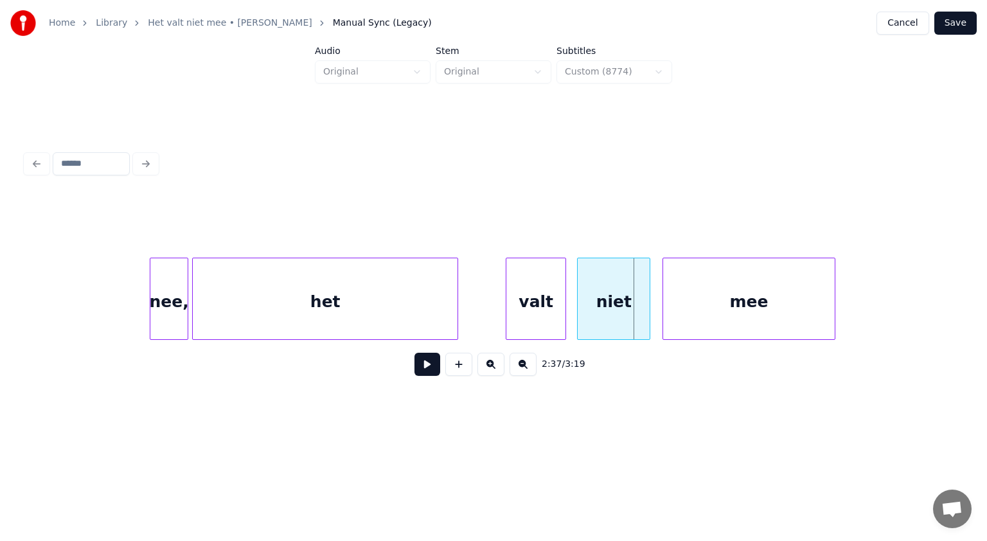
click at [510, 288] on div at bounding box center [508, 298] width 4 height 81
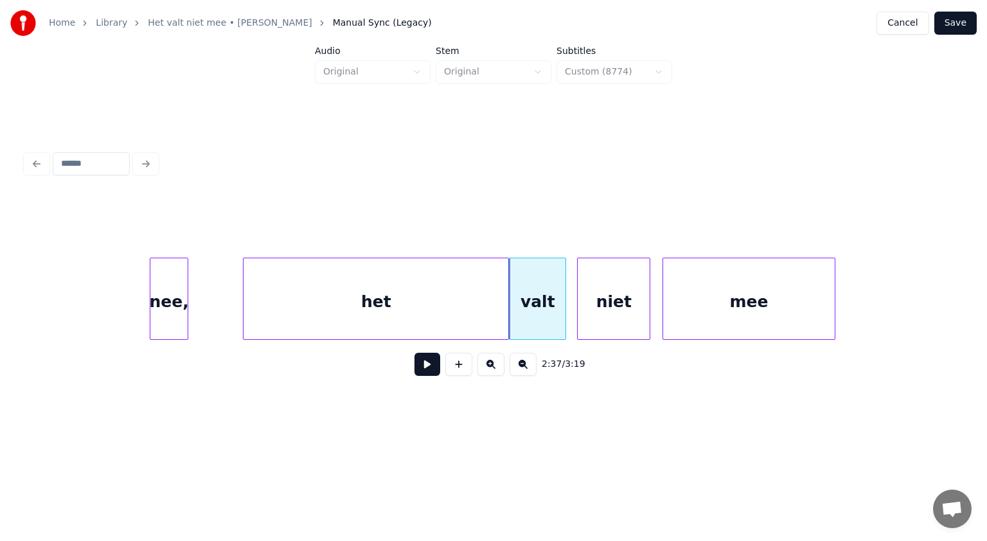
click at [473, 296] on div "het" at bounding box center [375, 301] width 265 height 87
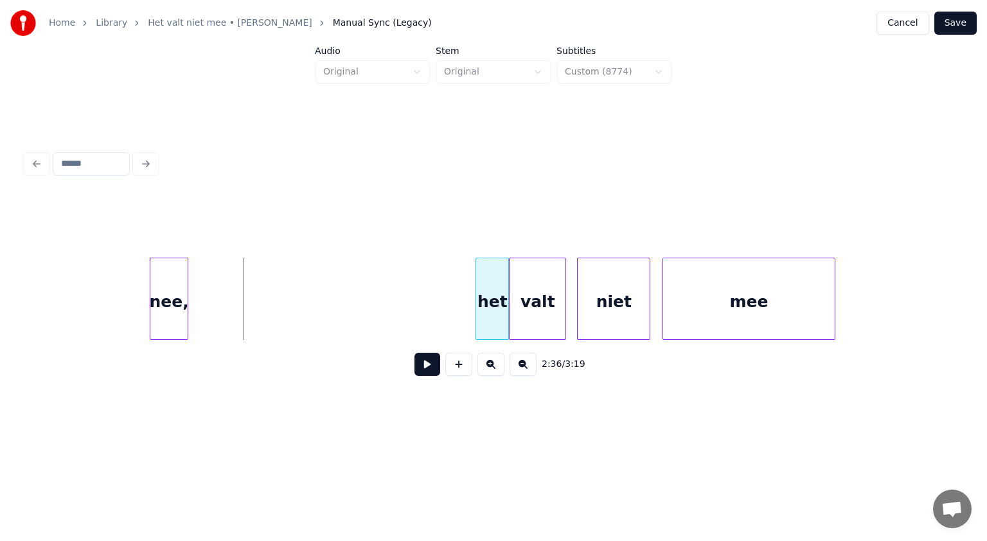
click at [478, 297] on div at bounding box center [478, 298] width 4 height 81
click at [242, 281] on div "nee," at bounding box center [229, 301] width 37 height 87
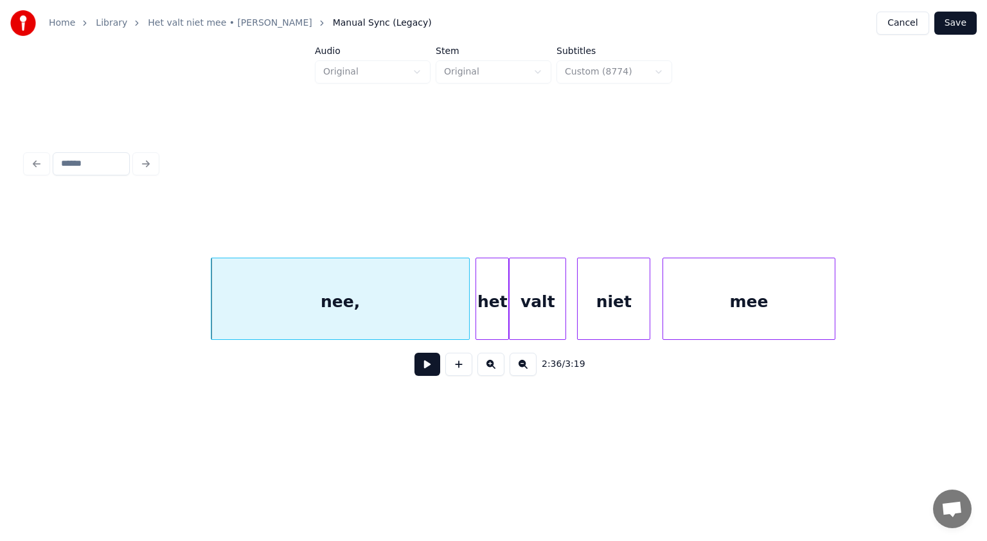
click at [466, 263] on div at bounding box center [467, 298] width 4 height 81
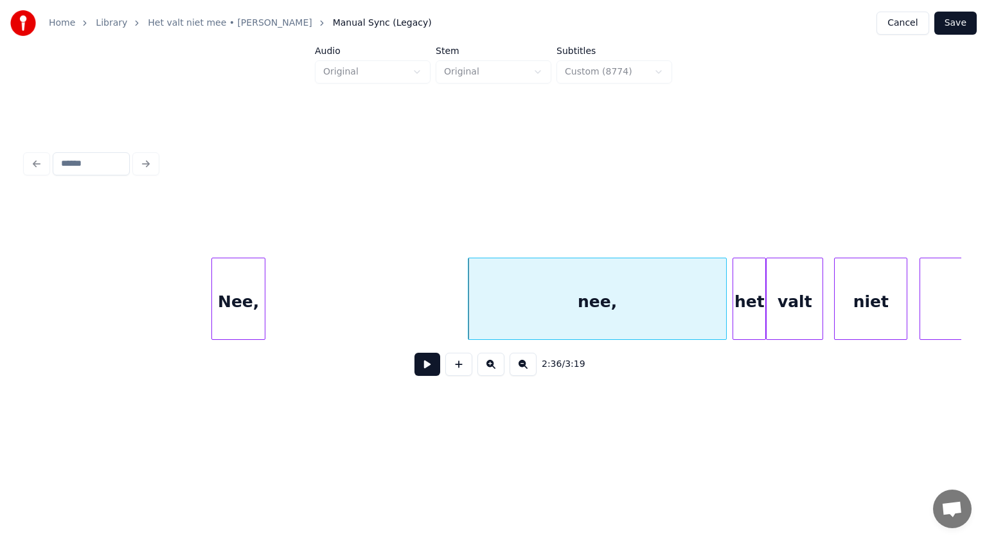
scroll to position [0, 60010]
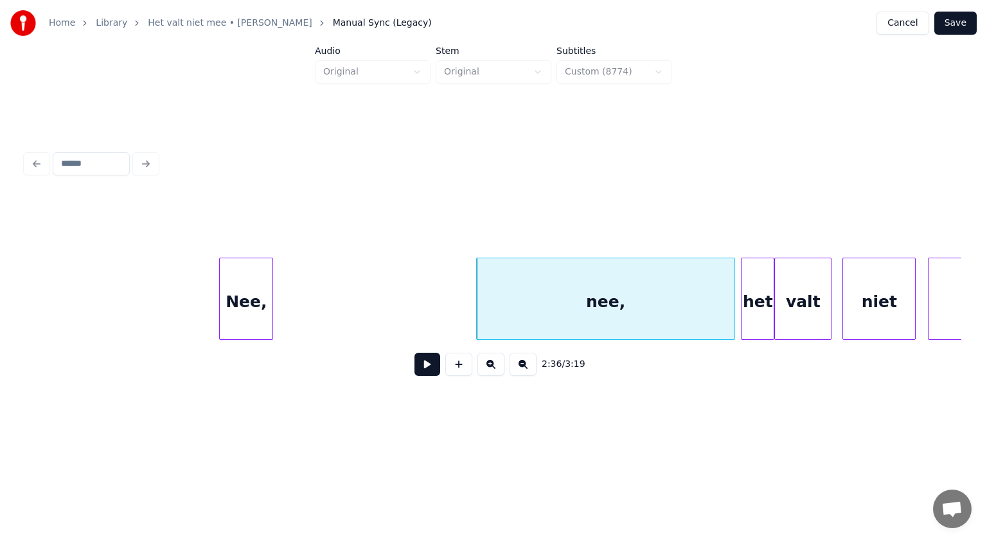
click at [272, 265] on div "Nee," at bounding box center [246, 299] width 54 height 82
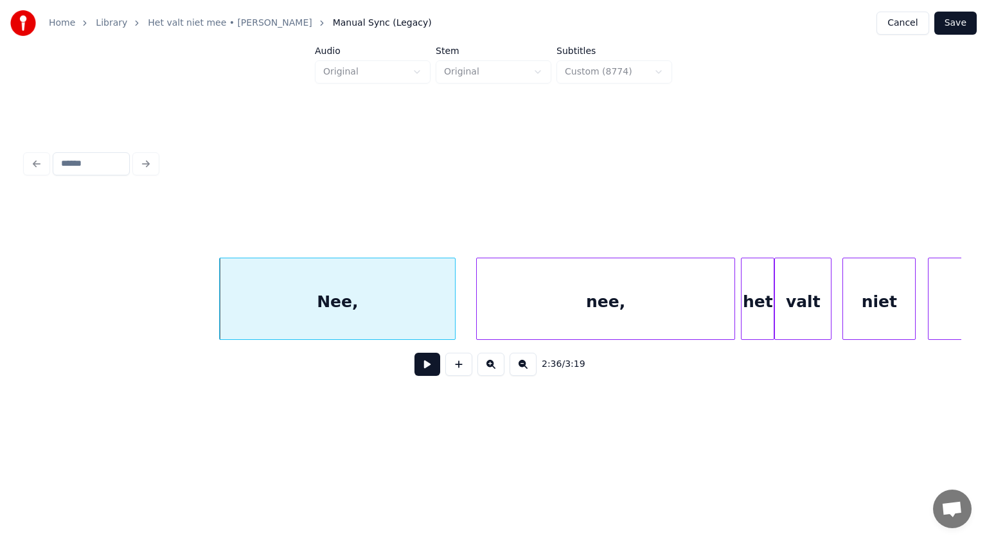
click at [455, 276] on div at bounding box center [453, 298] width 4 height 81
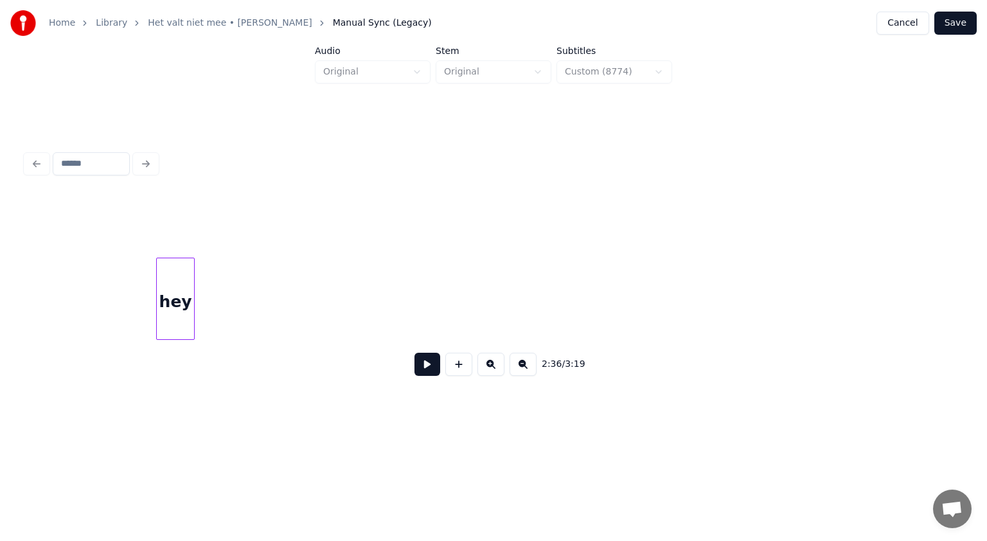
scroll to position [0, 58726]
click at [486, 281] on div "hey" at bounding box center [477, 301] width 37 height 87
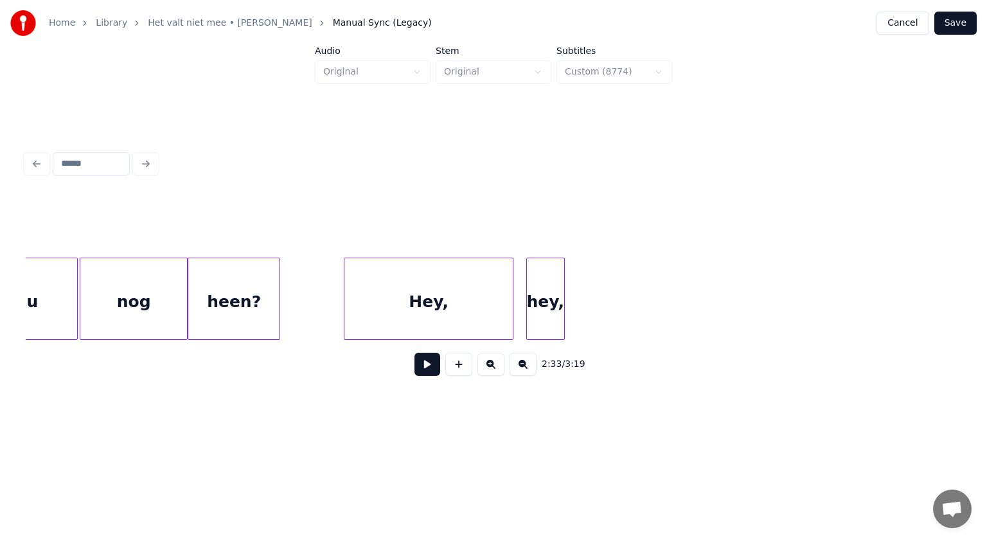
scroll to position [0, 57587]
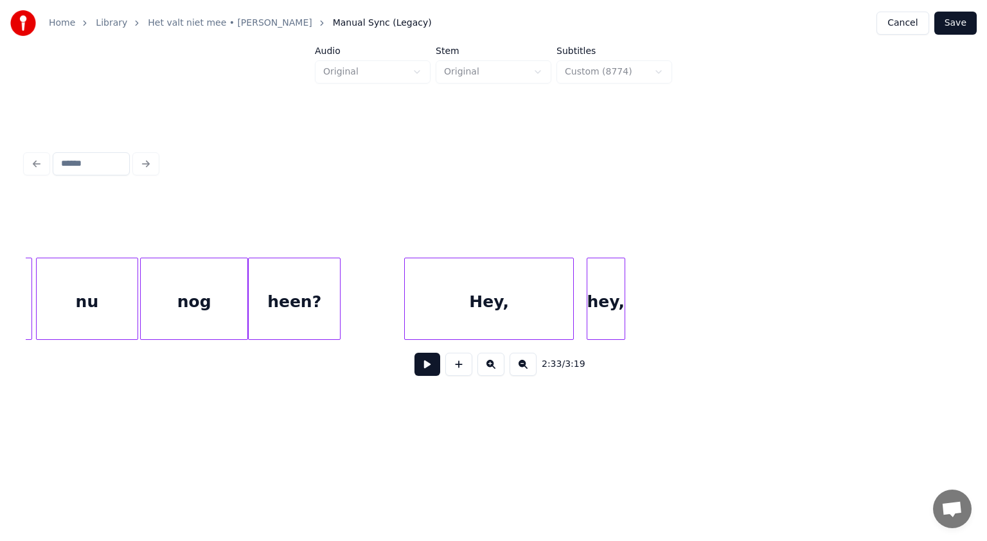
click at [98, 320] on div "nu" at bounding box center [87, 301] width 100 height 87
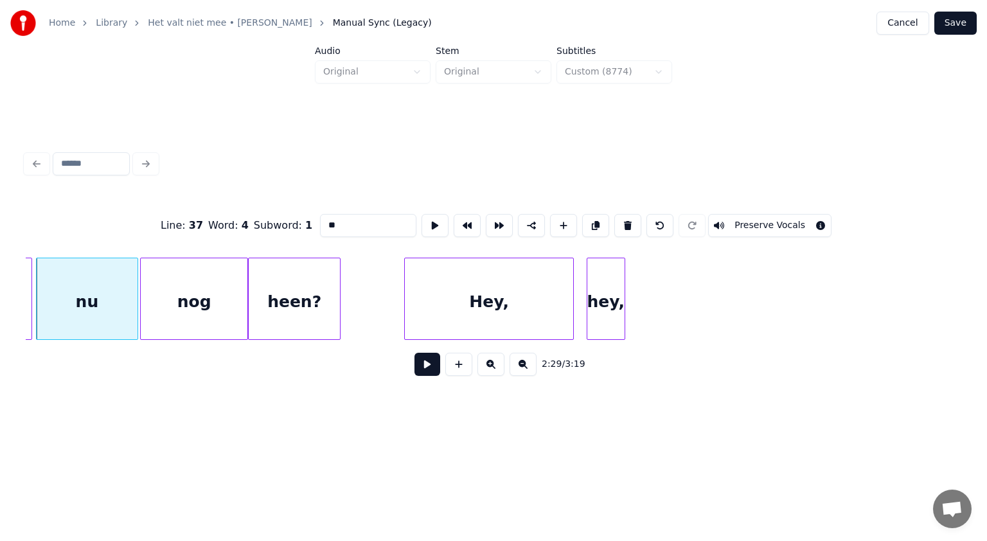
click at [425, 367] on button at bounding box center [427, 364] width 26 height 23
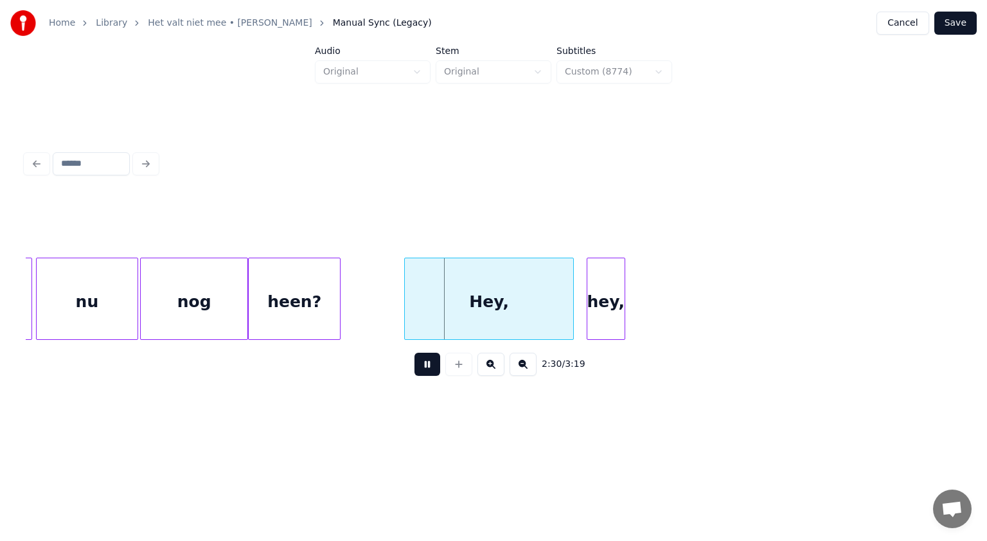
click at [425, 367] on button at bounding box center [427, 364] width 26 height 23
click at [606, 315] on div "hey," at bounding box center [605, 301] width 37 height 87
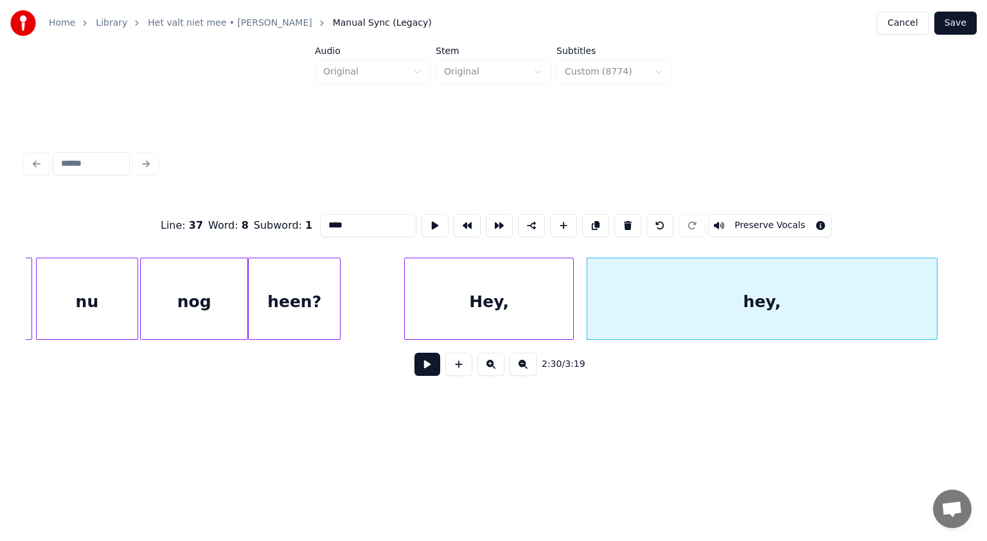
click at [933, 279] on div at bounding box center [935, 298] width 4 height 81
click at [529, 312] on div "Hey," at bounding box center [498, 301] width 168 height 87
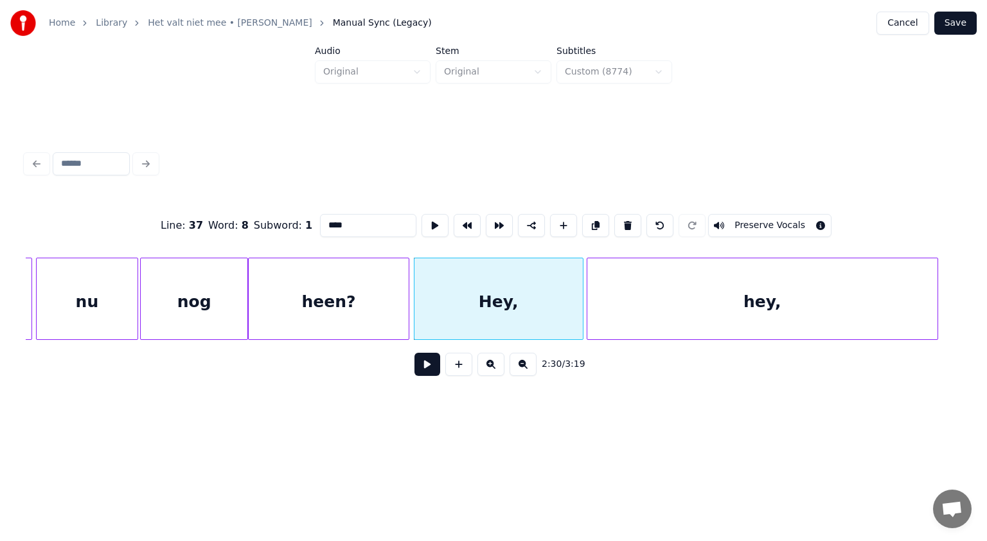
click at [405, 290] on div at bounding box center [407, 298] width 4 height 81
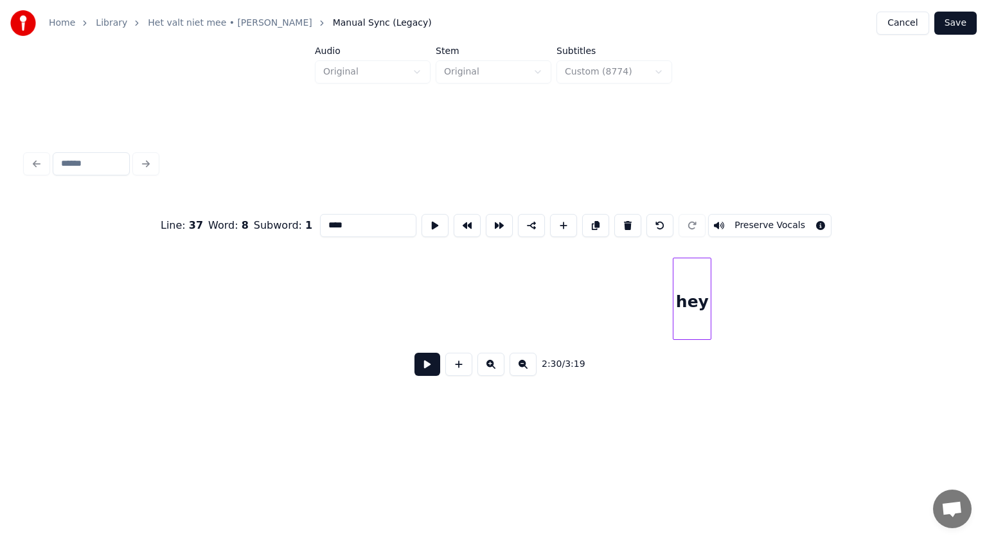
scroll to position [0, 58546]
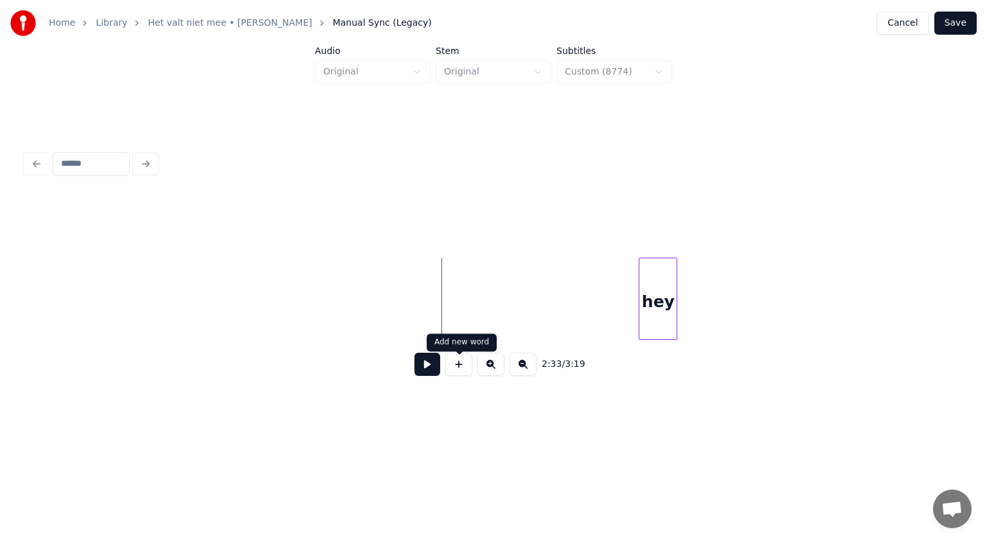
click at [460, 367] on button at bounding box center [458, 364] width 27 height 23
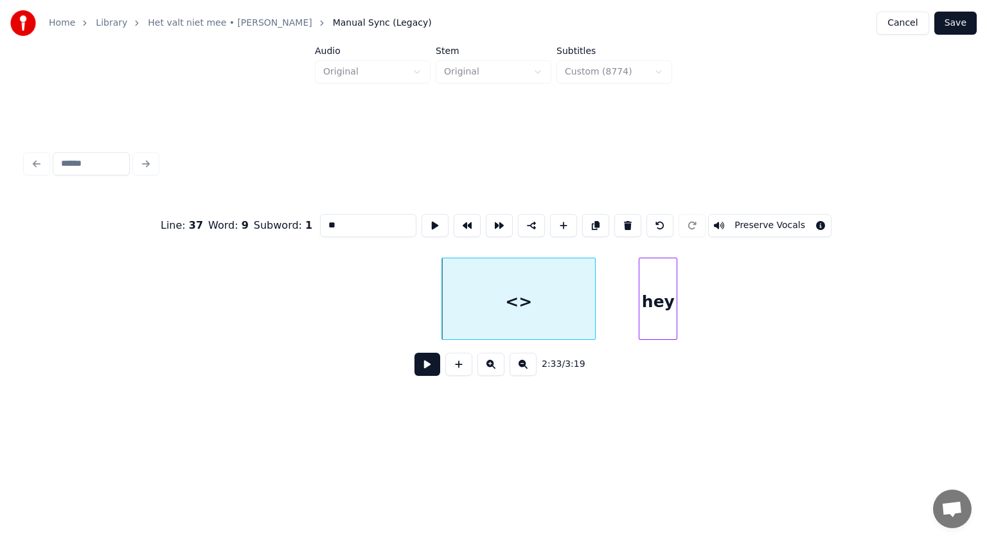
drag, startPoint x: 359, startPoint y: 218, endPoint x: 230, endPoint y: 249, distance: 132.6
click at [230, 249] on div "Line : 37 Word : 9 Subword : 1 ** Preserve Vocals" at bounding box center [493, 225] width 935 height 64
type input "****"
click at [430, 368] on button at bounding box center [427, 364] width 26 height 23
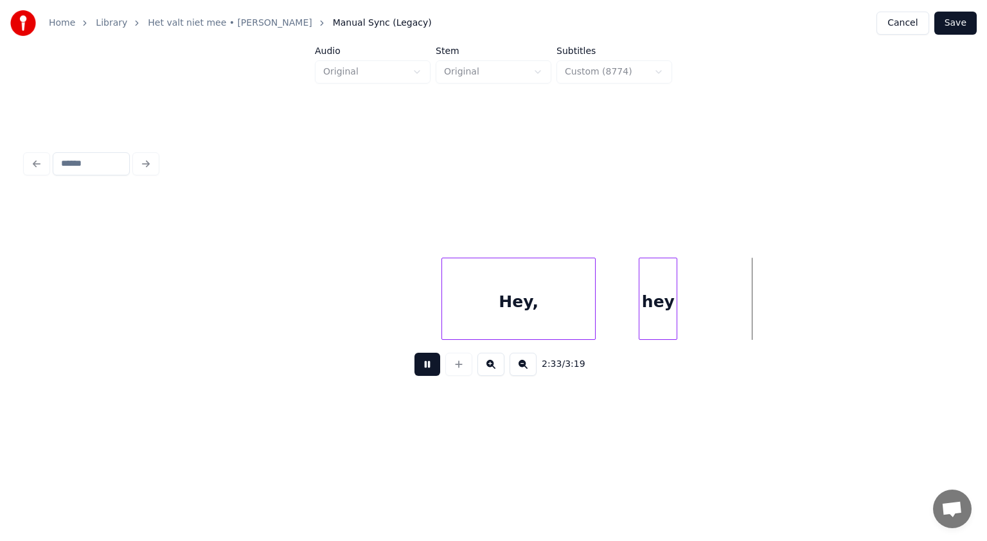
click at [430, 368] on button at bounding box center [427, 364] width 26 height 23
click at [677, 308] on div "hey" at bounding box center [672, 301] width 37 height 87
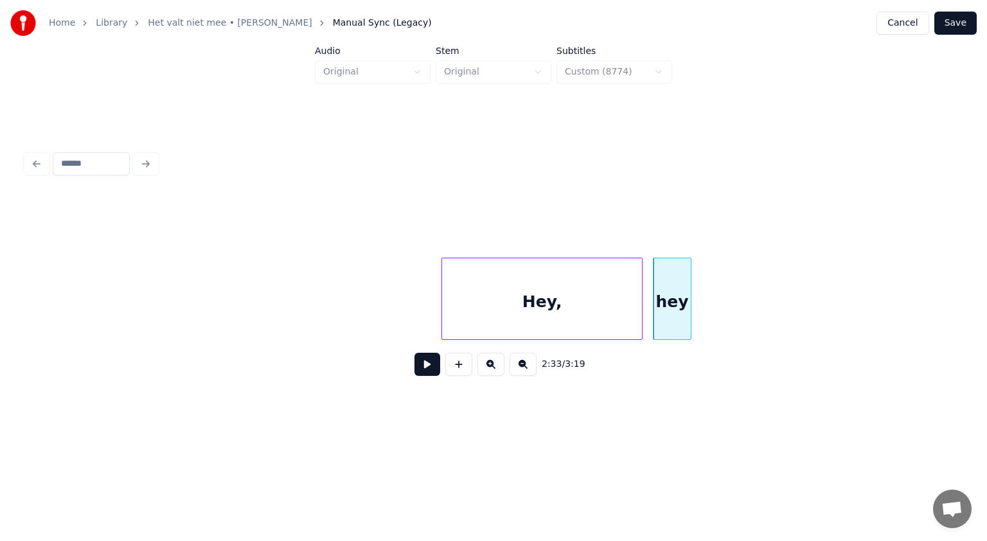
click at [641, 303] on div at bounding box center [640, 298] width 4 height 81
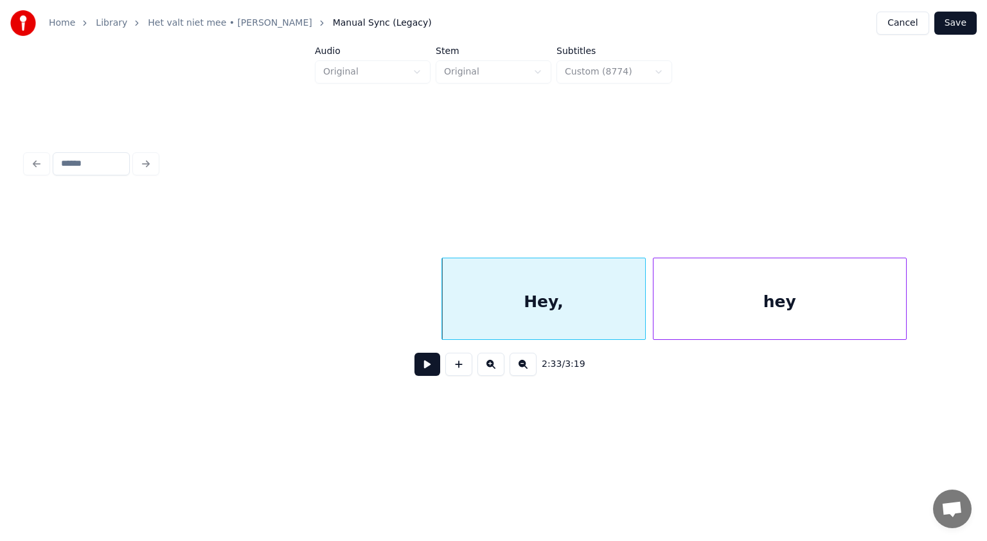
click at [903, 276] on div at bounding box center [904, 298] width 4 height 81
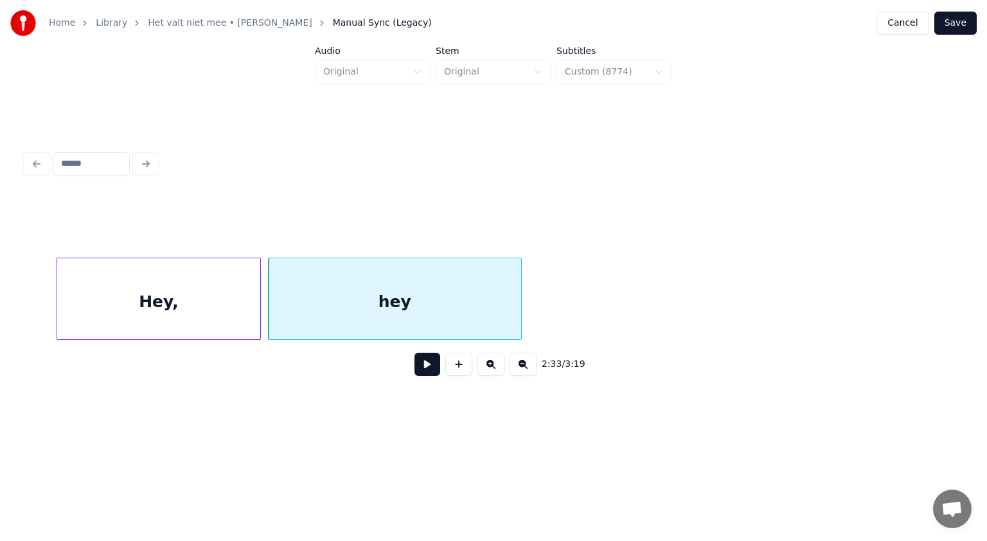
scroll to position [0, 58948]
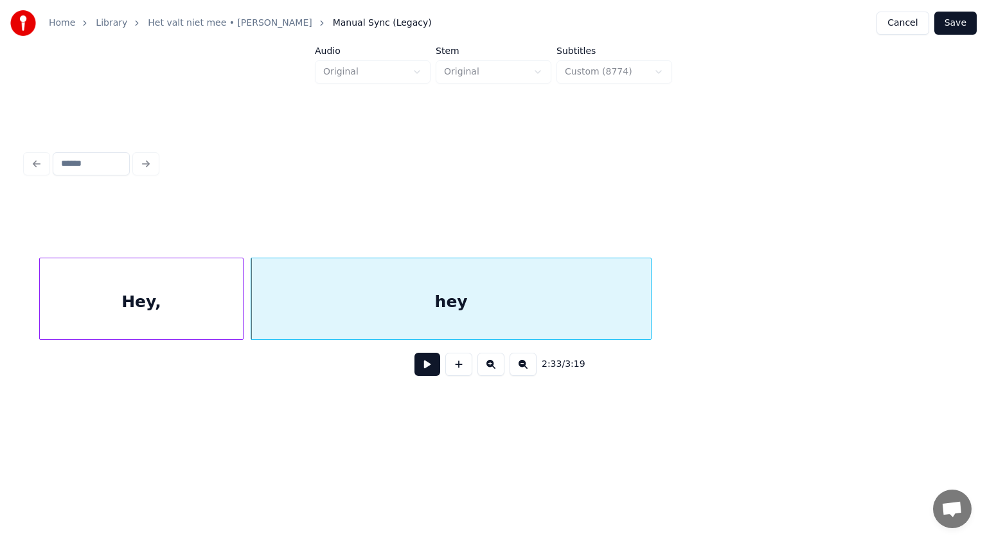
click at [649, 292] on div at bounding box center [649, 298] width 4 height 81
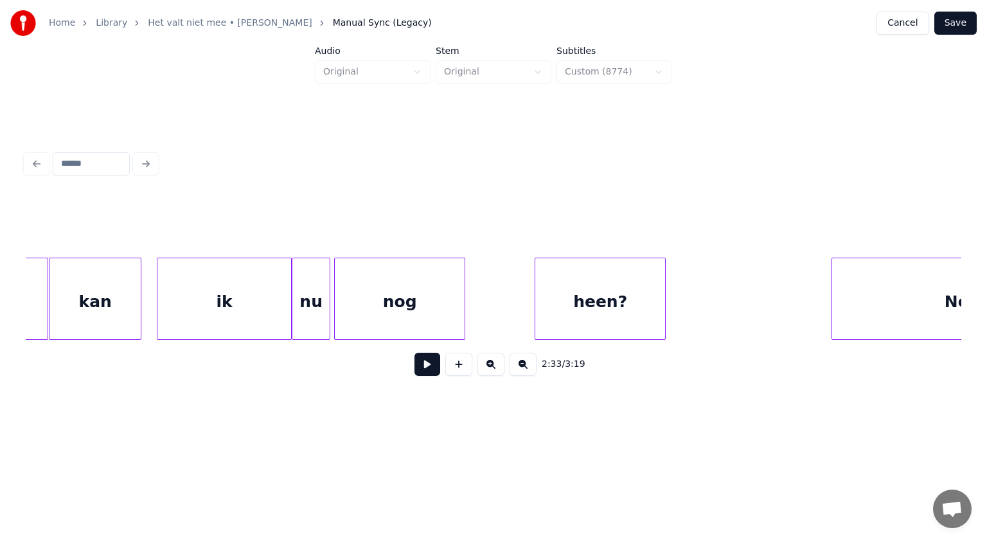
scroll to position [0, 55123]
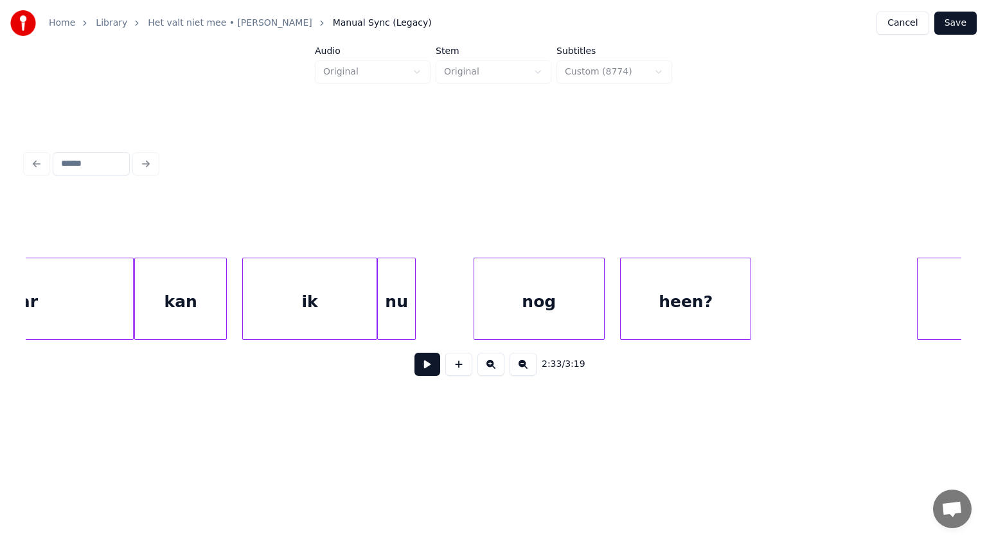
click at [588, 287] on div "nog" at bounding box center [539, 301] width 130 height 87
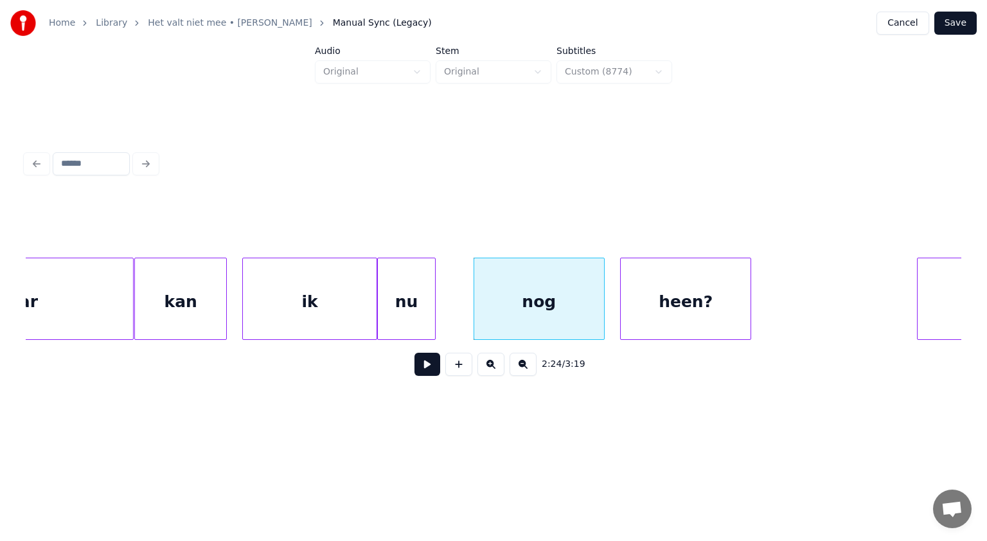
click at [435, 295] on div at bounding box center [433, 298] width 4 height 81
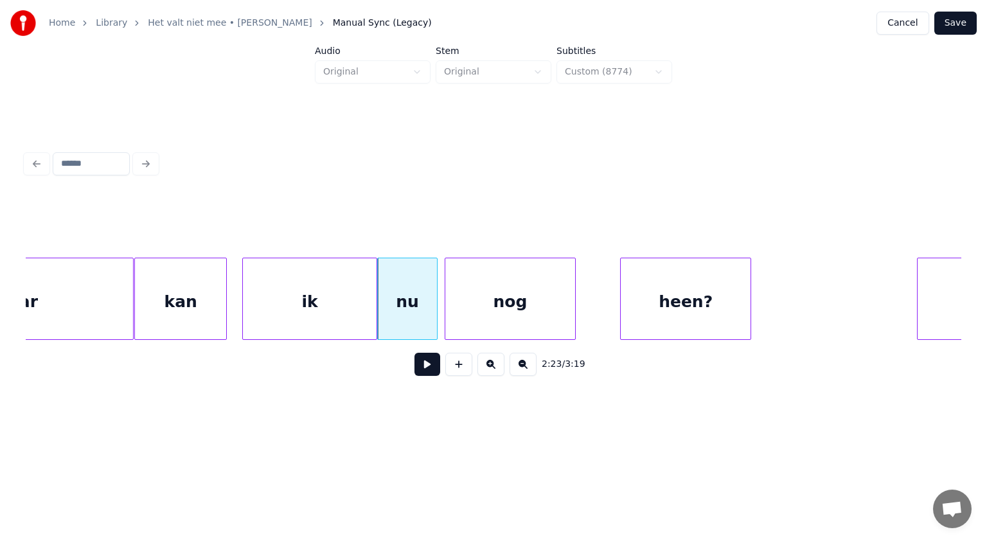
click at [464, 299] on div "nog" at bounding box center [510, 301] width 130 height 87
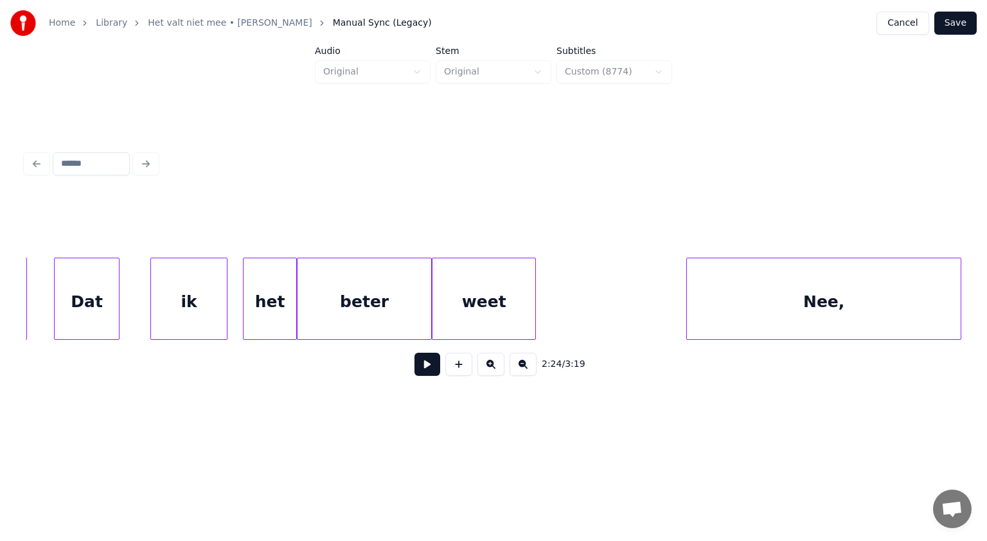
scroll to position [0, 53154]
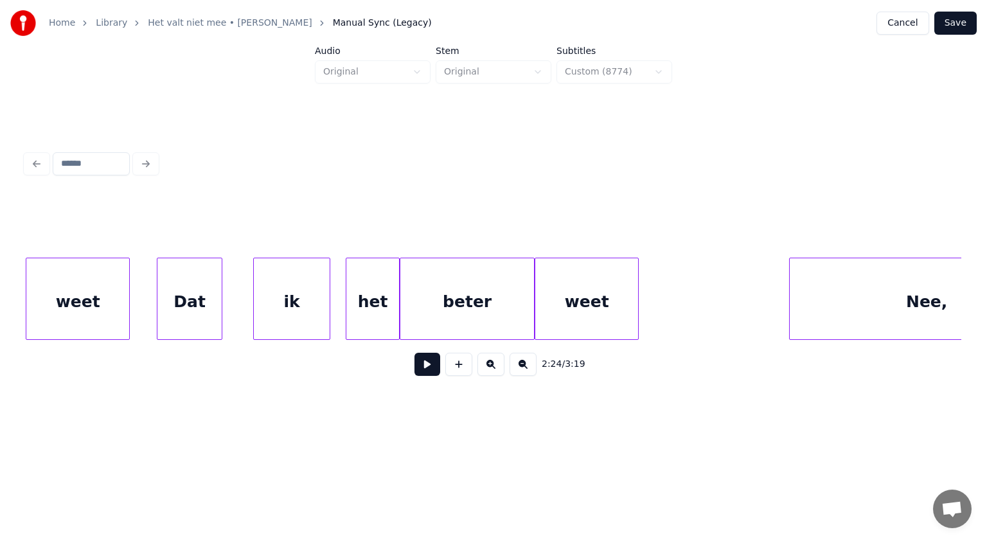
click at [965, 15] on button "Save" at bounding box center [955, 23] width 42 height 23
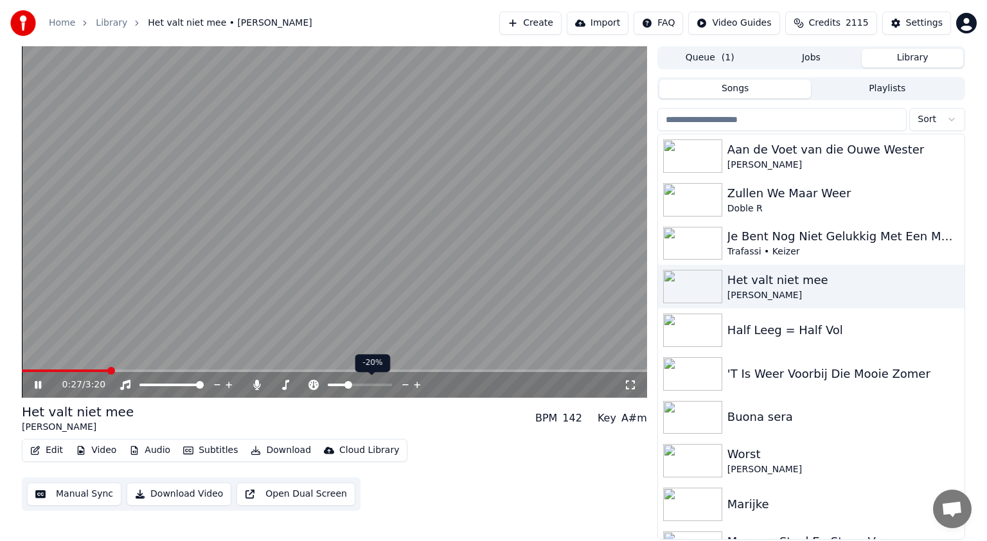
click at [346, 385] on span at bounding box center [348, 385] width 8 height 8
click at [34, 384] on icon at bounding box center [47, 385] width 30 height 10
click at [257, 383] on icon at bounding box center [256, 385] width 7 height 10
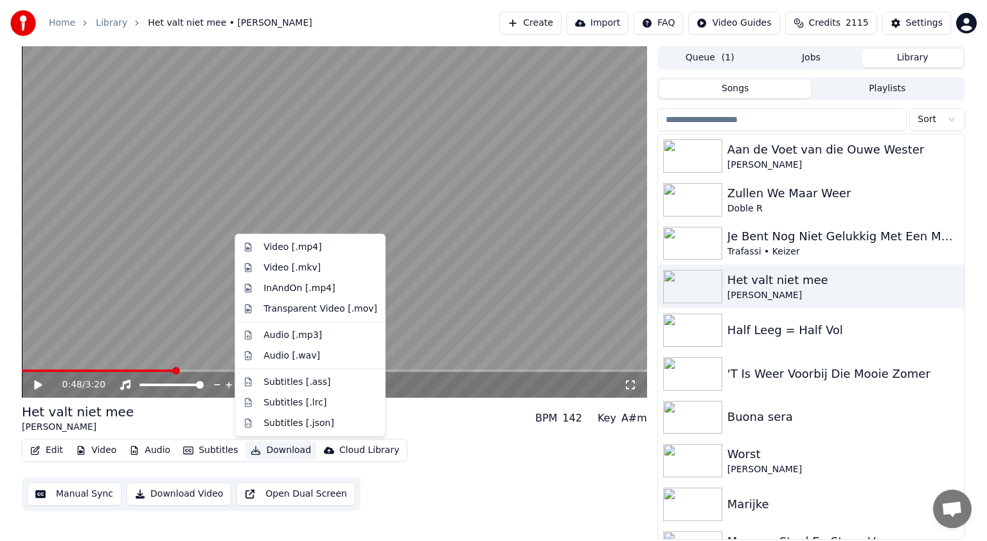
click at [281, 446] on button "Download" at bounding box center [280, 450] width 71 height 18
click at [283, 247] on div "Video [.mp4]" at bounding box center [292, 247] width 58 height 13
